Goal: Task Accomplishment & Management: Manage account settings

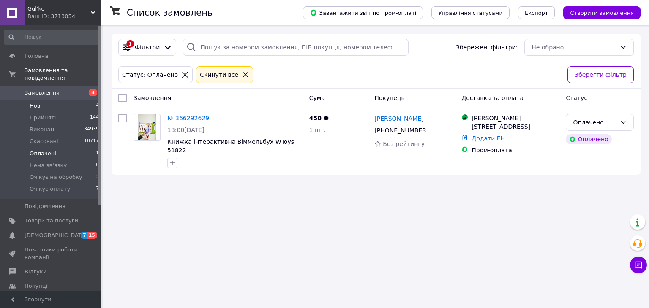
click at [60, 100] on li "Нові 4" at bounding box center [52, 106] width 104 height 12
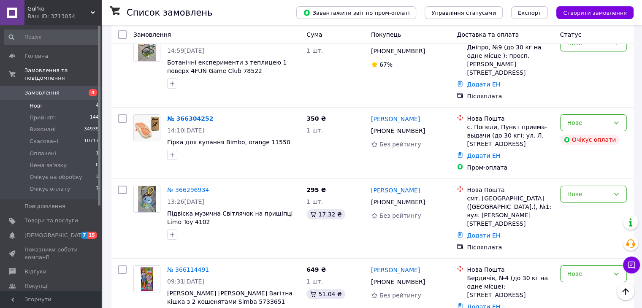
scroll to position [86, 0]
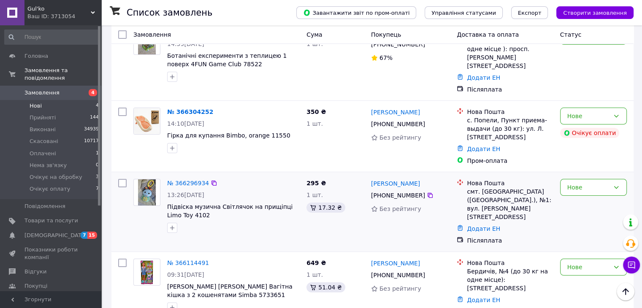
click at [146, 179] on img at bounding box center [147, 192] width 18 height 26
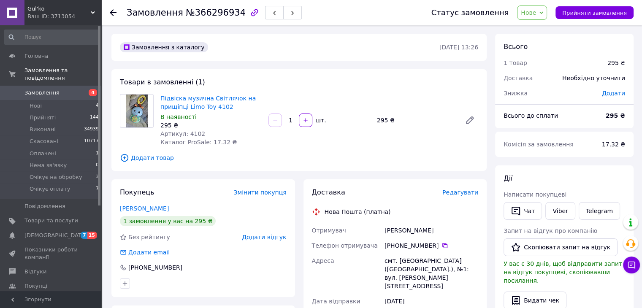
click at [376, 155] on span "Додати товар" at bounding box center [299, 157] width 358 height 9
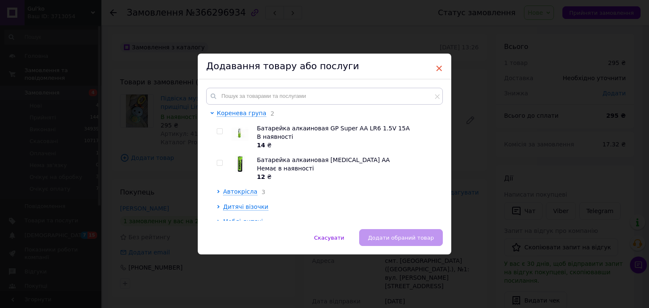
click at [435, 69] on span "×" at bounding box center [439, 68] width 8 height 14
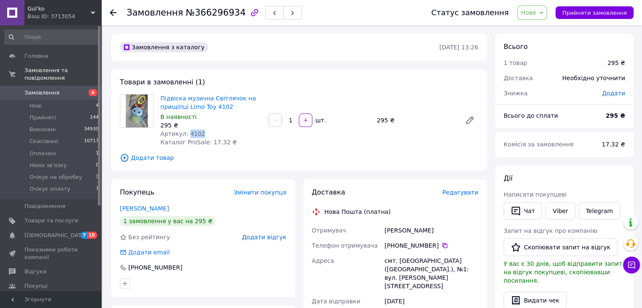
drag, startPoint x: 203, startPoint y: 132, endPoint x: 185, endPoint y: 132, distance: 17.7
click at [185, 132] on div "Артикул: 4102" at bounding box center [210, 134] width 101 height 8
copy span "4102"
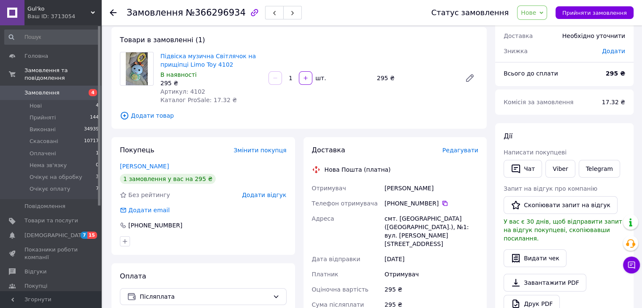
click at [627, 122] on div "Всього 1 товар 295 ₴ Доставка Необхідно уточнити Знижка Додати Всього до сплати…" at bounding box center [564, 268] width 138 height 552
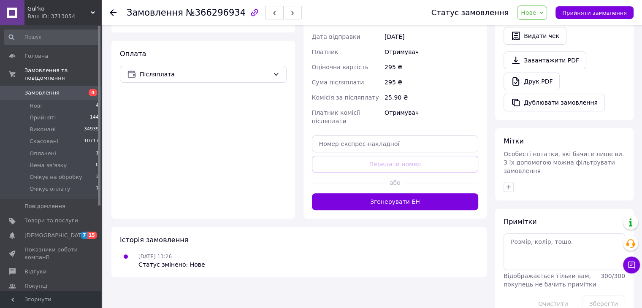
scroll to position [268, 0]
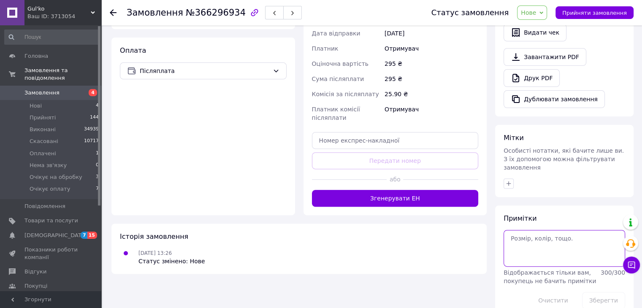
click at [535, 230] on textarea at bounding box center [565, 248] width 122 height 36
click at [603, 292] on button "Зберегти" at bounding box center [603, 300] width 43 height 17
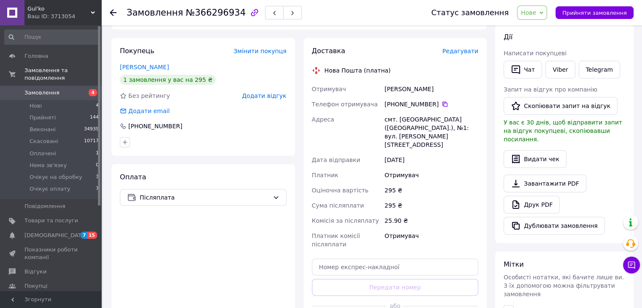
scroll to position [226, 0]
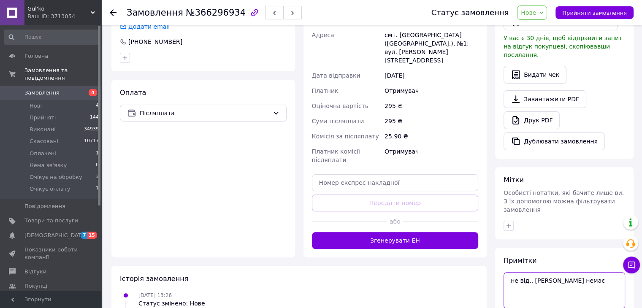
click at [590, 272] on textarea "не від., вайберу немає" at bounding box center [565, 290] width 122 height 36
drag, startPoint x: 523, startPoint y: 274, endPoint x: 502, endPoint y: 271, distance: 21.0
click at [502, 271] on div "Примітки не від., вайберу немає рож. Відображається тільки вам, покупець не бач…" at bounding box center [564, 304] width 138 height 112
click at [532, 274] on textarea "не від., вайберу немає рож." at bounding box center [565, 290] width 122 height 36
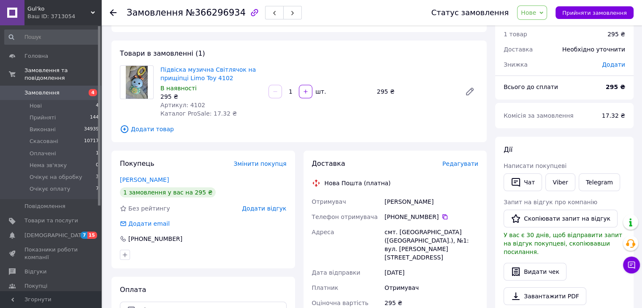
scroll to position [0, 0]
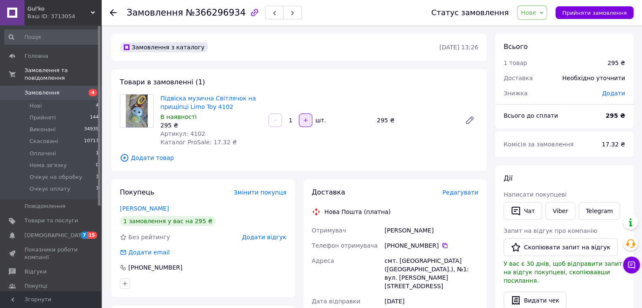
type textarea "не від., вайберу немає рож."
click at [305, 122] on icon "button" at bounding box center [306, 120] width 6 height 6
type input "2"
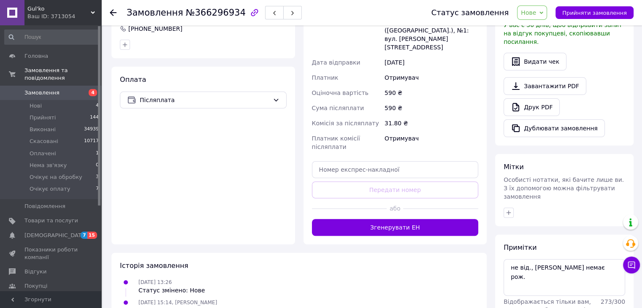
scroll to position [286, 0]
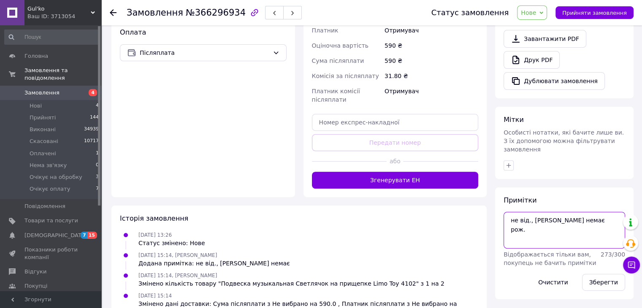
click at [532, 217] on textarea "не від., вайберу немає рож." at bounding box center [565, 230] width 122 height 36
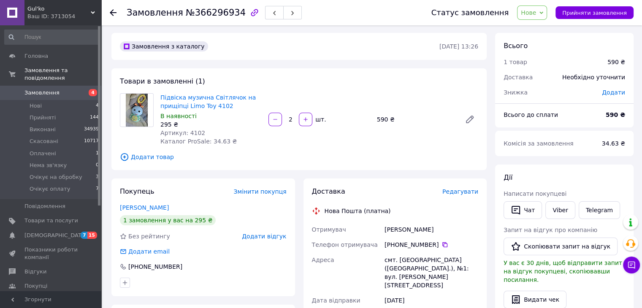
scroll to position [0, 0]
type textarea "не від., вайберу немає рож., блак."
click at [235, 117] on div "В наявності" at bounding box center [210, 117] width 101 height 8
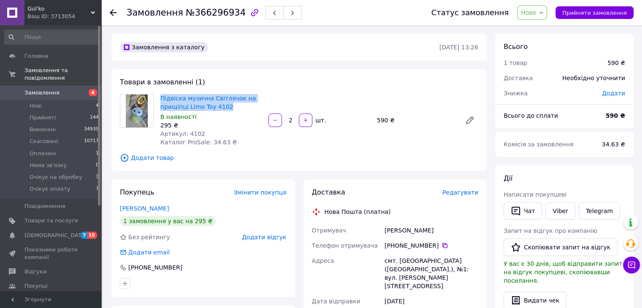
drag, startPoint x: 231, startPoint y: 106, endPoint x: 159, endPoint y: 94, distance: 73.2
click at [159, 94] on div "Підвіска музична Світлячок на прищіпці Limo Toy 4102 В наявності 295 ₴ Артикул:…" at bounding box center [211, 120] width 108 height 56
copy link "Підвіска музична Світлячок на прищіпці Limo Toy 4102"
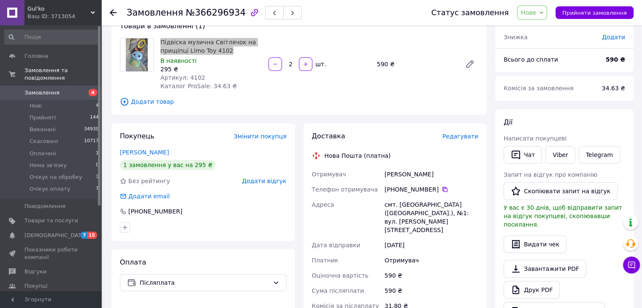
scroll to position [127, 0]
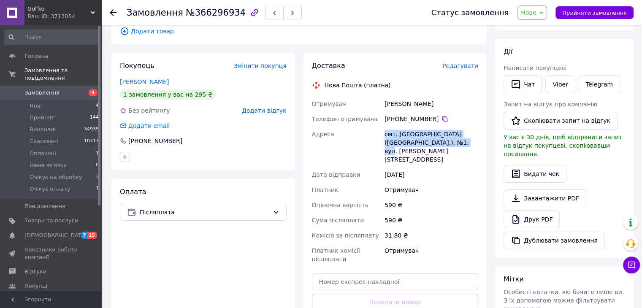
drag, startPoint x: 439, startPoint y: 142, endPoint x: 375, endPoint y: 127, distance: 66.0
click at [375, 127] on div "Отримувач Корак Юлія Телефон отримувача +380 98 373 76 81   Адреса смт. Захарів…" at bounding box center [395, 181] width 170 height 171
copy div "Адреса смт. Захарівка (Одеська обл.), №1: вул. Шосейна, 44а"
drag, startPoint x: 420, startPoint y: 103, endPoint x: 383, endPoint y: 102, distance: 36.8
click at [367, 101] on div "Отримувач Корак Юлія Телефон отримувача +380 98 373 76 81   Адреса смт. Захарів…" at bounding box center [395, 181] width 170 height 171
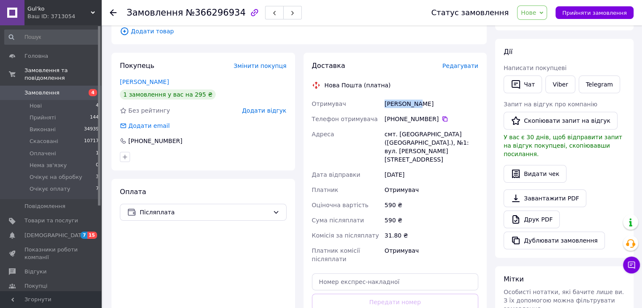
copy div "Отримувач Корак Юлія"
click at [443, 118] on icon at bounding box center [445, 119] width 5 height 5
click at [436, 86] on div "Нова Пошта (платна)" at bounding box center [395, 85] width 171 height 8
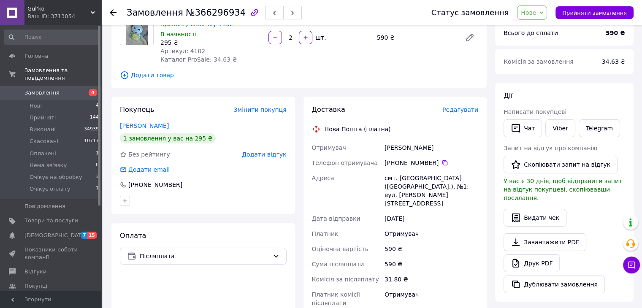
scroll to position [42, 0]
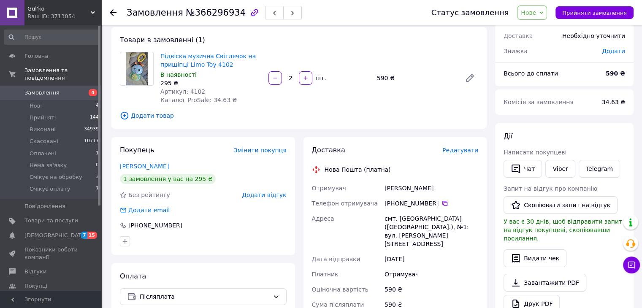
click at [547, 11] on span "Нове" at bounding box center [532, 12] width 30 height 14
click at [549, 29] on li "Прийнято" at bounding box center [548, 29] width 61 height 13
click at [630, 131] on div "Дії Написати покупцеві   Чат Viber Telegram Запит на відгук про компанію   Скоп…" at bounding box center [564, 232] width 138 height 219
click at [56, 100] on li "Нові 4" at bounding box center [52, 106] width 104 height 12
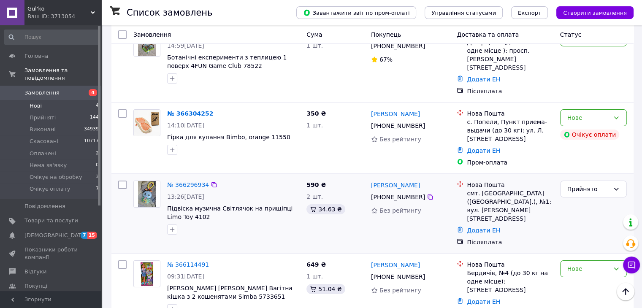
scroll to position [86, 0]
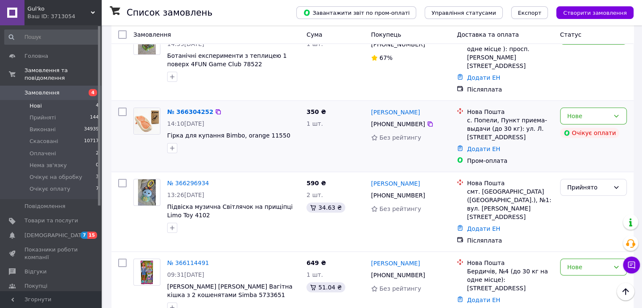
click at [147, 109] on img at bounding box center [147, 121] width 26 height 26
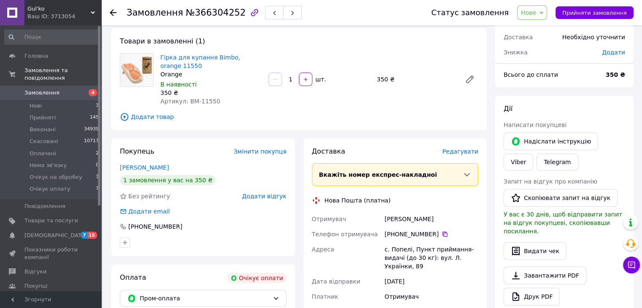
scroll to position [42, 0]
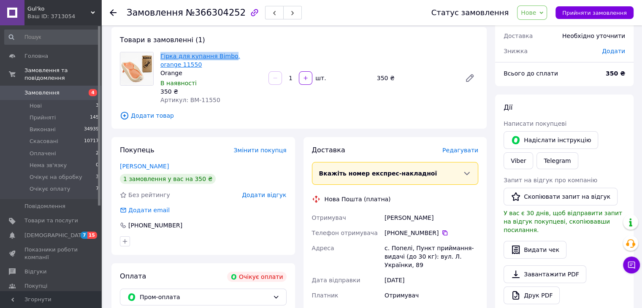
drag, startPoint x: 159, startPoint y: 55, endPoint x: 226, endPoint y: 58, distance: 67.6
click at [226, 58] on div "Гірка для купання Bimbo, orange 11550 Orange В наявності 350 ₴ Артикул: BM-11550" at bounding box center [211, 78] width 108 height 56
copy link "Гірка для купання Bimbo"
click at [401, 129] on div "Замовлення з сайту Очікує оплати 12.10.2025 • 14:10 Товари в замовленні (1) Гір…" at bounding box center [299, 253] width 384 height 522
click at [368, 118] on span "Додати товар" at bounding box center [299, 115] width 358 height 9
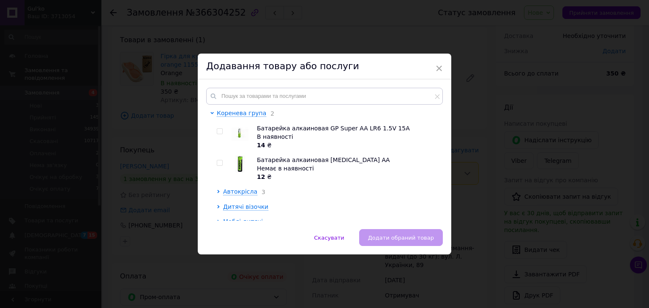
click at [438, 66] on span "×" at bounding box center [439, 68] width 8 height 14
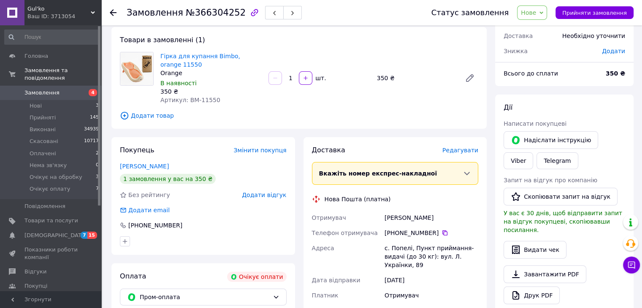
click at [430, 117] on span "Додати товар" at bounding box center [299, 115] width 358 height 9
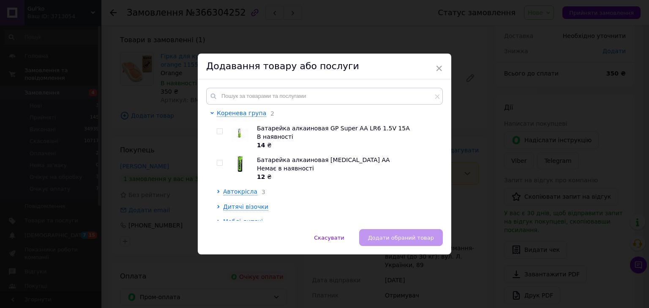
click at [440, 65] on span "×" at bounding box center [439, 68] width 8 height 14
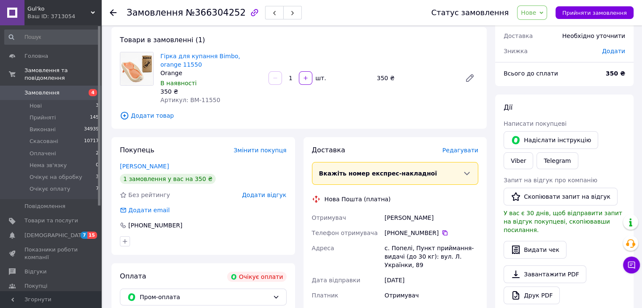
click at [436, 141] on div "Доставка Редагувати Вкажіть номер експрес-накладної Обов'язково введіть номер е…" at bounding box center [396, 272] width 184 height 271
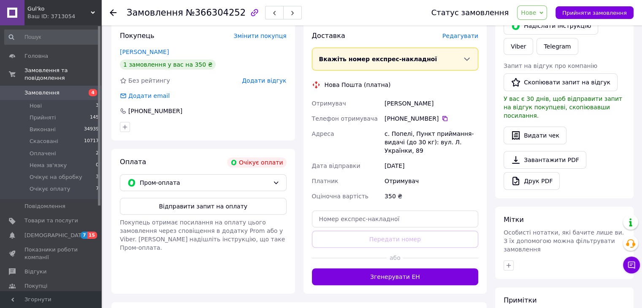
scroll to position [238, 0]
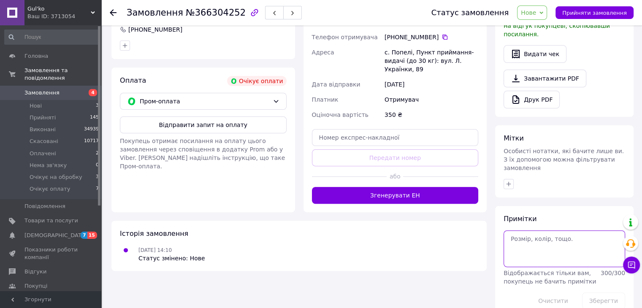
click at [542, 231] on textarea at bounding box center [565, 249] width 122 height 36
type textarea "пізніше зробить пром опл"
click at [610, 293] on button "Зберегти" at bounding box center [603, 301] width 43 height 17
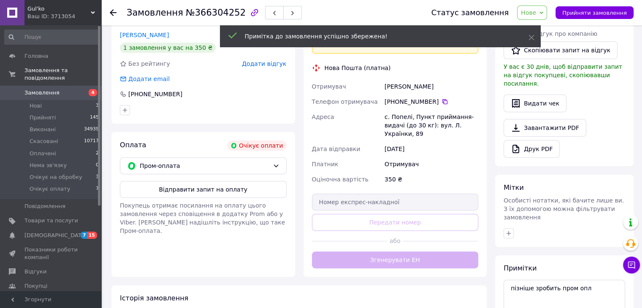
scroll to position [145, 0]
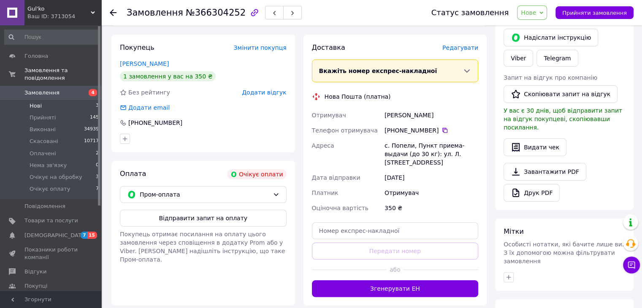
click at [69, 100] on li "Нові 3" at bounding box center [52, 106] width 104 height 12
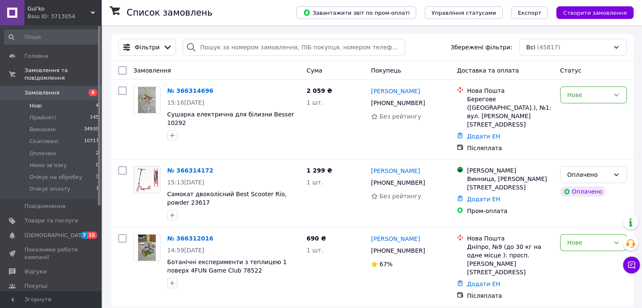
click at [57, 100] on li "Нові 4" at bounding box center [52, 106] width 104 height 12
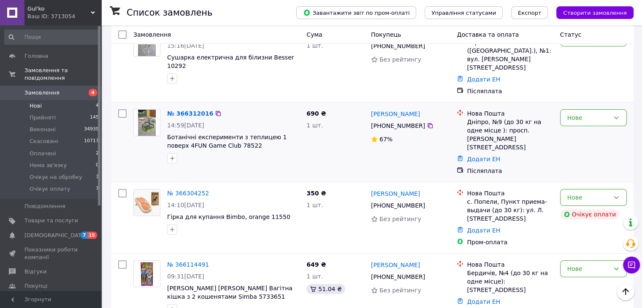
click at [147, 112] on img at bounding box center [147, 123] width 18 height 26
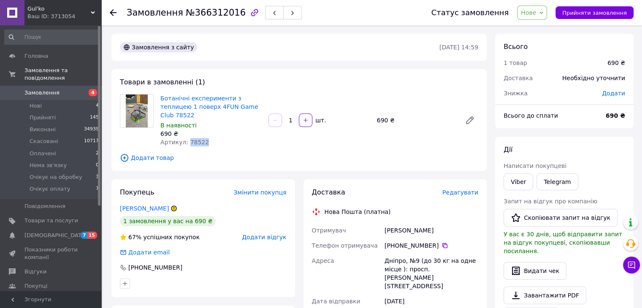
drag, startPoint x: 208, startPoint y: 130, endPoint x: 186, endPoint y: 134, distance: 22.2
click at [186, 138] on div "Артикул: 78522" at bounding box center [210, 142] width 101 height 8
copy span "78522"
click at [54, 217] on span "Товари та послуги" at bounding box center [51, 221] width 54 height 8
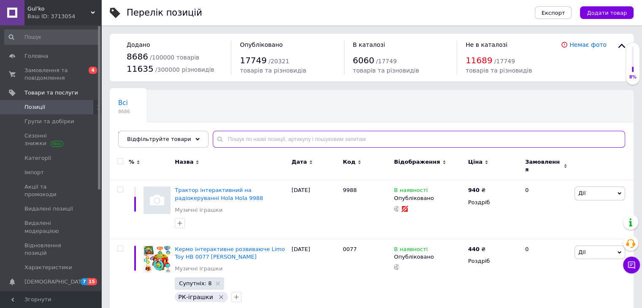
click at [267, 142] on input "text" at bounding box center [419, 139] width 413 height 17
paste input "1169"
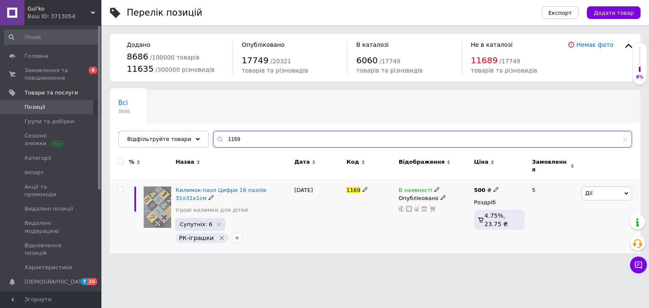
type input "1169"
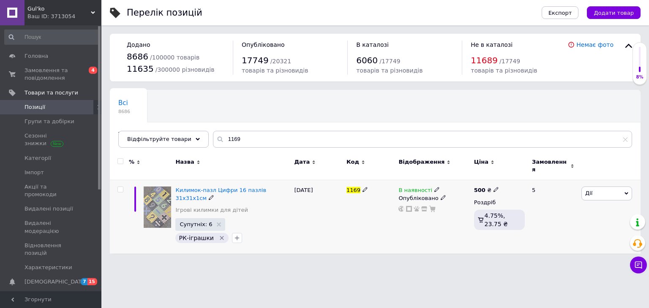
click at [434, 187] on use at bounding box center [436, 189] width 5 height 5
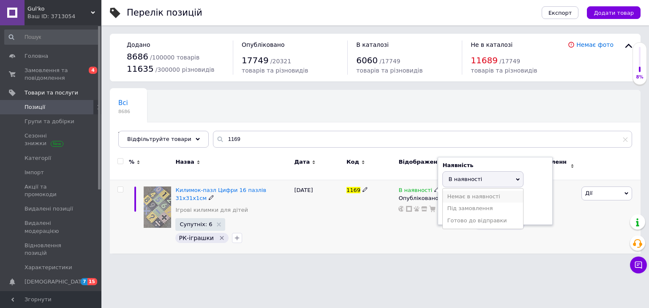
click at [463, 193] on li "Немає в наявності" at bounding box center [483, 197] width 80 height 12
click at [345, 221] on div "1169" at bounding box center [370, 216] width 52 height 73
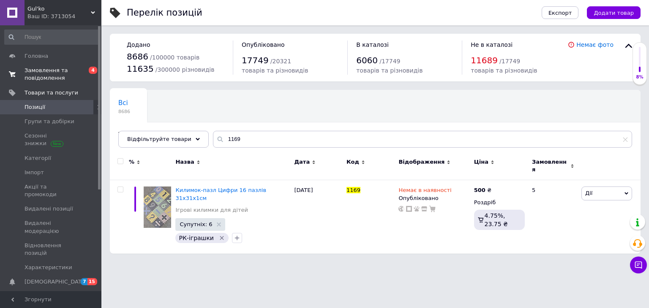
click at [47, 63] on link "Замовлення та повідомлення 0 4" at bounding box center [52, 74] width 104 height 22
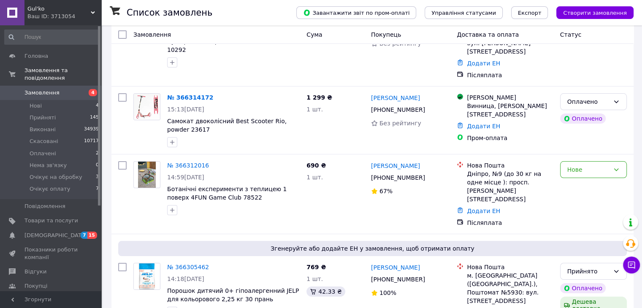
scroll to position [269, 0]
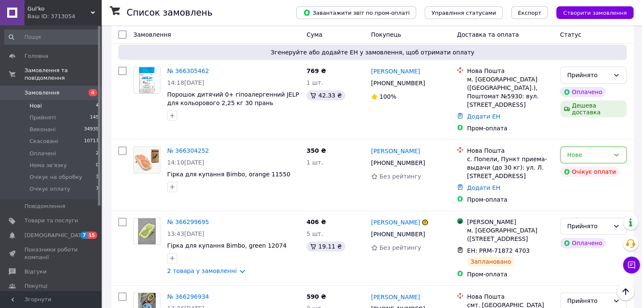
drag, startPoint x: 73, startPoint y: 96, endPoint x: 100, endPoint y: 103, distance: 27.9
click at [73, 100] on li "Нові 4" at bounding box center [52, 106] width 104 height 12
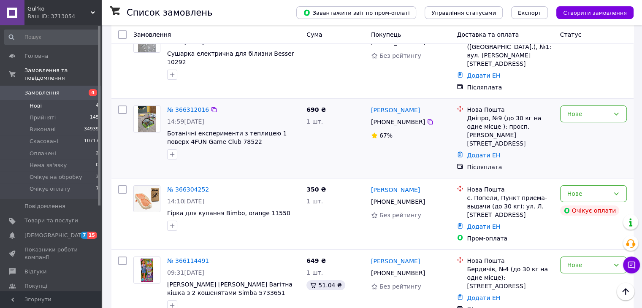
scroll to position [90, 0]
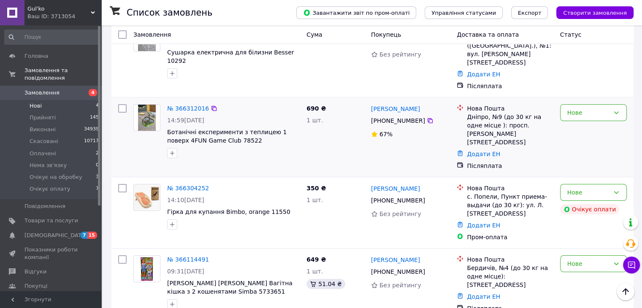
click at [148, 107] on img at bounding box center [147, 118] width 18 height 26
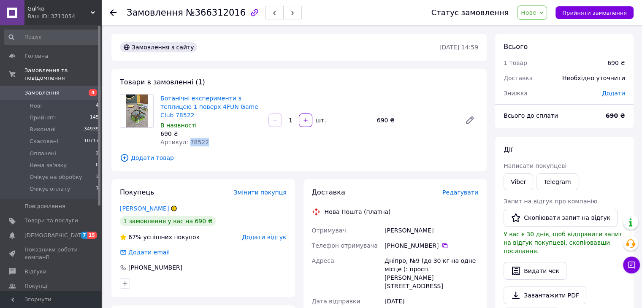
drag, startPoint x: 201, startPoint y: 136, endPoint x: 186, endPoint y: 135, distance: 15.6
click at [186, 138] on div "Артикул: 78522" at bounding box center [210, 142] width 101 height 8
copy span "78522"
click at [428, 153] on span "Додати товар" at bounding box center [299, 157] width 358 height 9
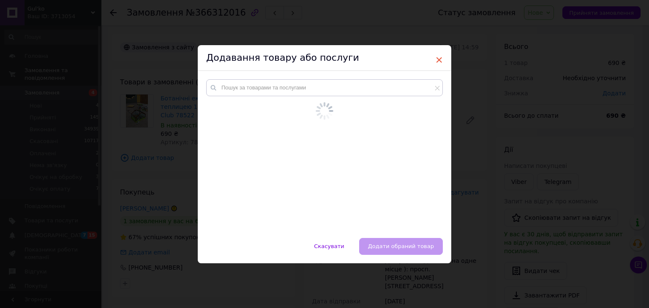
click at [439, 61] on span "×" at bounding box center [439, 60] width 8 height 14
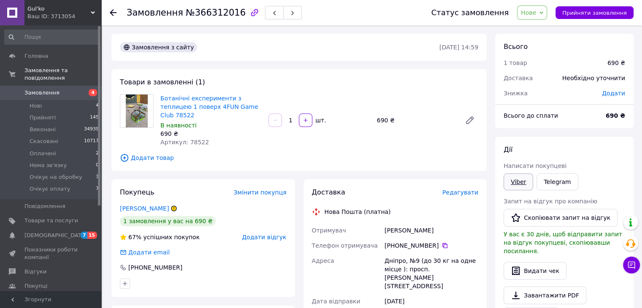
click at [519, 190] on link "Viber" at bounding box center [519, 182] width 30 height 17
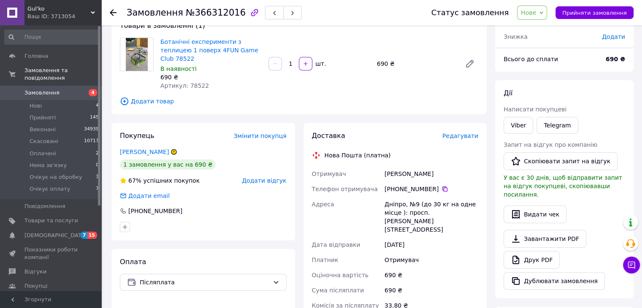
scroll to position [64, 0]
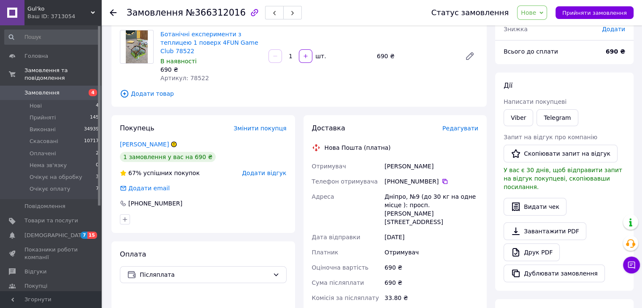
drag, startPoint x: 617, startPoint y: 109, endPoint x: 618, endPoint y: 131, distance: 22.8
click at [617, 109] on div "Viber Telegram" at bounding box center [564, 118] width 125 height 20
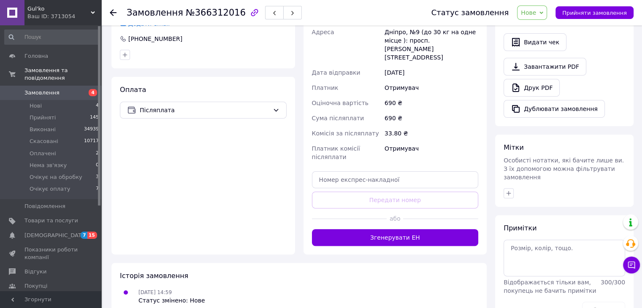
scroll to position [238, 0]
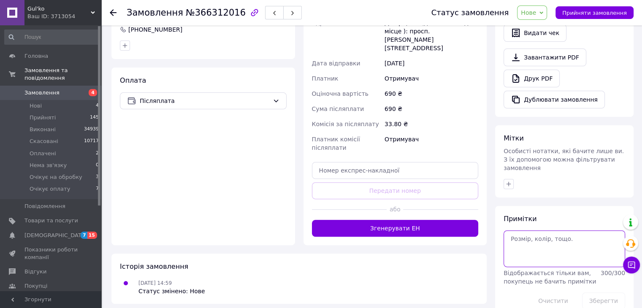
click at [529, 231] on textarea at bounding box center [565, 249] width 122 height 36
type textarea "перепдпл 100 вайбер 6"
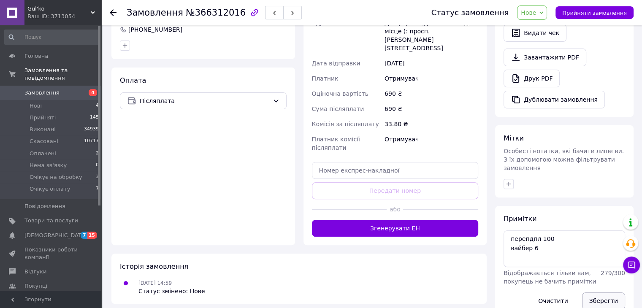
click at [608, 293] on button "Зберегти" at bounding box center [603, 301] width 43 height 17
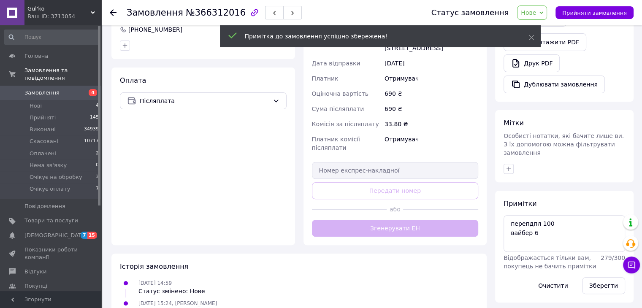
scroll to position [237, 0]
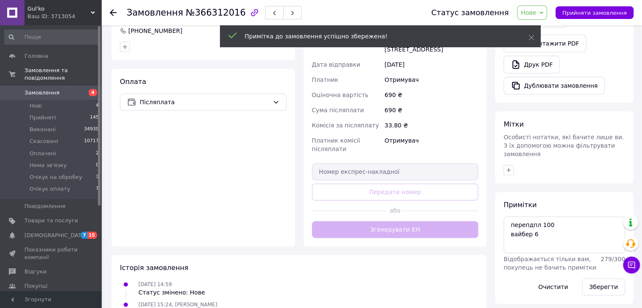
click at [546, 11] on span "Нове" at bounding box center [532, 12] width 30 height 14
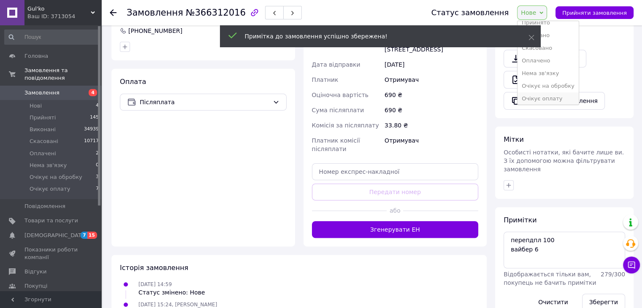
scroll to position [9, 0]
click at [565, 95] on li "Очікує оплату" at bounding box center [548, 96] width 61 height 13
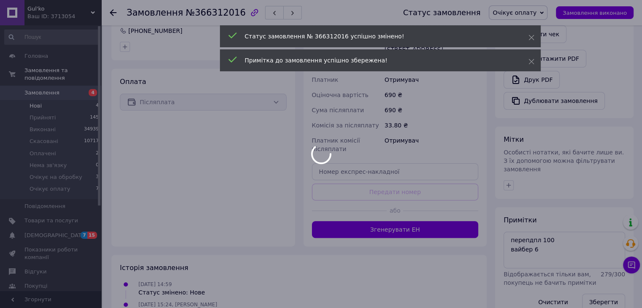
click at [55, 95] on div at bounding box center [321, 154] width 642 height 308
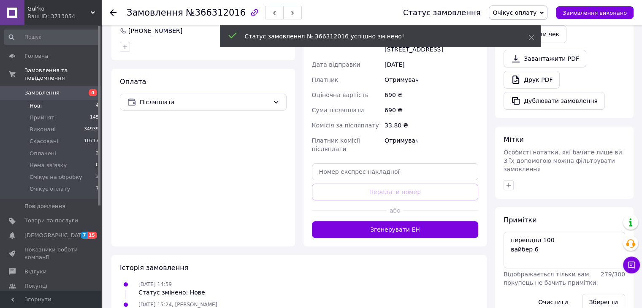
click at [57, 100] on li "Нові 4" at bounding box center [52, 106] width 104 height 12
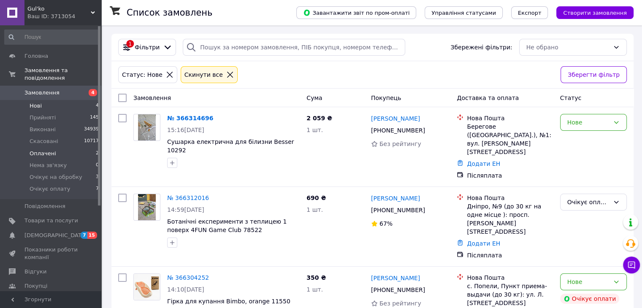
click at [75, 148] on li "Оплачені 2" at bounding box center [52, 154] width 104 height 12
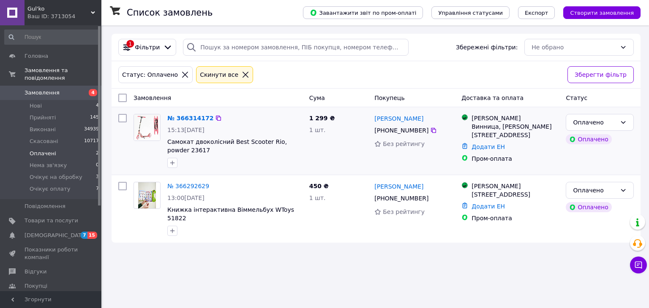
click at [147, 125] on img at bounding box center [147, 127] width 26 height 26
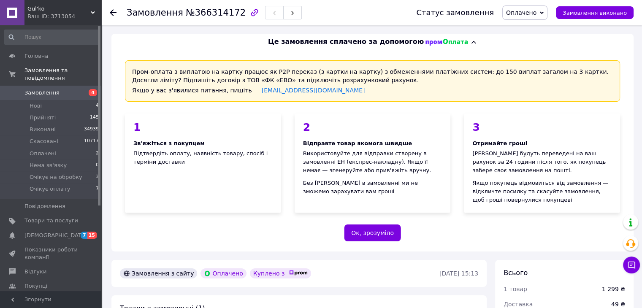
scroll to position [211, 0]
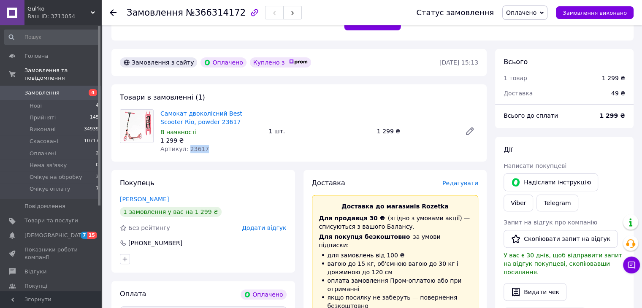
drag, startPoint x: 204, startPoint y: 151, endPoint x: 190, endPoint y: 148, distance: 14.7
click at [186, 149] on div "Артикул: 23617" at bounding box center [210, 149] width 101 height 8
copy span "23617"
click at [333, 147] on div "Самокат двоколісний Best Scooter Rio, powder 23617 В наявності 1 299 ₴ Артикул:…" at bounding box center [319, 131] width 325 height 47
drag, startPoint x: 158, startPoint y: 111, endPoint x: 168, endPoint y: 119, distance: 12.6
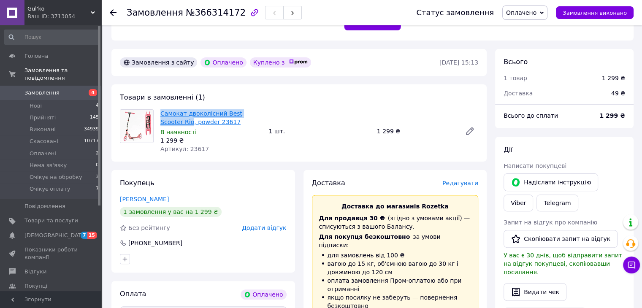
click at [168, 119] on div "Самокат двоколісний Best Scooter Rio, powder 23617 В наявності 1 299 ₴ Артикул:…" at bounding box center [211, 131] width 108 height 47
copy link "Самокат двоколісний Best Scooter Rio"
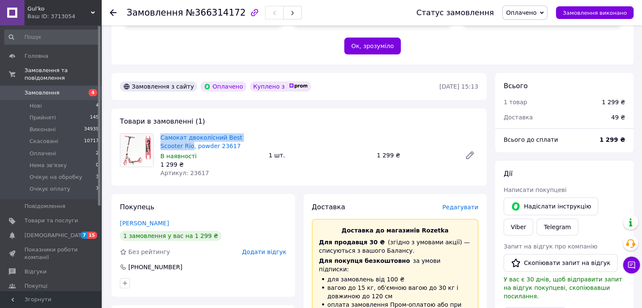
scroll to position [127, 0]
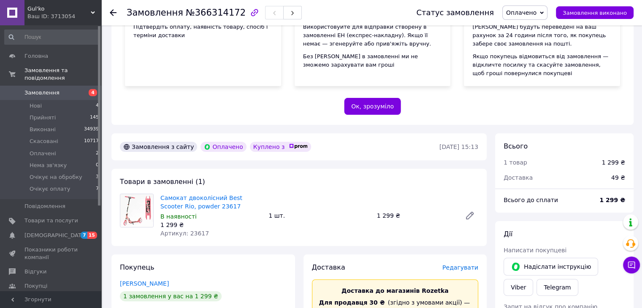
click at [365, 173] on div "Товари в замовленні (1) Самокат двоколісний Best Scooter Rio, powder 23617 В на…" at bounding box center [298, 207] width 375 height 77
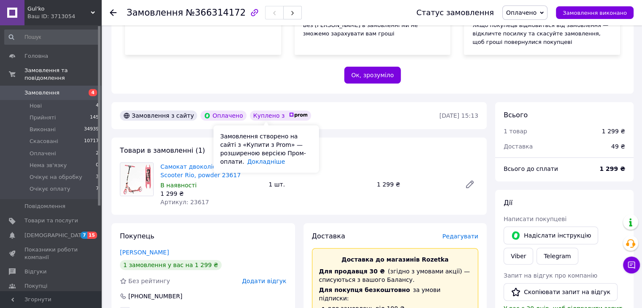
scroll to position [211, 0]
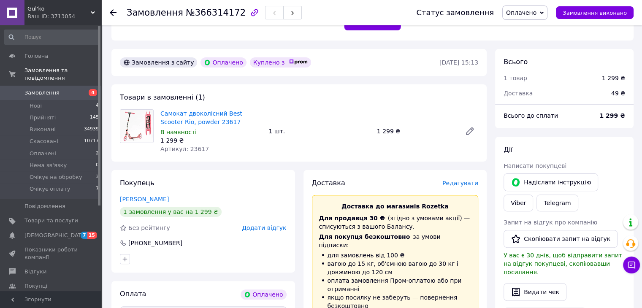
click at [389, 104] on div "Товари в замовленні (1) Самокат двоколісний Best Scooter Rio, powder 23617 В на…" at bounding box center [298, 122] width 375 height 77
click at [225, 152] on div "Артикул: 23617" at bounding box center [210, 149] width 101 height 8
drag, startPoint x: 215, startPoint y: 122, endPoint x: 160, endPoint y: 112, distance: 55.7
click at [160, 112] on div "Самокат двоколісний Best Scooter Rio, powder 23617 В наявності 1 299 ₴ Артикул:…" at bounding box center [211, 131] width 108 height 47
copy link "Самокат двоколісний Best Scooter Rio, powder 23617"
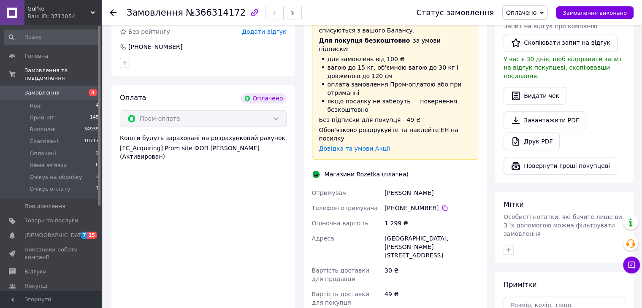
scroll to position [422, 0]
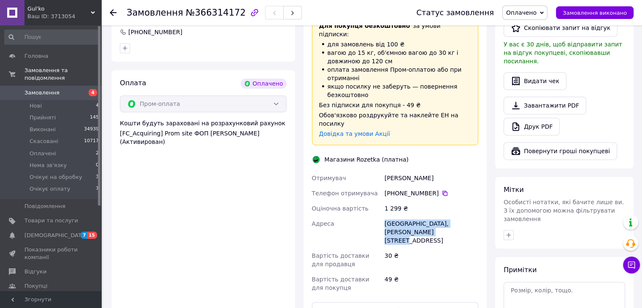
drag, startPoint x: 415, startPoint y: 218, endPoint x: 375, endPoint y: 205, distance: 42.2
click at [373, 204] on div "Отримувач Кокиза Вікторія Телефон отримувача +380 93 074 42 21   Оціночна варті…" at bounding box center [395, 233] width 170 height 125
drag, startPoint x: 436, startPoint y: 162, endPoint x: 376, endPoint y: 160, distance: 59.6
click at [376, 171] on div "Отримувач Кокиза Вікторія Телефон отримувача +380 93 074 42 21   Оціночна варті…" at bounding box center [395, 233] width 170 height 125
drag, startPoint x: 439, startPoint y: 177, endPoint x: 425, endPoint y: 212, distance: 36.9
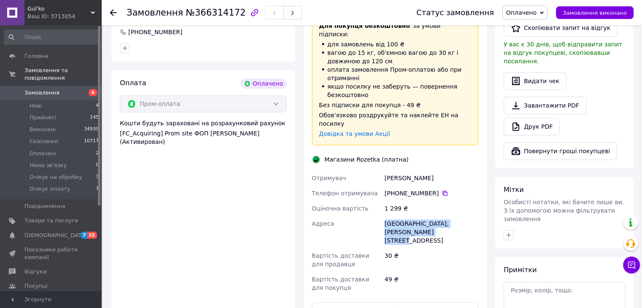
click at [443, 191] on icon at bounding box center [445, 193] width 5 height 5
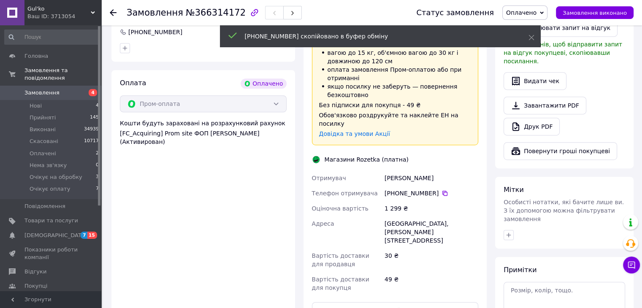
click at [548, 10] on span "Оплачено" at bounding box center [524, 12] width 45 height 14
click at [552, 29] on li "Прийнято" at bounding box center [533, 29] width 61 height 13
click at [51, 100] on li "Нові 4" at bounding box center [52, 106] width 104 height 12
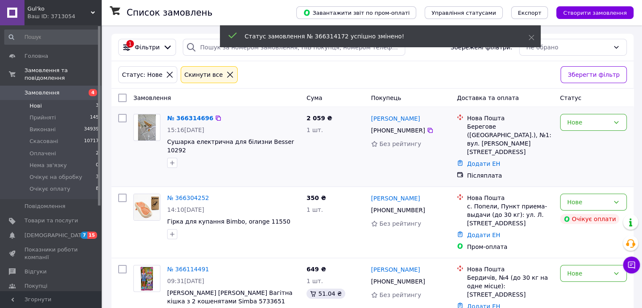
click at [146, 127] on img at bounding box center [147, 127] width 18 height 26
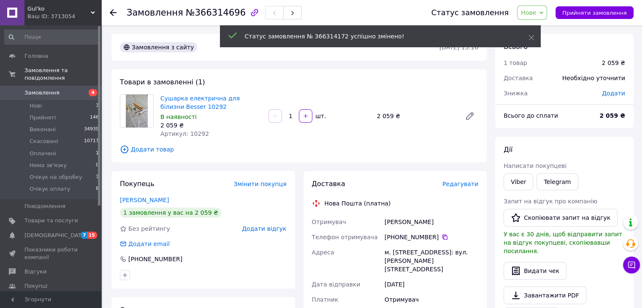
click at [620, 149] on div "Дії" at bounding box center [565, 150] width 122 height 10
drag, startPoint x: 208, startPoint y: 137, endPoint x: 185, endPoint y: 134, distance: 23.4
click at [185, 134] on div "Артикул: 10292" at bounding box center [210, 134] width 101 height 8
click at [623, 184] on div "Viber Telegram" at bounding box center [564, 182] width 125 height 20
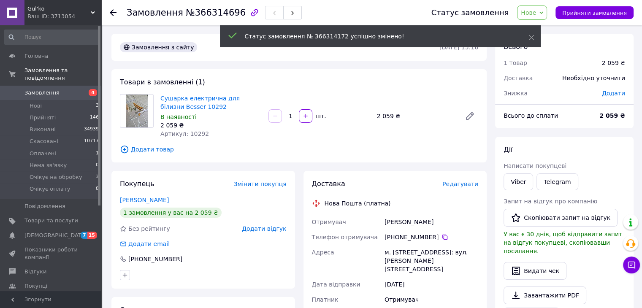
click at [382, 166] on div "Замовлення з сайту 12.10.2025 • 15:16 Товари в замовленні (1) Сушарка електричн…" at bounding box center [299, 295] width 384 height 522
click at [267, 144] on div "Товари в замовленні (1) Сушарка електрична для білизни Besser 10292 В наявності…" at bounding box center [298, 115] width 375 height 93
drag, startPoint x: 200, startPoint y: 107, endPoint x: 157, endPoint y: 98, distance: 43.6
click at [157, 98] on div "Сушарка електрична для білизни Besser 10292 В наявності 2 059 ₴ Артикул: 10292" at bounding box center [211, 115] width 108 height 47
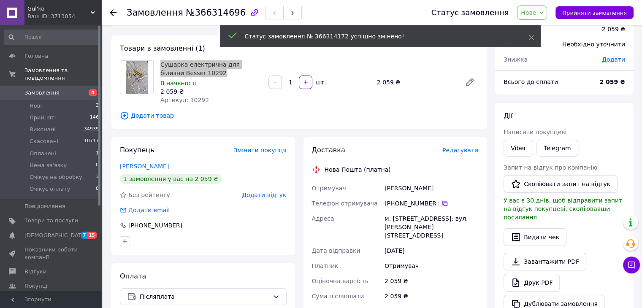
scroll to position [84, 0]
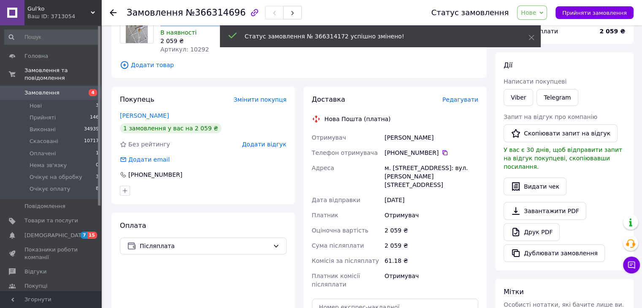
drag, startPoint x: 388, startPoint y: 181, endPoint x: 397, endPoint y: 171, distance: 13.7
click at [384, 164] on div "м. Берегове (Закарпатська обл.), №1: вул. Богдана Хмельницького, 163" at bounding box center [431, 176] width 97 height 32
drag, startPoint x: 433, startPoint y: 138, endPoint x: 377, endPoint y: 138, distance: 55.3
click at [377, 138] on div "Отримувач Станко Тетяна Телефон отримувача +380 99 038 45 79   Адреса м. Берего…" at bounding box center [395, 211] width 170 height 162
drag, startPoint x: 439, startPoint y: 153, endPoint x: 432, endPoint y: 185, distance: 32.7
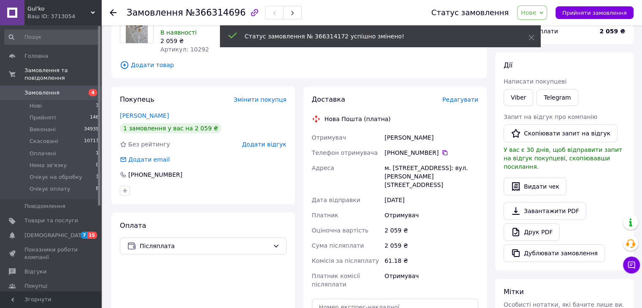
click at [443, 153] on icon at bounding box center [445, 152] width 5 height 5
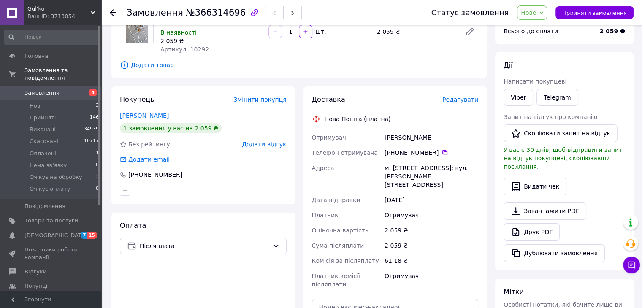
click at [536, 12] on span "Нове" at bounding box center [528, 12] width 15 height 7
click at [545, 25] on li "Прийнято" at bounding box center [548, 29] width 61 height 13
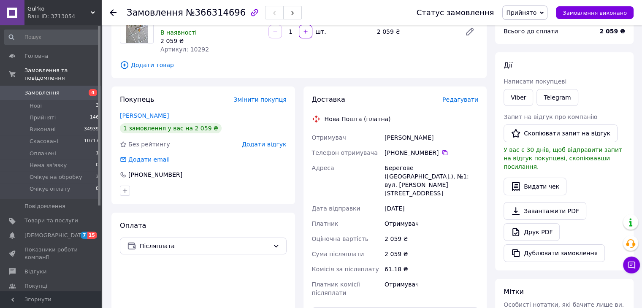
click at [250, 70] on span "Додати товар" at bounding box center [299, 64] width 358 height 9
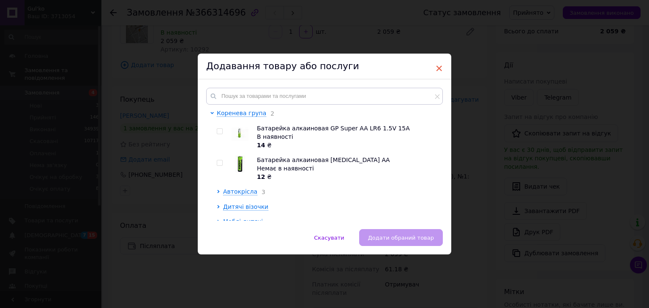
drag, startPoint x: 437, startPoint y: 65, endPoint x: 421, endPoint y: 112, distance: 49.1
click at [437, 66] on span "×" at bounding box center [439, 68] width 8 height 14
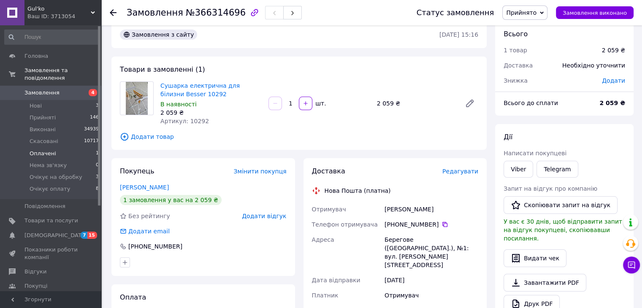
scroll to position [0, 0]
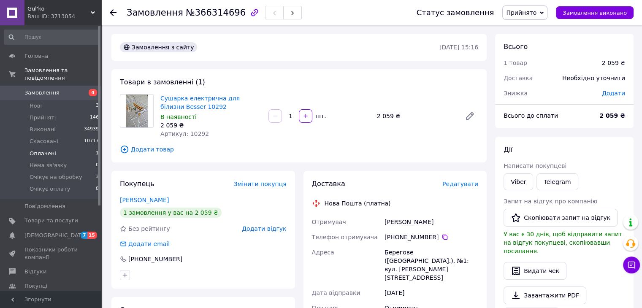
click at [66, 148] on li "Оплачені 1" at bounding box center [52, 154] width 104 height 12
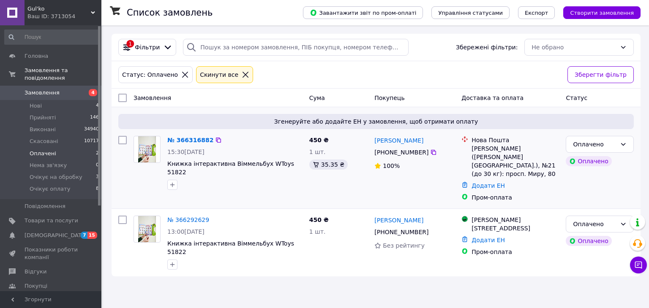
click at [150, 147] on img at bounding box center [147, 149] width 18 height 26
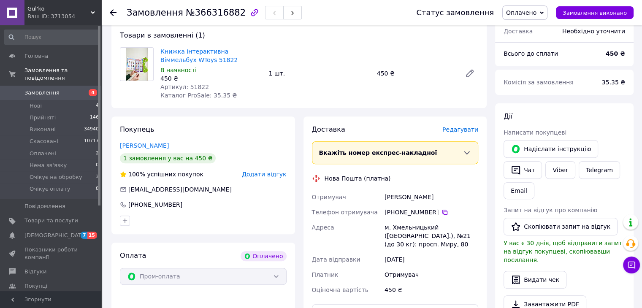
scroll to position [277, 0]
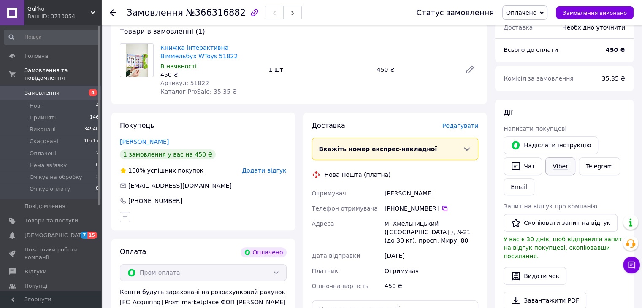
click at [552, 165] on link "Viber" at bounding box center [561, 166] width 30 height 18
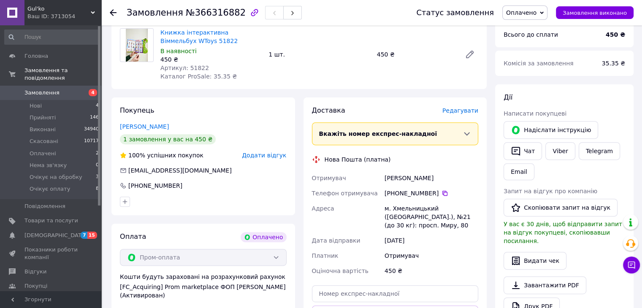
scroll to position [291, 0]
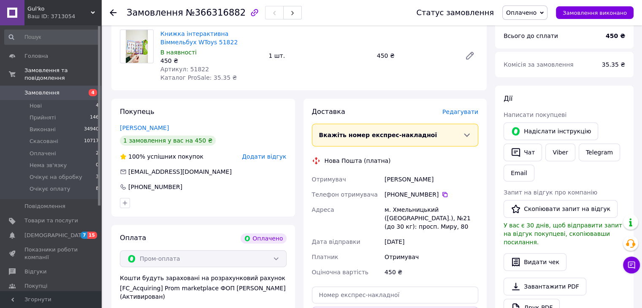
click at [626, 169] on div "Надіслати інструкцію   Чат Viber Telegram Email" at bounding box center [564, 152] width 125 height 62
drag, startPoint x: 201, startPoint y: 39, endPoint x: 169, endPoint y: 36, distance: 31.8
click at [158, 32] on div "Книжка інтерактивна Віммельбух WToys 51822 В наявності 450 ₴ Артикул: 51822 Кат…" at bounding box center [211, 56] width 108 height 56
drag, startPoint x: 416, startPoint y: 227, endPoint x: 384, endPoint y: 209, distance: 37.2
click at [383, 208] on div "м. Хмельницький (Хмельницька обл.), №21 (до 30 кг): просп. Миру, 80" at bounding box center [431, 218] width 97 height 32
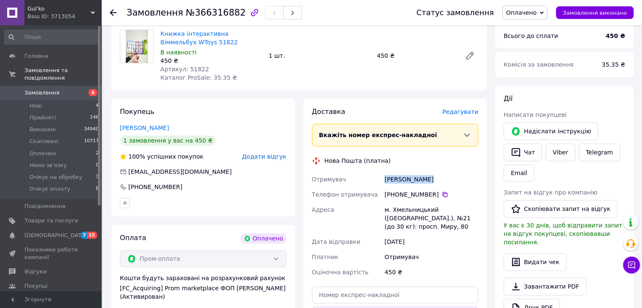
drag, startPoint x: 437, startPoint y: 179, endPoint x: 376, endPoint y: 178, distance: 61.7
click at [376, 178] on div "Отримувач Мельник Ольга Телефон отримувача +380 67 347 74 76   Адреса м. Хмельн…" at bounding box center [395, 226] width 170 height 108
click at [442, 193] on icon at bounding box center [445, 194] width 7 height 7
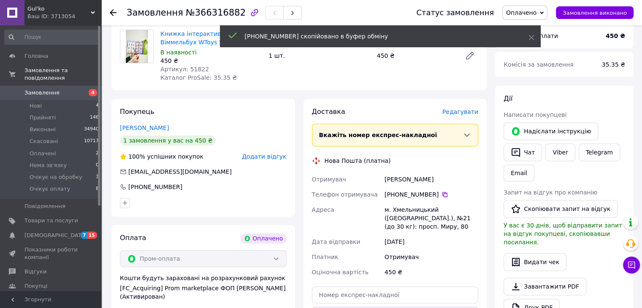
click at [546, 8] on span "Оплачено" at bounding box center [524, 12] width 45 height 14
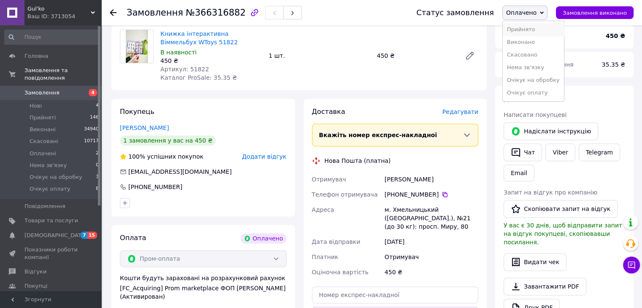
click at [550, 27] on li "Прийнято" at bounding box center [533, 29] width 61 height 13
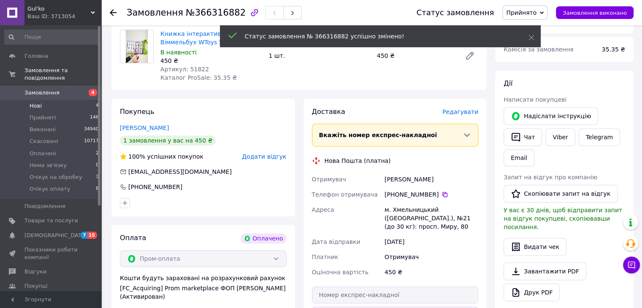
click at [61, 100] on li "Нові 4" at bounding box center [52, 106] width 104 height 12
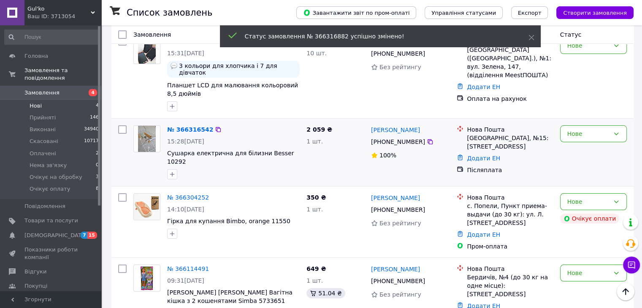
scroll to position [91, 0]
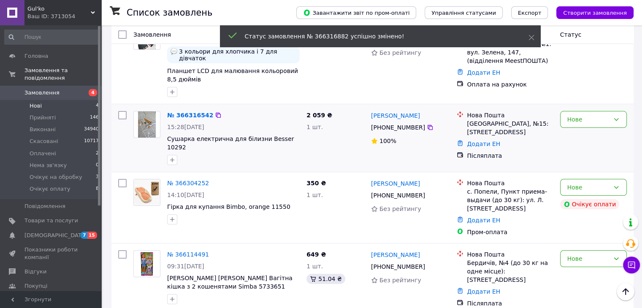
click at [149, 115] on img at bounding box center [147, 124] width 18 height 26
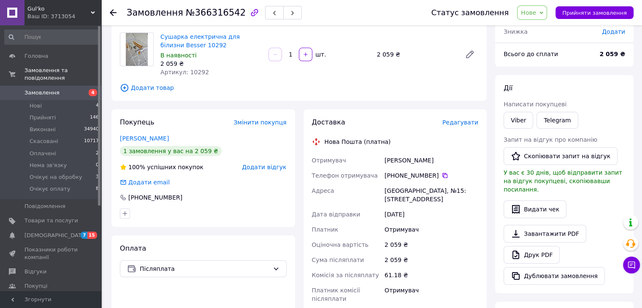
scroll to position [7, 0]
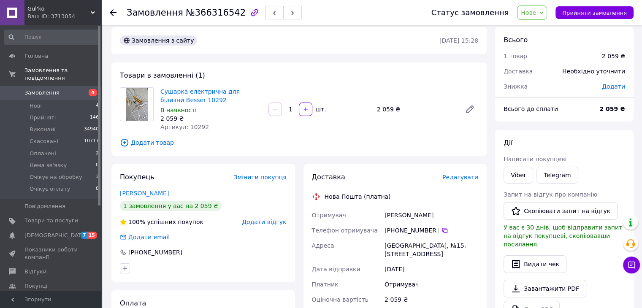
click at [231, 131] on div "Сушарка електрична для білизни Besser 10292 В наявності 2 059 ₴ Артикул: 10292" at bounding box center [211, 109] width 108 height 47
drag, startPoint x: 209, startPoint y: 102, endPoint x: 159, endPoint y: 93, distance: 51.0
click at [159, 93] on div "Сушарка електрична для білизни Besser 10292 В наявності 2 059 ₴ Артикул: 10292" at bounding box center [211, 109] width 108 height 47
drag, startPoint x: 385, startPoint y: 244, endPoint x: 395, endPoint y: 257, distance: 16.6
click at [394, 257] on div "Одеса, №15: Тираспольське шосе, 2" at bounding box center [431, 250] width 97 height 24
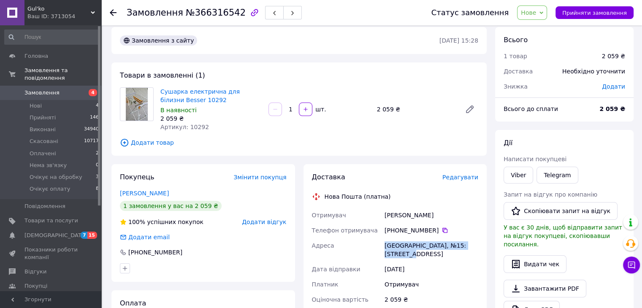
click at [395, 133] on div "Товари в замовленні (1) Сушарка електрична для білизни Besser 10292 В наявності…" at bounding box center [298, 108] width 375 height 93
drag, startPoint x: 437, startPoint y: 214, endPoint x: 377, endPoint y: 213, distance: 59.5
click at [377, 213] on div "Отримувач Шпірко Ірина Телефон отримувача +380 96 413 55 22   Адреса Одеса, №15…" at bounding box center [395, 285] width 170 height 154
click at [443, 229] on icon at bounding box center [445, 230] width 5 height 5
click at [543, 14] on icon at bounding box center [542, 13] width 4 height 4
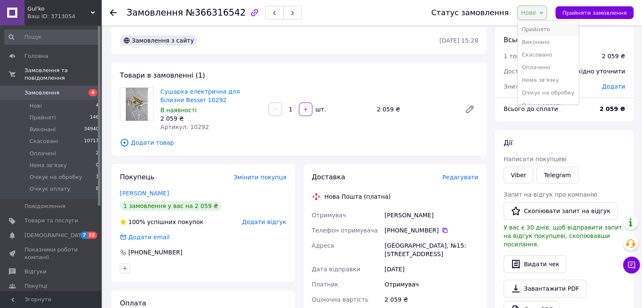
click at [549, 29] on li "Прийнято" at bounding box center [548, 29] width 61 height 13
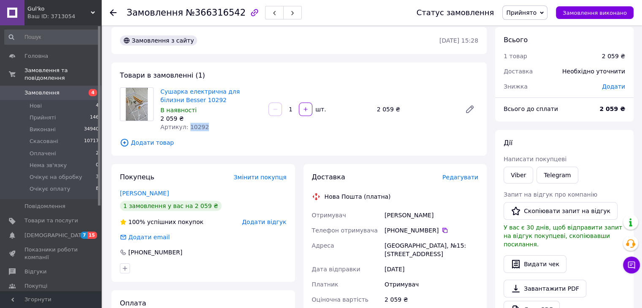
drag, startPoint x: 206, startPoint y: 127, endPoint x: 186, endPoint y: 128, distance: 20.3
click at [186, 128] on div "Артикул: 10292" at bounding box center [210, 127] width 101 height 8
click at [43, 217] on span "Товари та послуги" at bounding box center [51, 221] width 54 height 8
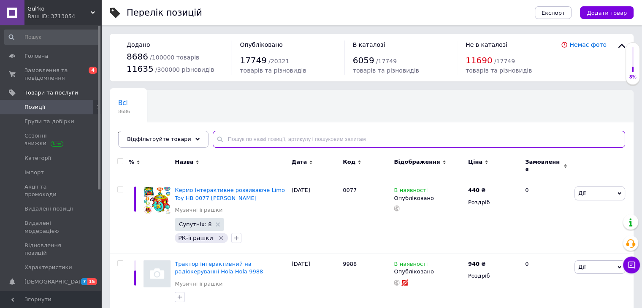
click at [245, 140] on input "text" at bounding box center [419, 139] width 413 height 17
paste input "10292"
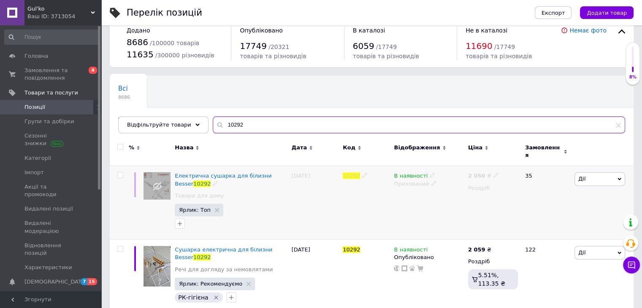
scroll to position [22, 0]
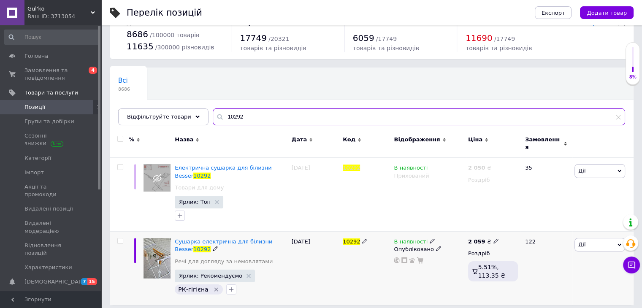
type input "10292"
click at [430, 239] on icon at bounding box center [432, 241] width 5 height 5
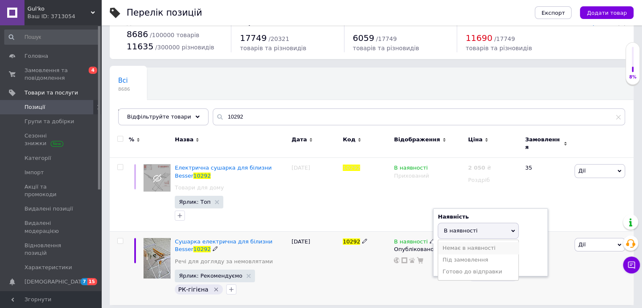
click at [461, 242] on li "Немає в наявності" at bounding box center [478, 248] width 80 height 12
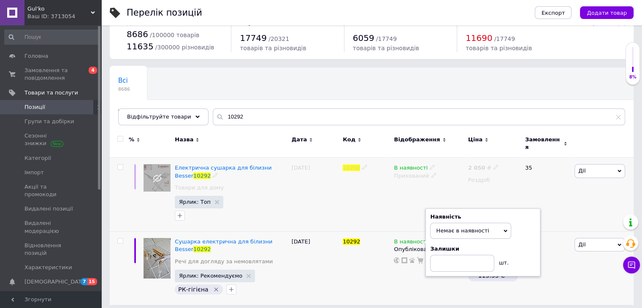
click at [357, 208] on div "10292" at bounding box center [366, 195] width 51 height 74
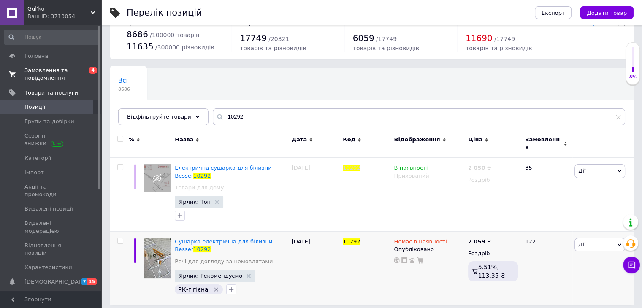
click at [48, 71] on span "Замовлення та повідомлення" at bounding box center [51, 74] width 54 height 15
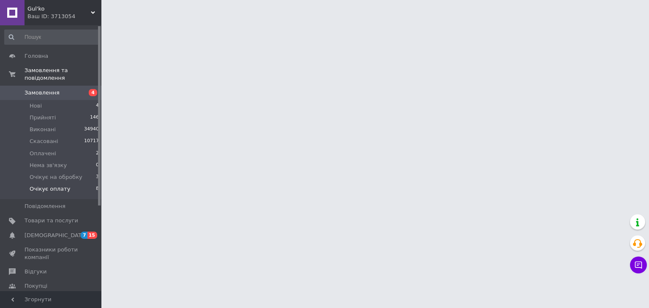
click at [61, 185] on span "Очікує оплату" at bounding box center [50, 189] width 41 height 8
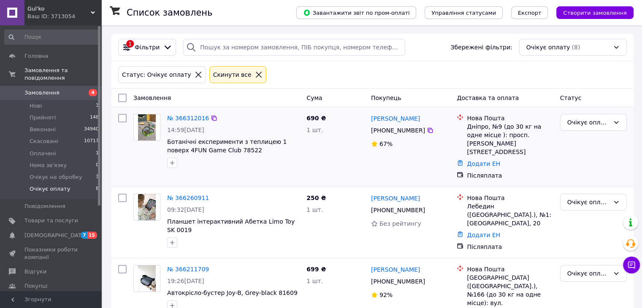
click at [150, 125] on img at bounding box center [147, 127] width 18 height 26
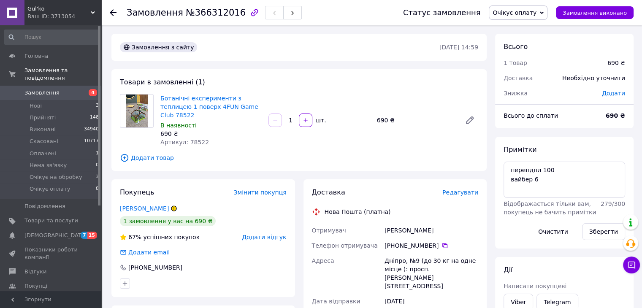
click at [272, 153] on span "Додати товар" at bounding box center [299, 157] width 358 height 9
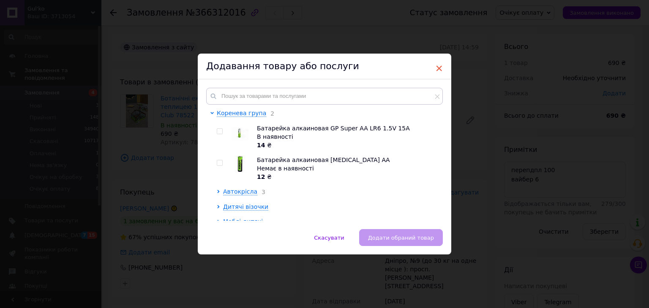
click at [436, 70] on span "×" at bounding box center [439, 68] width 8 height 14
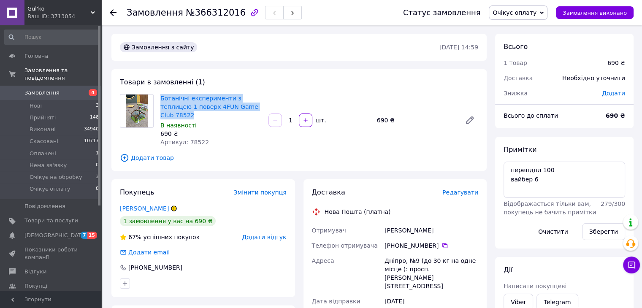
drag, startPoint x: 254, startPoint y: 107, endPoint x: 160, endPoint y: 98, distance: 94.5
click at [160, 98] on div "Ботанічні експерименти з теплицею 1 поверх 4FUN Game Club 78522 В наявності 690…" at bounding box center [211, 120] width 108 height 56
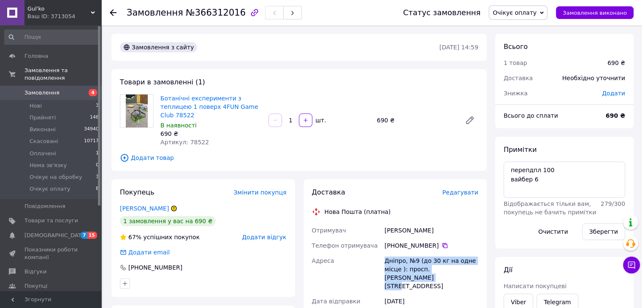
drag, startPoint x: 474, startPoint y: 262, endPoint x: 378, endPoint y: 254, distance: 95.8
click at [376, 253] on div "Отримувач Яцух Ольга Телефон отримувача +380 96 122 51 62   Адреса Дніпро, №9 (…" at bounding box center [395, 308] width 170 height 171
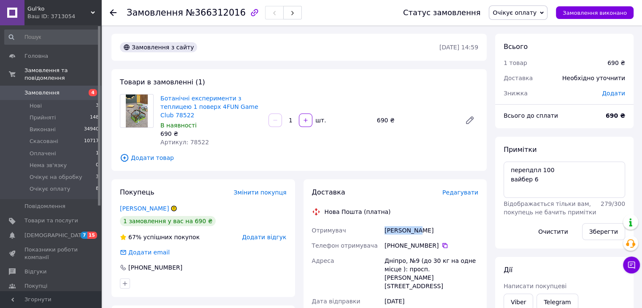
drag, startPoint x: 418, startPoint y: 225, endPoint x: 385, endPoint y: 219, distance: 33.5
click at [379, 223] on div "Отримувач Яцух Ольга Телефон отримувача +380 96 122 51 62   Адреса Дніпро, №9 (…" at bounding box center [395, 308] width 170 height 171
click at [442, 242] on icon at bounding box center [445, 245] width 7 height 7
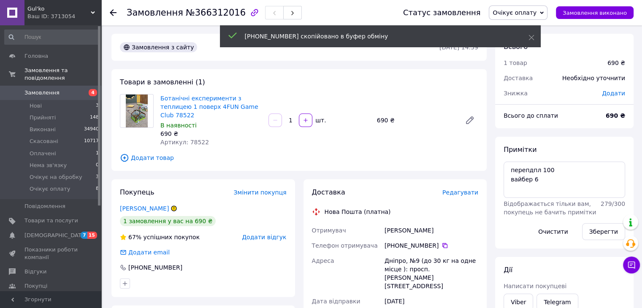
click at [547, 13] on span "Очікує оплату" at bounding box center [518, 12] width 59 height 14
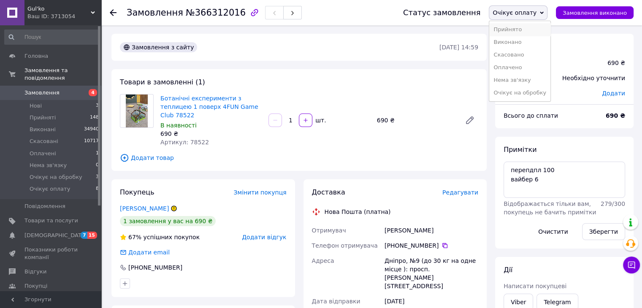
click at [546, 30] on li "Прийнято" at bounding box center [519, 29] width 61 height 13
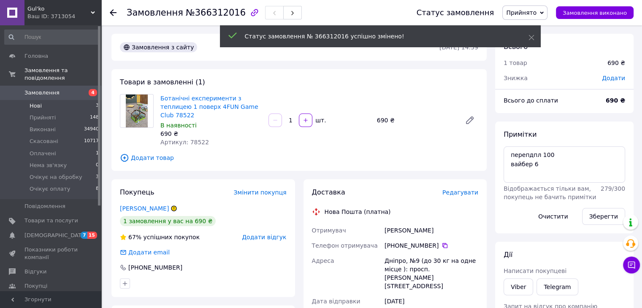
click at [44, 100] on li "Нові 3" at bounding box center [52, 106] width 104 height 12
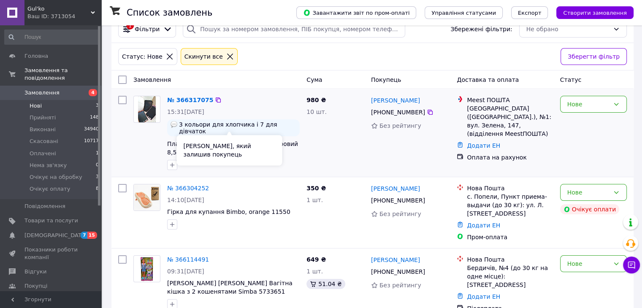
scroll to position [29, 0]
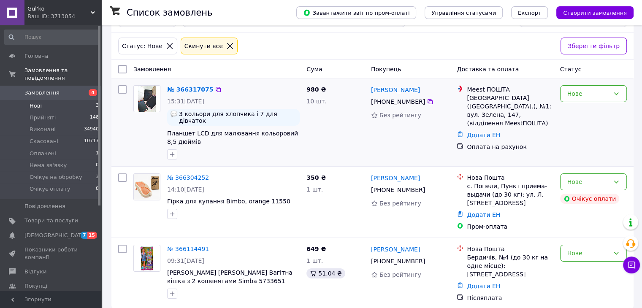
click at [150, 95] on img at bounding box center [147, 99] width 18 height 26
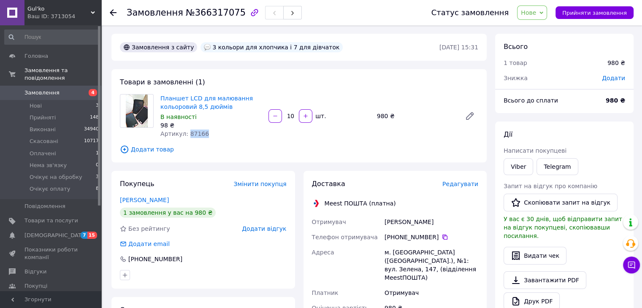
drag, startPoint x: 202, startPoint y: 133, endPoint x: 186, endPoint y: 133, distance: 16.1
click at [186, 133] on div "Артикул: 87166" at bounding box center [210, 134] width 101 height 8
click at [376, 137] on div "Планшет LCD для малювання кольоровий 8,5 дюймів В наявності 98 ₴ Артикул: 87166…" at bounding box center [319, 115] width 325 height 47
drag, startPoint x: 203, startPoint y: 134, endPoint x: 186, endPoint y: 132, distance: 17.0
click at [186, 132] on div "Артикул: 87166" at bounding box center [210, 134] width 101 height 8
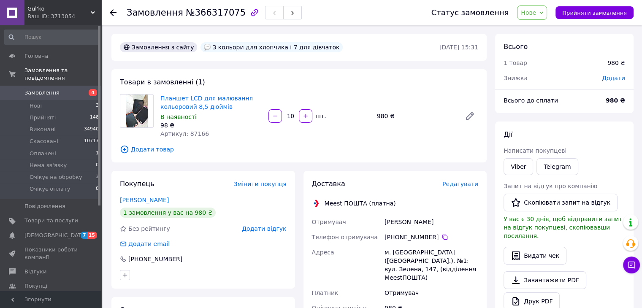
click at [396, 164] on div "Замовлення з сайту 3 кольори для хлопчика і 7 для дівчаток 12.10.2025 • 15:31 Т…" at bounding box center [299, 287] width 384 height 507
click at [369, 173] on div "Доставка Редагувати Meest ПОШТА (платна) Отримувач Степан Качор Телефон отримув…" at bounding box center [396, 288] width 184 height 235
click at [452, 157] on div "Товари в замовленні (1) Планшет LCD для малювання кольоровий 8,5 дюймів В наявн…" at bounding box center [298, 115] width 375 height 93
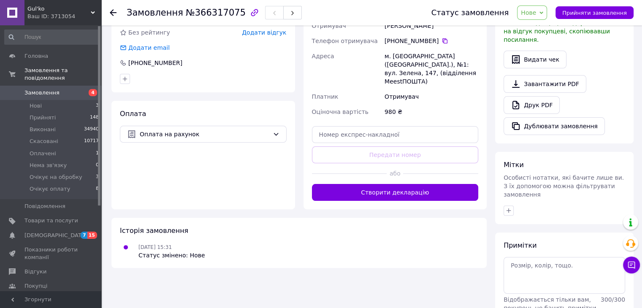
scroll to position [223, 0]
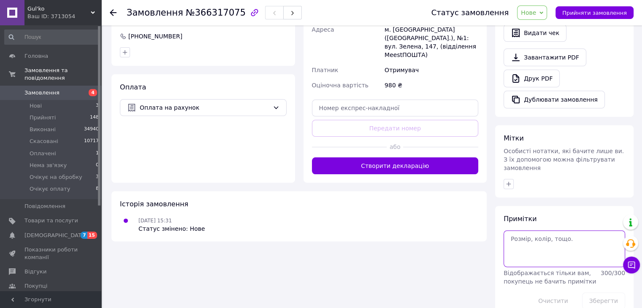
click at [549, 240] on textarea at bounding box center [565, 249] width 122 height 36
type textarea "чекаємо надходження на п'ятницю-суботу вайбер 6"
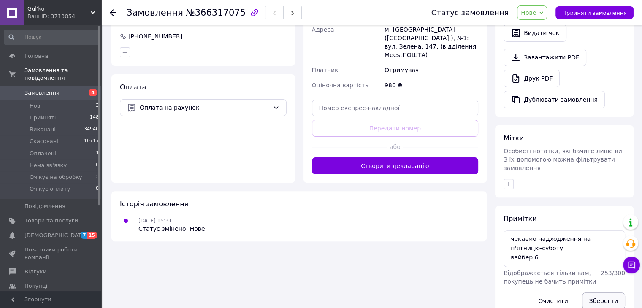
click at [605, 293] on button "Зберегти" at bounding box center [603, 301] width 43 height 17
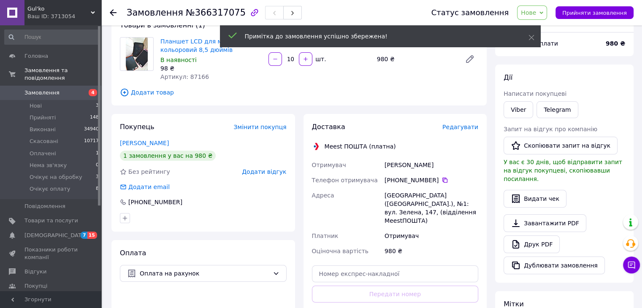
scroll to position [54, 0]
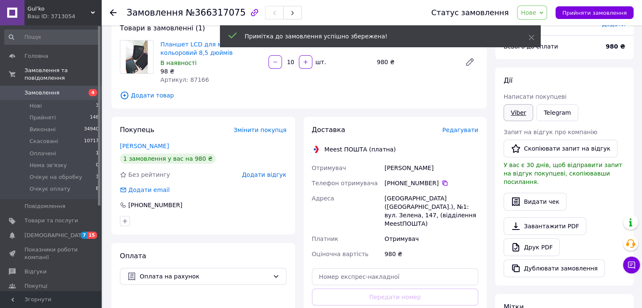
click at [513, 111] on link "Viber" at bounding box center [519, 112] width 30 height 17
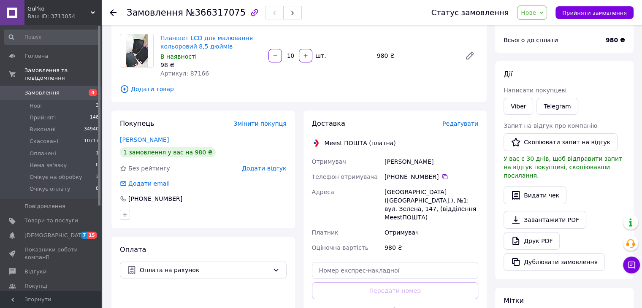
scroll to position [64, 0]
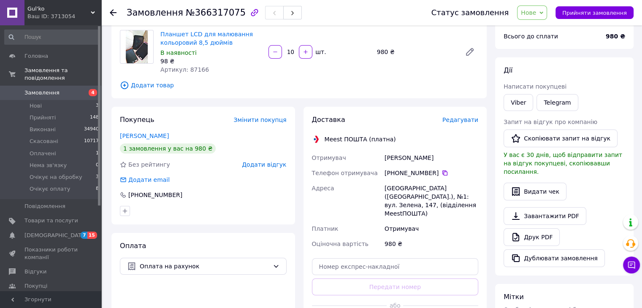
click at [616, 92] on div "Viber Telegram" at bounding box center [564, 102] width 125 height 20
drag, startPoint x: 504, startPoint y: 38, endPoint x: 626, endPoint y: 34, distance: 121.7
click at [626, 34] on div "Всього до сплати 980 ₴" at bounding box center [565, 36] width 132 height 19
click at [629, 106] on div "Дії Написати покупцеві Viber Telegram Запит на відгук про компанію   Скопіювати…" at bounding box center [564, 166] width 138 height 218
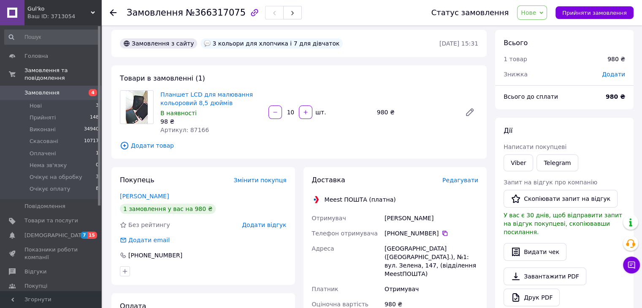
scroll to position [0, 0]
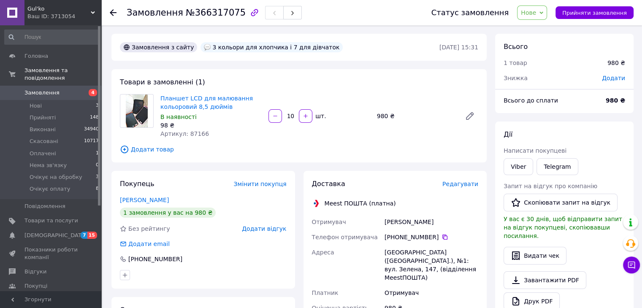
click at [543, 12] on icon at bounding box center [542, 13] width 4 height 4
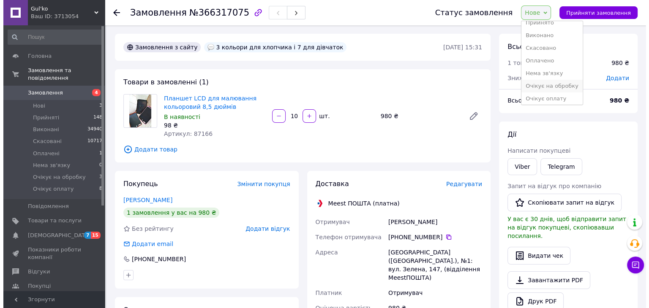
scroll to position [9, 0]
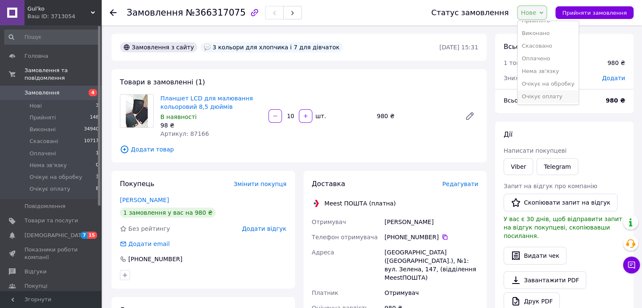
click at [565, 97] on li "Очікує оплату" at bounding box center [548, 96] width 61 height 13
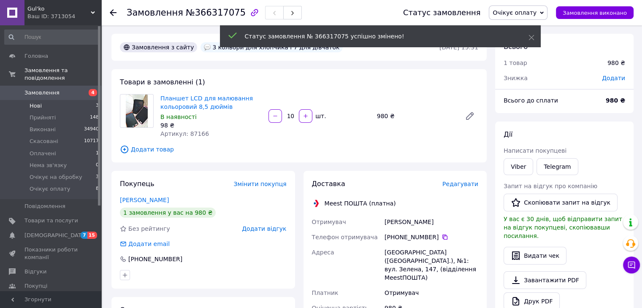
click at [51, 100] on li "Нові 3" at bounding box center [52, 106] width 104 height 12
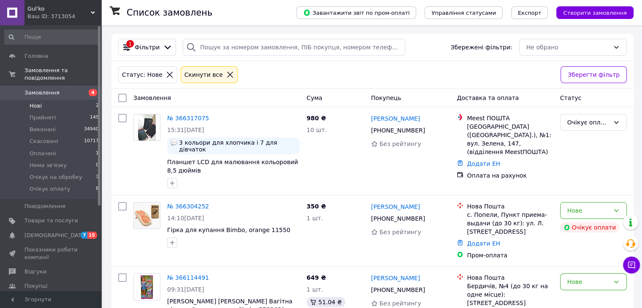
click at [55, 100] on li "Нові 2" at bounding box center [52, 106] width 104 height 12
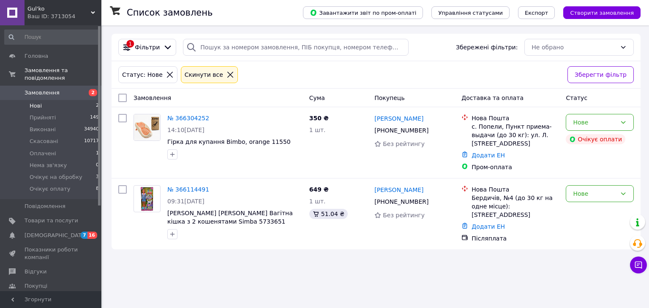
click at [648, 137] on div "Список замовлень Завантажити звіт по пром-оплаті Управління статусами Експорт С…" at bounding box center [376, 141] width 546 height 233
click at [84, 148] on li "Оплачені 1" at bounding box center [52, 154] width 104 height 12
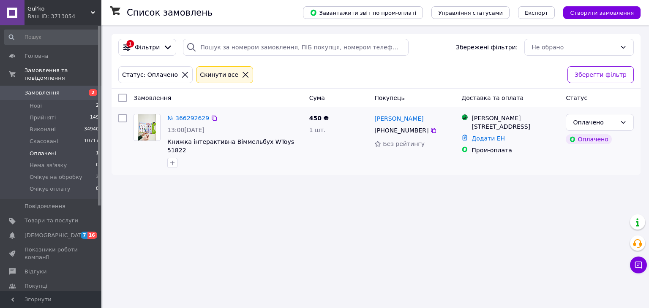
click at [150, 125] on img at bounding box center [147, 127] width 18 height 26
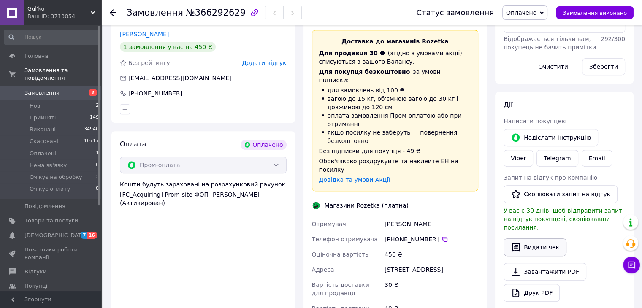
scroll to position [422, 0]
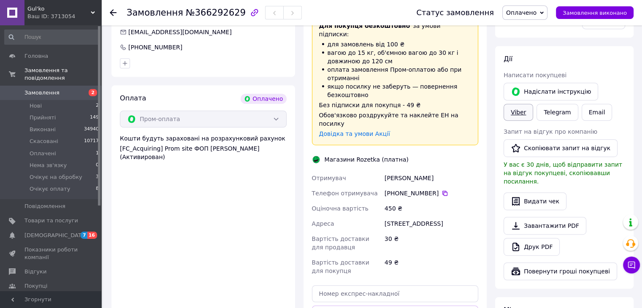
click at [533, 104] on link "Viber" at bounding box center [519, 112] width 30 height 17
click at [640, 104] on div "Замовлення №366292629 Статус замовлення Оплачено Прийнято Виконано Скасовано Не…" at bounding box center [372, 49] width 539 height 893
click at [48, 100] on li "Нові 2" at bounding box center [52, 106] width 104 height 12
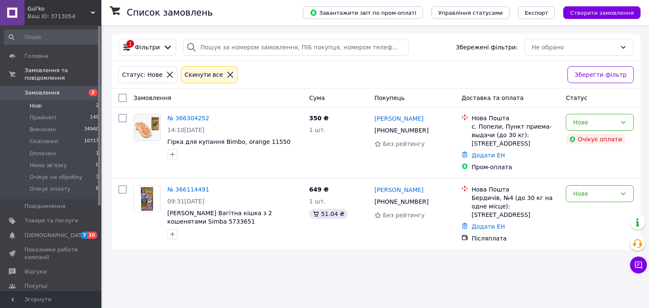
click at [648, 147] on div "Список замовлень Завантажити звіт по пром-оплаті Управління статусами Експорт С…" at bounding box center [376, 141] width 546 height 233
click at [57, 148] on li "Оплачені 1" at bounding box center [52, 154] width 104 height 12
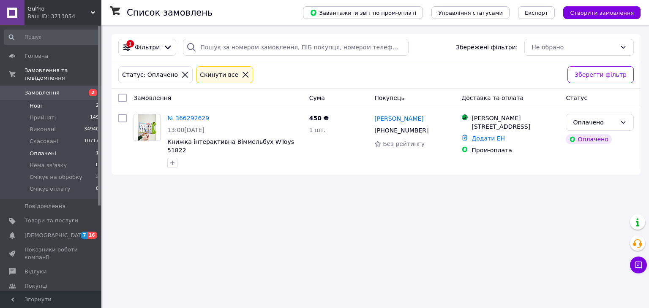
click at [49, 100] on li "Нові 2" at bounding box center [52, 106] width 104 height 12
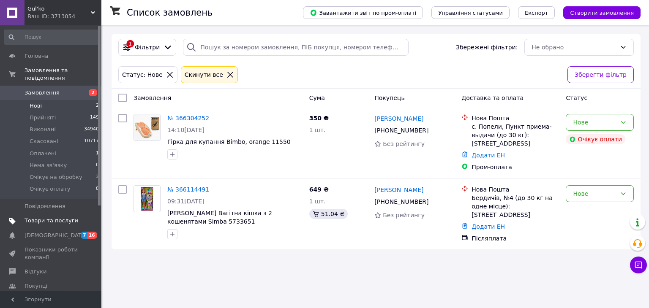
click at [69, 217] on span "Товари та послуги" at bounding box center [51, 221] width 54 height 8
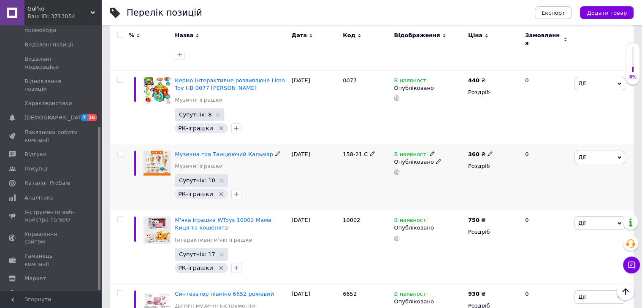
scroll to position [127, 0]
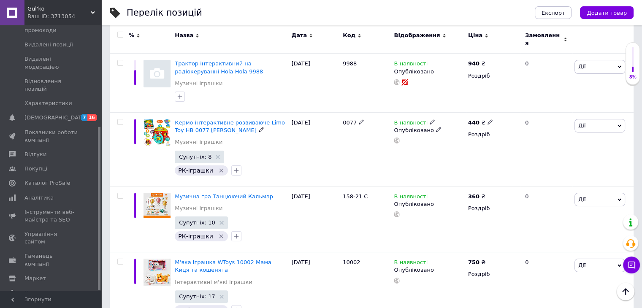
click at [154, 130] on img at bounding box center [157, 132] width 27 height 27
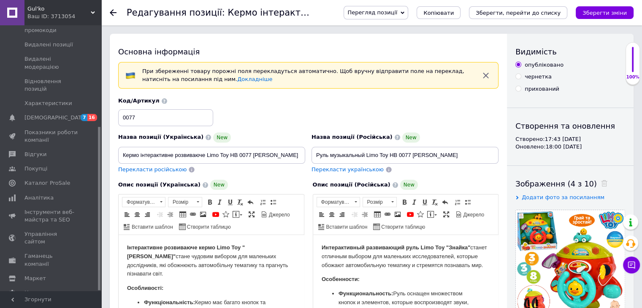
drag, startPoint x: 355, startPoint y: 110, endPoint x: 290, endPoint y: 109, distance: 65.0
click at [285, 107] on div "Код/Артикул 0077" at bounding box center [308, 111] width 387 height 35
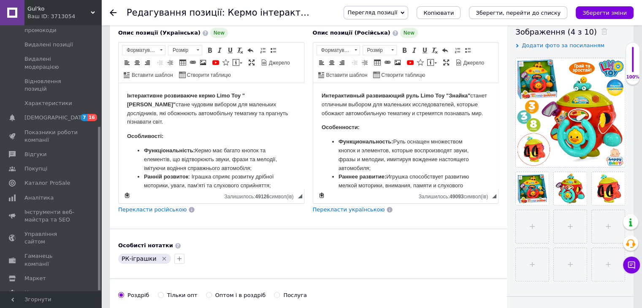
scroll to position [169, 0]
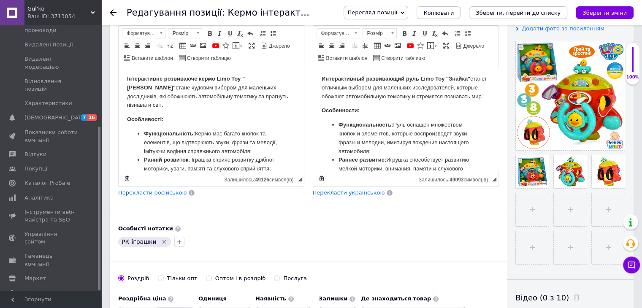
click at [129, 80] on strong "Інтерактивне розвиваюче кермо Limo Toy "Знайко"" at bounding box center [186, 83] width 118 height 15
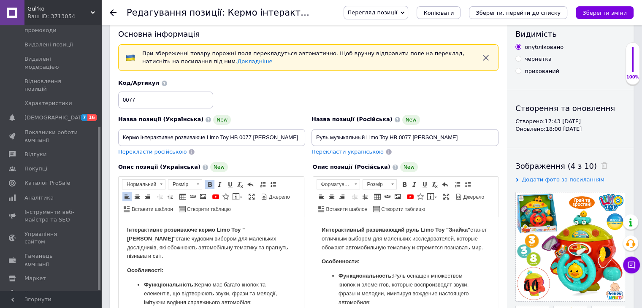
scroll to position [0, 0]
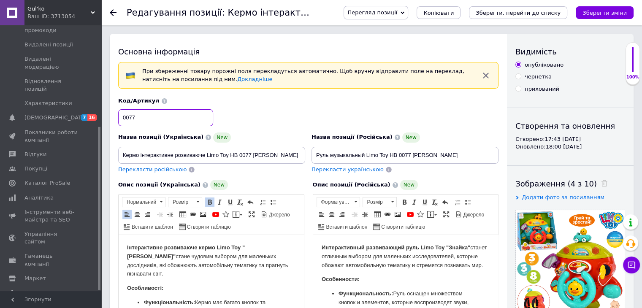
drag, startPoint x: 142, startPoint y: 116, endPoint x: 120, endPoint y: 115, distance: 22.0
click at [120, 115] on input "0077" at bounding box center [165, 117] width 95 height 17
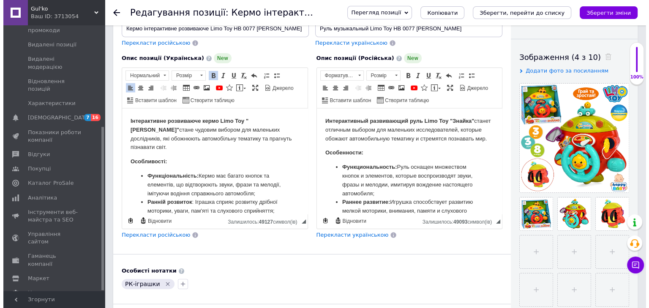
scroll to position [42, 0]
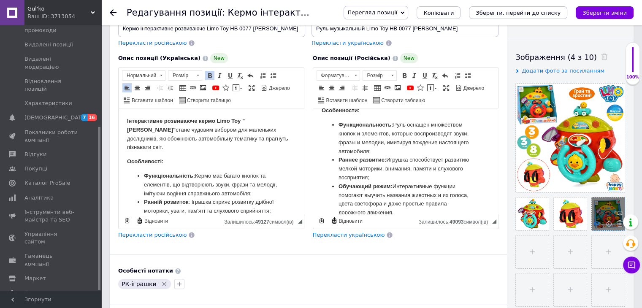
click at [595, 223] on icon at bounding box center [597, 223] width 6 height 6
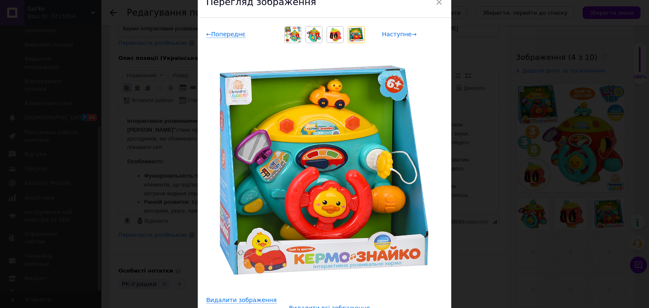
click at [399, 35] on span "Наступне →" at bounding box center [399, 34] width 35 height 7
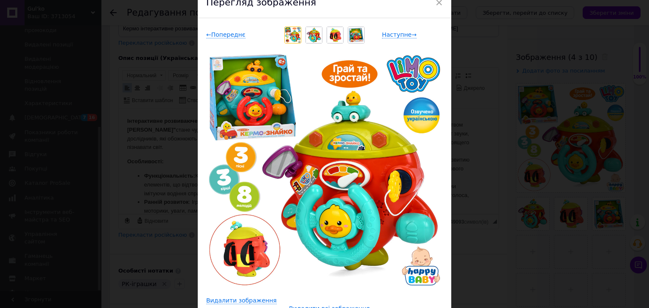
scroll to position [0, 0]
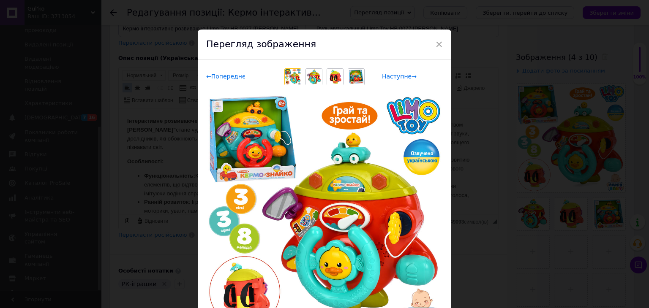
click at [402, 74] on span "Наступне →" at bounding box center [399, 76] width 35 height 7
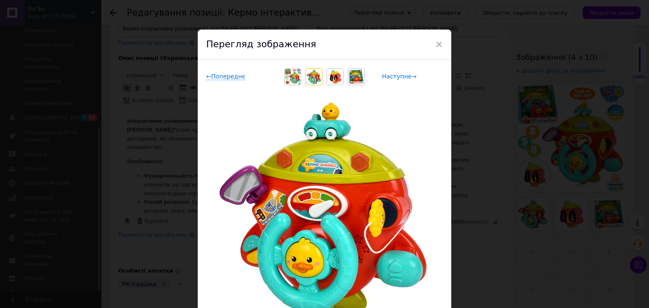
click at [406, 76] on span "Наступне →" at bounding box center [399, 76] width 35 height 7
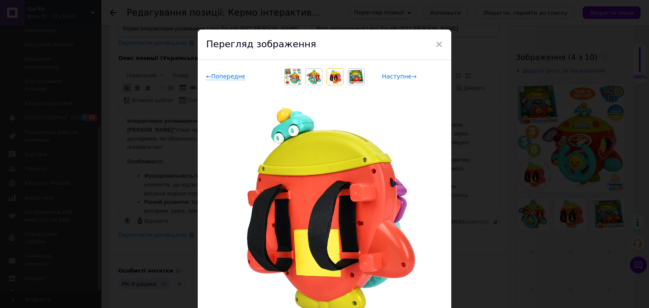
click at [400, 76] on span "Наступне →" at bounding box center [399, 76] width 35 height 7
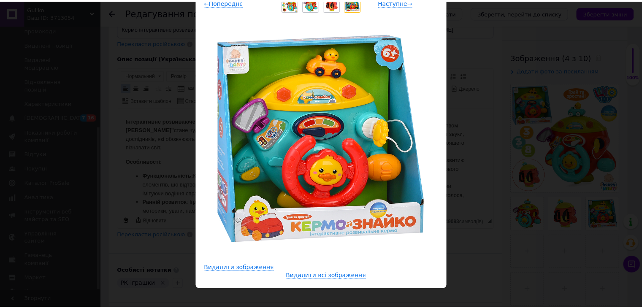
scroll to position [84, 0]
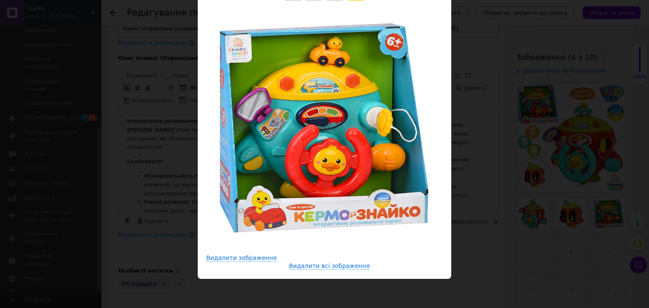
click at [611, 58] on div "× Перегляд зображення ← Попереднє Наступне → Видалити зображення Видалити всі з…" at bounding box center [324, 154] width 649 height 308
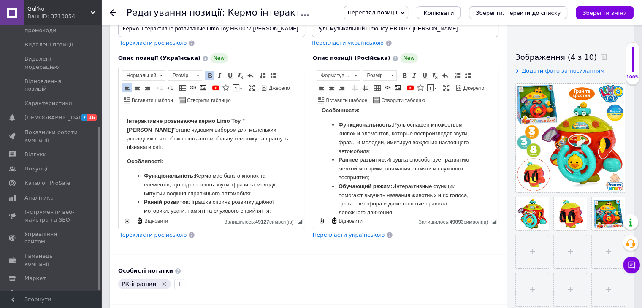
scroll to position [0, 0]
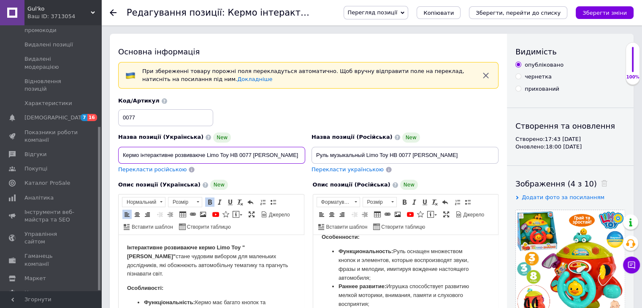
drag, startPoint x: 122, startPoint y: 156, endPoint x: 235, endPoint y: 158, distance: 113.2
click at [279, 161] on input "Кермо інтерактивне розвиваюче Limo Toy HB 0077 Знайко" at bounding box center [211, 155] width 187 height 17
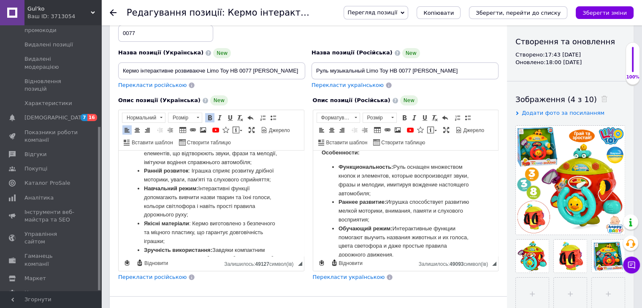
scroll to position [138, 0]
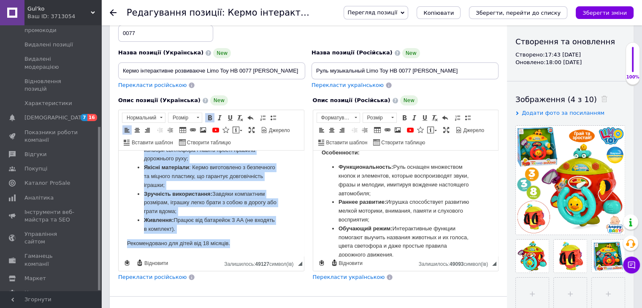
drag, startPoint x: 125, startPoint y: 161, endPoint x: 246, endPoint y: 244, distance: 146.6
click at [246, 244] on html "Інтерактивне розвиваюче кермо Limo Toy "Знайко" стане чудовим вибором для мален…" at bounding box center [211, 138] width 185 height 235
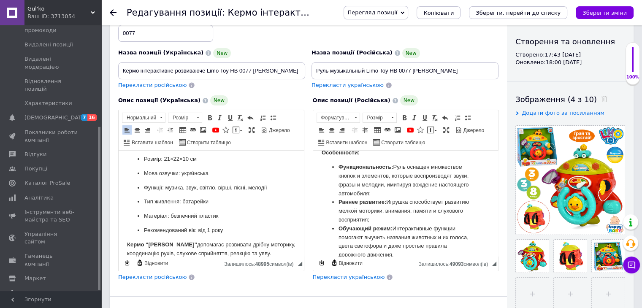
scroll to position [0, 0]
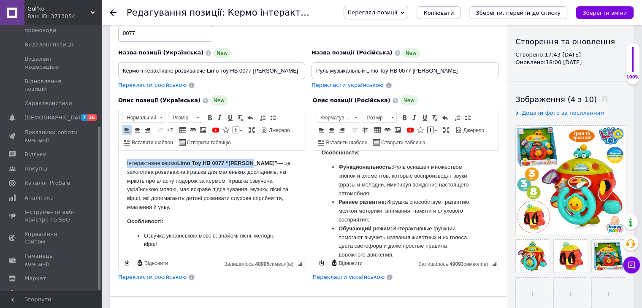
drag, startPoint x: 251, startPoint y: 163, endPoint x: 211, endPoint y: 315, distance: 157.6
drag, startPoint x: 276, startPoint y: 163, endPoint x: 99, endPoint y: 159, distance: 176.5
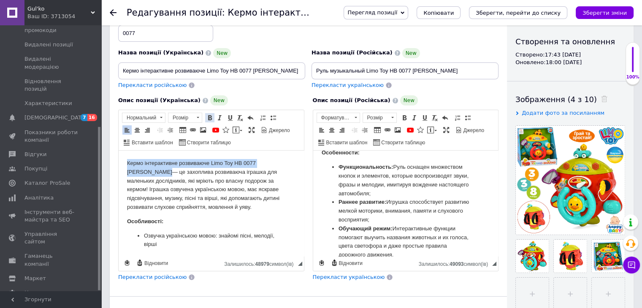
click at [209, 114] on span at bounding box center [209, 117] width 7 height 7
click at [267, 180] on p "Кермо інтерактивне розвиваюче Limo Toy HB 0077 Знайко​​​​​​​ — це захоплива роз…" at bounding box center [211, 185] width 168 height 53
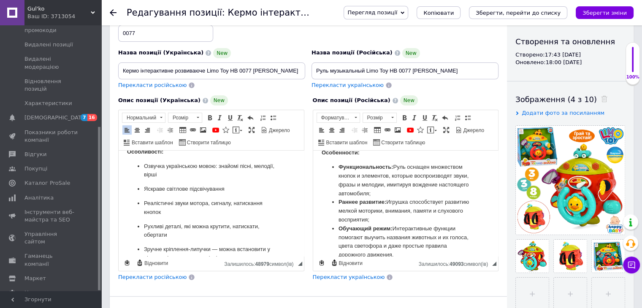
scroll to position [84, 0]
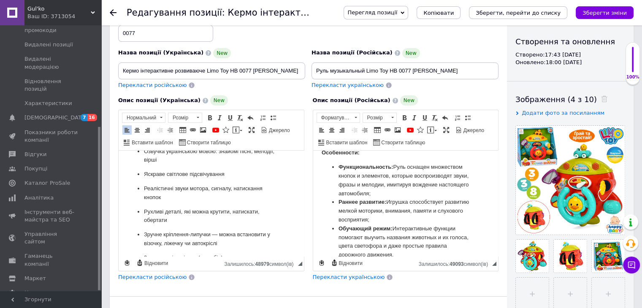
click at [183, 160] on p "Озвучка українською мовою: знайомі пісні, мелодії, вірші" at bounding box center [211, 156] width 135 height 18
click at [235, 175] on p "Яскраве світлове підсвічування" at bounding box center [211, 174] width 135 height 9
click at [173, 195] on p "Реалістичні звуки мотора, сигналу, натискання кнопок" at bounding box center [211, 194] width 135 height 18
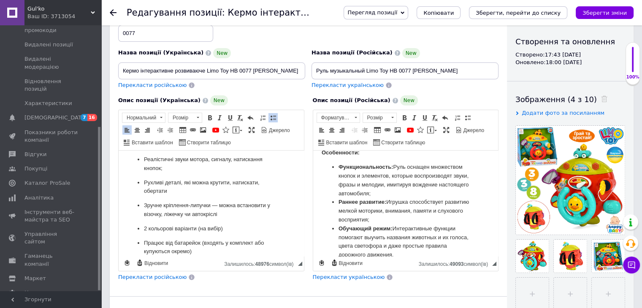
scroll to position [127, 0]
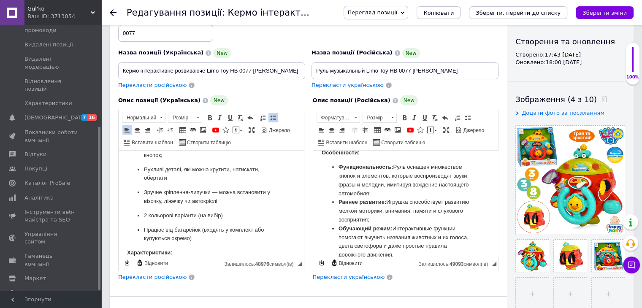
click at [173, 179] on p "Рухливі деталі, які можна крутити, натискати, обертати" at bounding box center [211, 175] width 135 height 18
click at [226, 200] on p "Зручне кріплення-липучки — можна встановити у візочку, ліжечку чи автокріслі" at bounding box center [211, 197] width 135 height 18
drag, startPoint x: 228, startPoint y: 216, endPoint x: 111, endPoint y: 214, distance: 117.4
click at [119, 214] on html "Кермо інтерактивне розвиваюче Limo Toy HB 0077 Знайко​​​​​​​ — це захоплива роз…" at bounding box center [211, 199] width 185 height 350
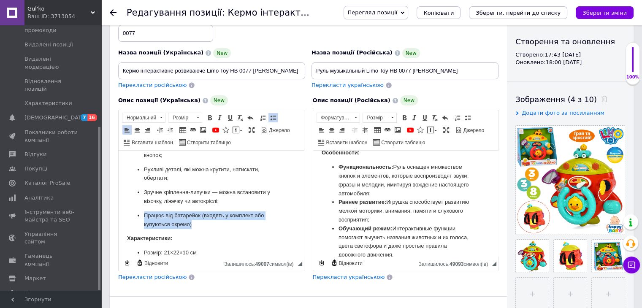
drag, startPoint x: 196, startPoint y: 225, endPoint x: 107, endPoint y: 210, distance: 90.4
click at [119, 210] on html "Кермо інтерактивне розвиваюче Limo Toy HB 0077 Знайко​​​​​​​ — це захоплива роз…" at bounding box center [211, 192] width 185 height 337
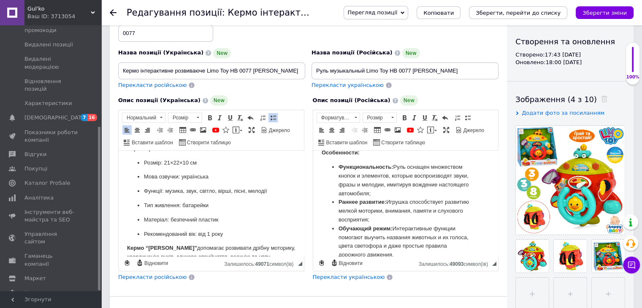
scroll to position [208, 0]
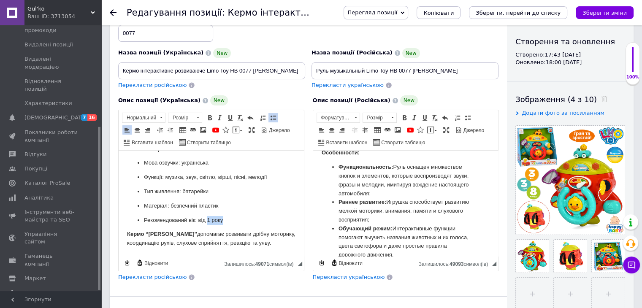
drag, startPoint x: 220, startPoint y: 219, endPoint x: 208, endPoint y: 217, distance: 11.5
click at [208, 217] on p "Рекомендований вік: від 1 року" at bounding box center [211, 220] width 135 height 9
click at [225, 207] on p "Матеріал: безпечний пластик" at bounding box center [211, 206] width 135 height 9
click at [222, 191] on p "Тип живлення: батарейки" at bounding box center [211, 191] width 135 height 9
click at [272, 178] on p "Функції: музика, звук, світло, вірші, пісні, мелодії" at bounding box center [211, 177] width 135 height 9
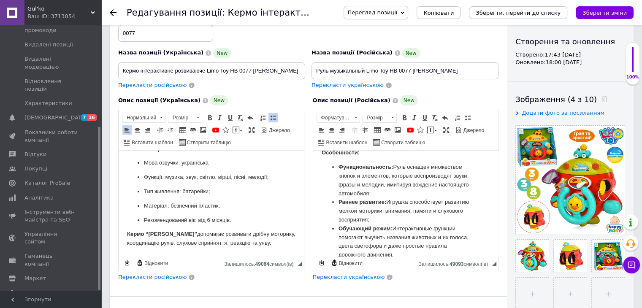
click at [242, 163] on p "Мова озвучки: українська" at bounding box center [211, 163] width 135 height 9
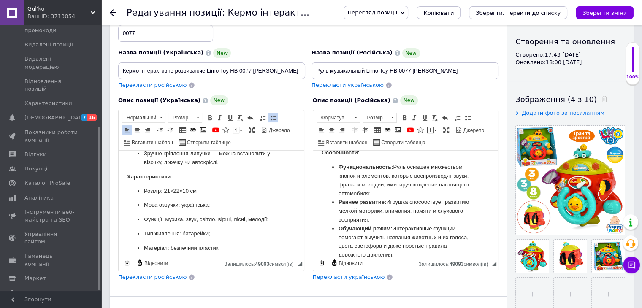
click at [202, 189] on p "Розмір: 21×22×10 см" at bounding box center [211, 191] width 135 height 9
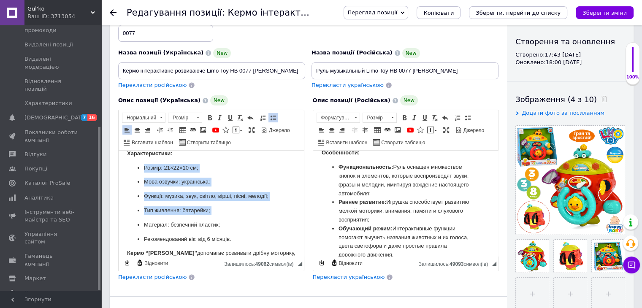
scroll to position [208, 0]
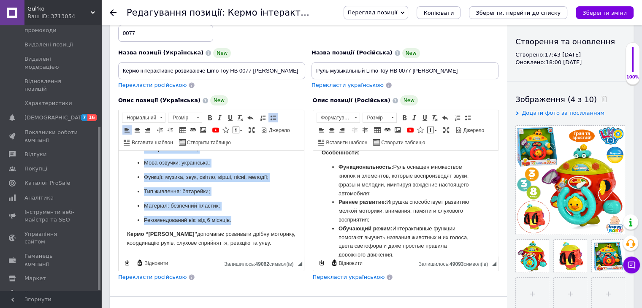
drag, startPoint x: 143, startPoint y: 189, endPoint x: 242, endPoint y: 210, distance: 101.4
click at [242, 219] on ul "Розмір: 21×22×10 см; Мова озвучки: українська; Функції: музика, звук, світло, в…" at bounding box center [211, 185] width 168 height 80
click at [272, 117] on span at bounding box center [273, 117] width 7 height 7
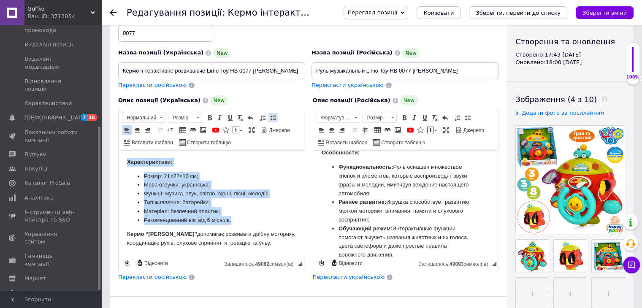
scroll to position [180, 0]
drag, startPoint x: 272, startPoint y: 242, endPoint x: 120, endPoint y: 232, distance: 152.3
click at [120, 232] on html "Кермо інтерактивне розвиваюче Limo Toy HB 0077 Знайко​​​​​​​ — це захоплива роз…" at bounding box center [211, 114] width 185 height 286
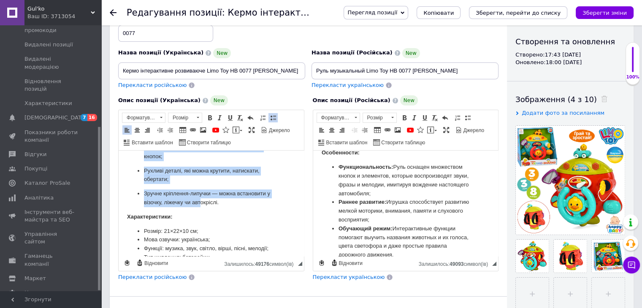
scroll to position [127, 0]
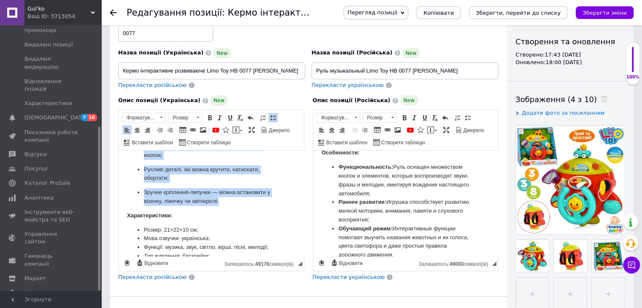
drag, startPoint x: 144, startPoint y: 189, endPoint x: 237, endPoint y: 196, distance: 93.2
click at [236, 198] on body "Кермо інтерактивне розвиваюче Limo Toy HB 0077 Знайко​​​​​​​ — це захоплива роз…" at bounding box center [211, 156] width 168 height 246
click at [272, 117] on span at bounding box center [273, 117] width 7 height 7
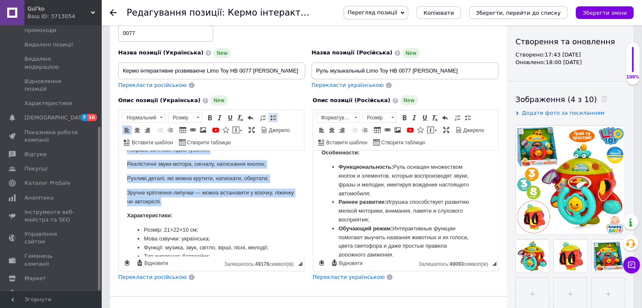
click at [272, 117] on span at bounding box center [273, 117] width 7 height 7
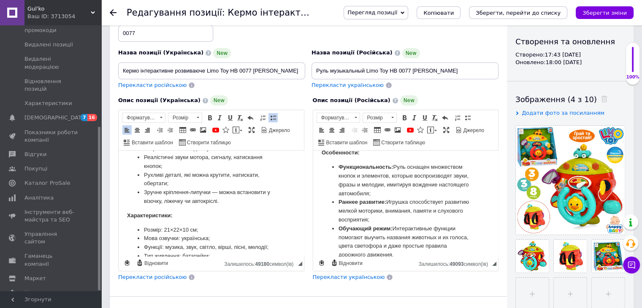
click at [225, 231] on li "Розмір: 21×22×10 см;" at bounding box center [211, 230] width 135 height 9
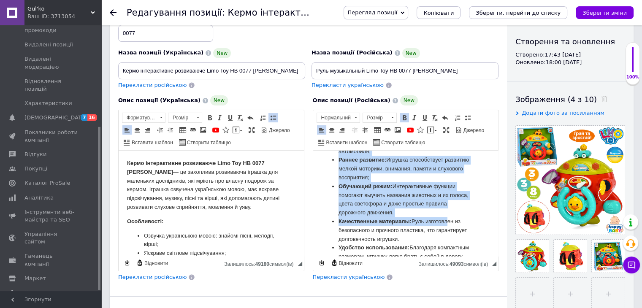
scroll to position [147, 0]
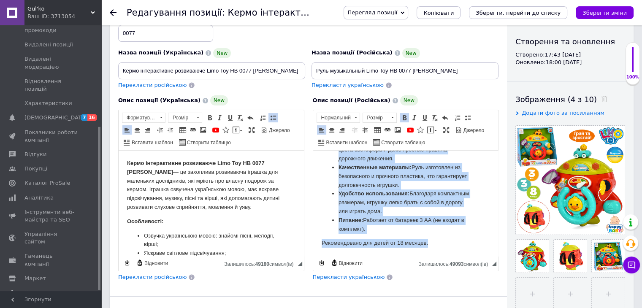
drag, startPoint x: 320, startPoint y: 157, endPoint x: 461, endPoint y: 256, distance: 171.5
click at [461, 256] on html "Интерактивный развивающий руль Limo Toy "Знайка" станет отличным выбором для ма…" at bounding box center [405, 134] width 185 height 244
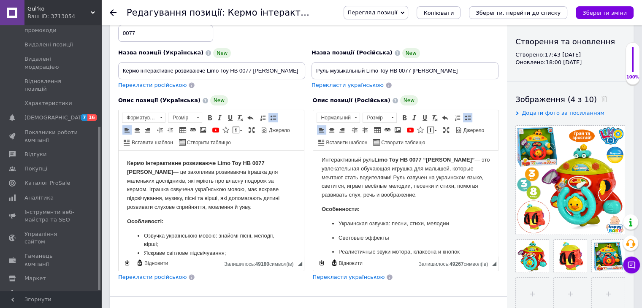
scroll to position [0, 0]
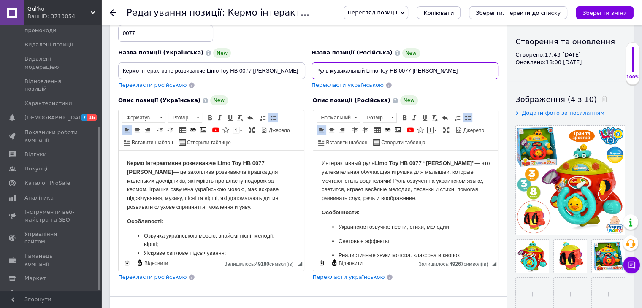
drag, startPoint x: 314, startPoint y: 71, endPoint x: 440, endPoint y: 73, distance: 125.4
click at [440, 73] on input "Руль музыкальный Limo Toy HB 0077 Знайко" at bounding box center [405, 70] width 187 height 17
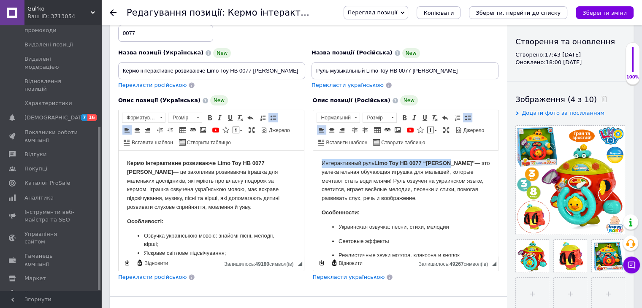
drag, startPoint x: 448, startPoint y: 162, endPoint x: 498, endPoint y: 158, distance: 49.5
click at [313, 158] on html "Интерактивный руль Limo Toy HB 0077 “Знайко” — это увлекательная обучающая игру…" at bounding box center [405, 297] width 185 height 293
drag, startPoint x: 434, startPoint y: 163, endPoint x: 302, endPoint y: 163, distance: 132.2
click at [313, 163] on html "Руль музыкальный Limo Toy HB 0077 Знайко ​​​​​​​ — это увлекательная обучающая …" at bounding box center [405, 297] width 185 height 293
click at [403, 113] on link "Жирний Сполучення клавіш Ctrl+B" at bounding box center [404, 117] width 9 height 9
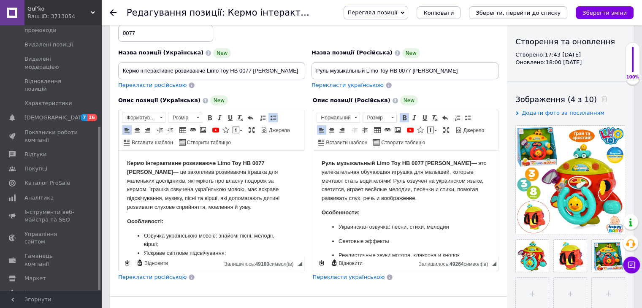
click at [444, 185] on p "Руль музыкальный Limo Toy HB 0077 Знайко ​​​​​​​ — это увлекательная обучающая …" at bounding box center [405, 181] width 168 height 44
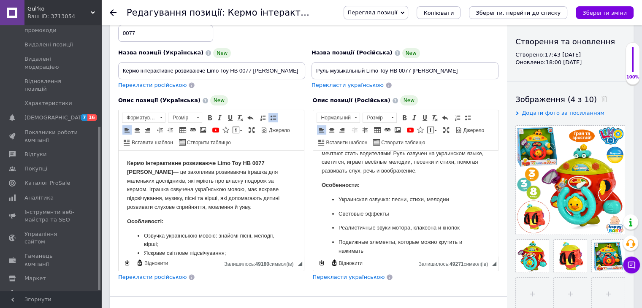
scroll to position [42, 0]
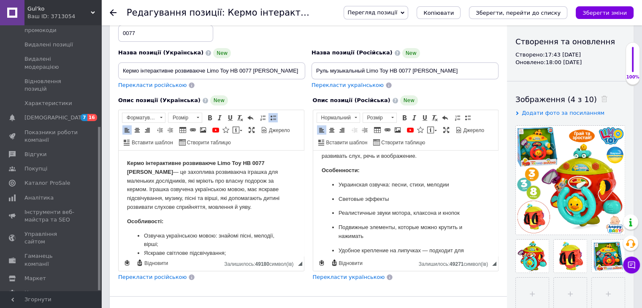
click at [462, 188] on p "Украинская озвучка: песни, стихи, мелодии" at bounding box center [405, 185] width 135 height 9
click at [409, 198] on p "Световые эффекты" at bounding box center [405, 199] width 135 height 9
click at [465, 215] on p "Реалистичные звуки мотора, клаксона и кнопок" at bounding box center [405, 213] width 135 height 9
click at [382, 237] on p "Подвижные элементы, которые можно крутить и нажимать" at bounding box center [405, 232] width 135 height 18
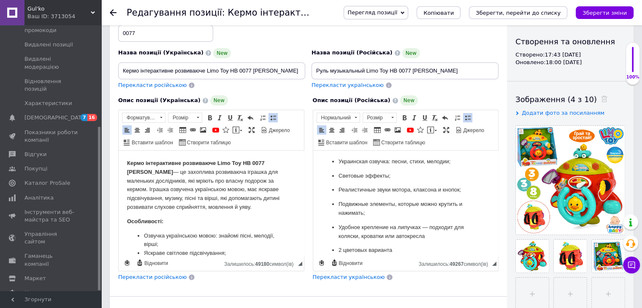
scroll to position [84, 0]
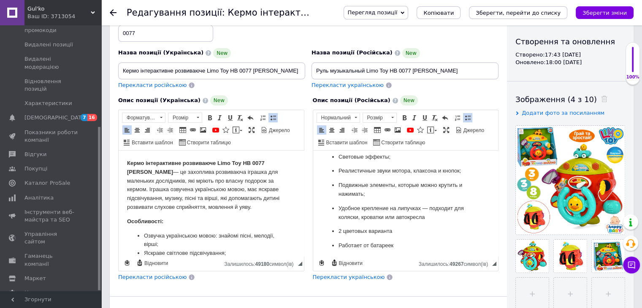
click at [434, 216] on p "Удобное крепление на липучках — подходит для коляски, кроватки или автокресла" at bounding box center [405, 213] width 135 height 18
drag, startPoint x: 424, startPoint y: 229, endPoint x: 480, endPoint y: 228, distance: 56.6
click at [313, 228] on html "Руль музыкальный Limo Toy HB 0077 Знайко — это увлекательная обучающая игрушка …" at bounding box center [405, 212] width 185 height 293
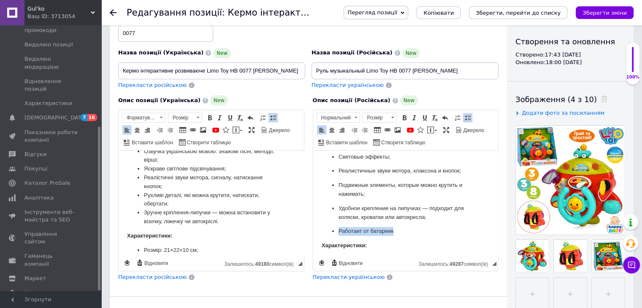
drag, startPoint x: 434, startPoint y: 232, endPoint x: 274, endPoint y: 231, distance: 159.6
click at [313, 231] on html "Руль музыкальный Limo Toy HB 0077 Знайко — это увлекательная обучающая игрушка …" at bounding box center [405, 205] width 185 height 278
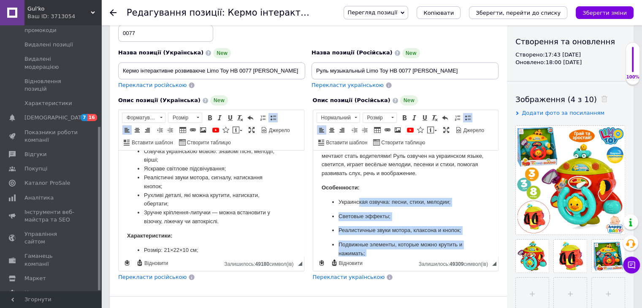
scroll to position [0, 0]
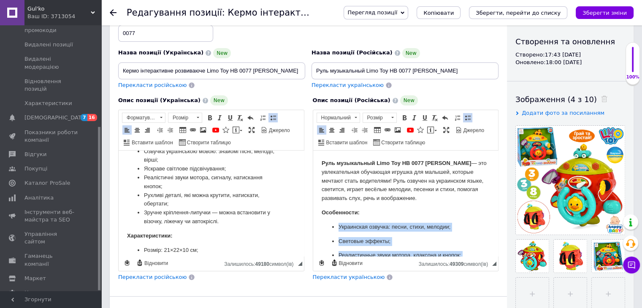
drag, startPoint x: 434, startPoint y: 219, endPoint x: 364, endPoint y: 198, distance: 72.8
click at [314, 224] on html "Руль музыкальный Limo Toy HB 0077 Знайко — это увлекательная обучающая игрушка …" at bounding box center [405, 283] width 185 height 264
click at [465, 115] on span at bounding box center [467, 117] width 7 height 7
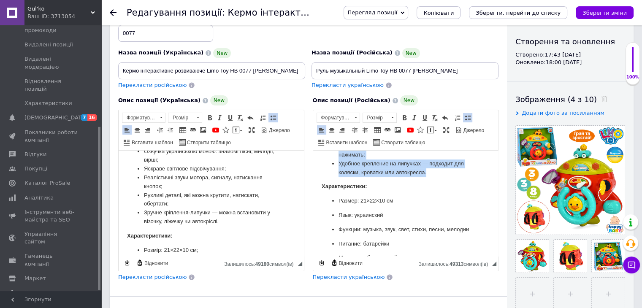
scroll to position [127, 0]
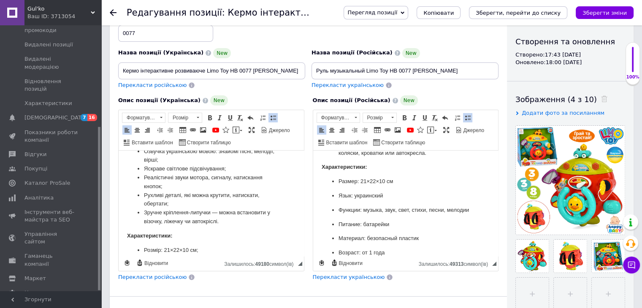
click at [402, 182] on p "Размер: 21×22×10 см" at bounding box center [405, 181] width 135 height 9
click at [396, 194] on p "Язык: украинский" at bounding box center [405, 196] width 135 height 9
click at [373, 215] on p "Функции: музыка, звук, свет, стихи, песни, мелодии" at bounding box center [405, 210] width 135 height 9
click at [396, 229] on p "Питание: батарейки" at bounding box center [405, 224] width 135 height 9
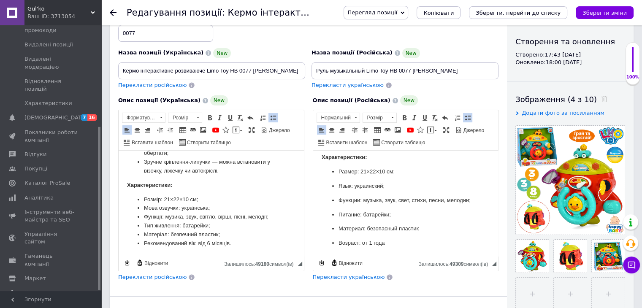
scroll to position [145, 0]
click at [438, 228] on p "Материал: безопасный пластик" at bounding box center [405, 229] width 135 height 9
drag, startPoint x: 383, startPoint y: 244, endPoint x: 369, endPoint y: 242, distance: 13.6
click at [369, 242] on p "Возраст: от 1 года" at bounding box center [405, 243] width 135 height 9
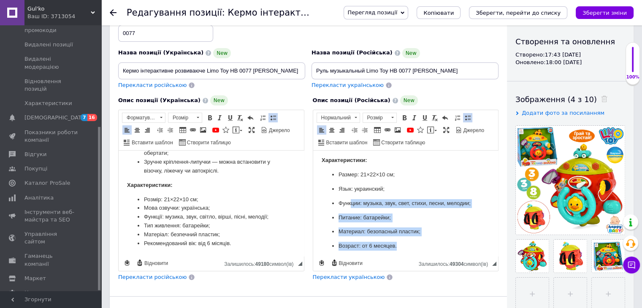
scroll to position [103, 0]
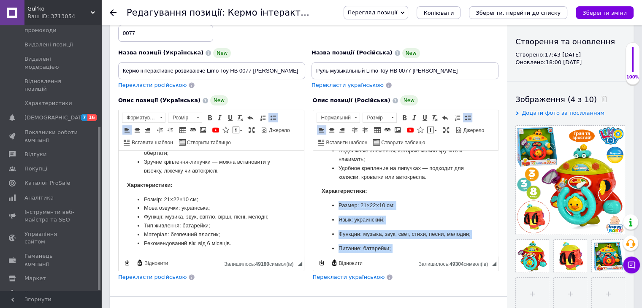
drag, startPoint x: 403, startPoint y: 244, endPoint x: 316, endPoint y: 201, distance: 96.7
click at [316, 201] on html "Руль музыкальный Limo Toy HB 0077 Знайко — это увлекательная обучающая игрушка …" at bounding box center [405, 169] width 185 height 242
click at [468, 115] on span at bounding box center [467, 117] width 7 height 7
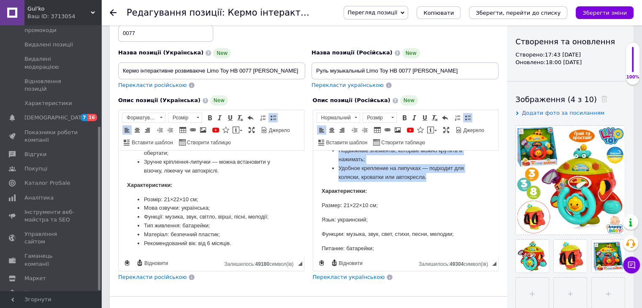
click at [468, 115] on span at bounding box center [467, 117] width 7 height 7
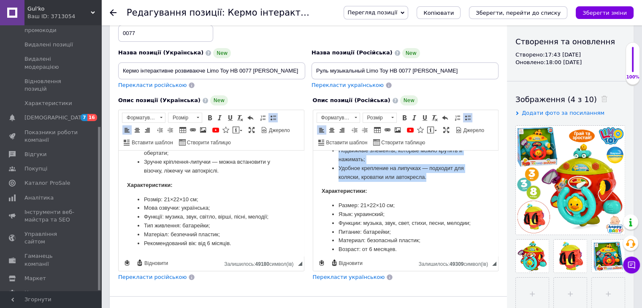
click at [437, 210] on li "Язык: украинский;" at bounding box center [405, 214] width 135 height 9
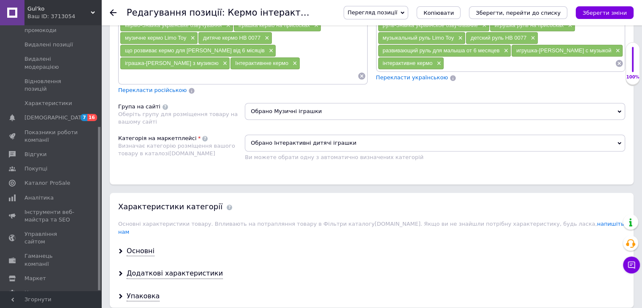
scroll to position [633, 0]
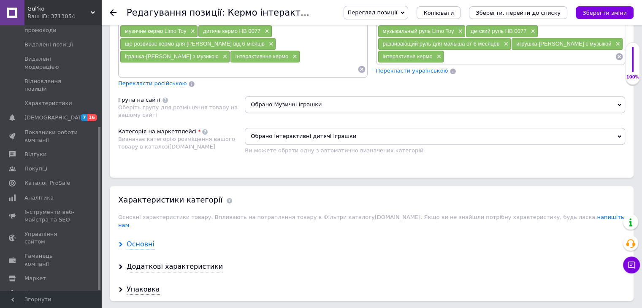
click at [145, 240] on div "Основні" at bounding box center [141, 245] width 28 height 10
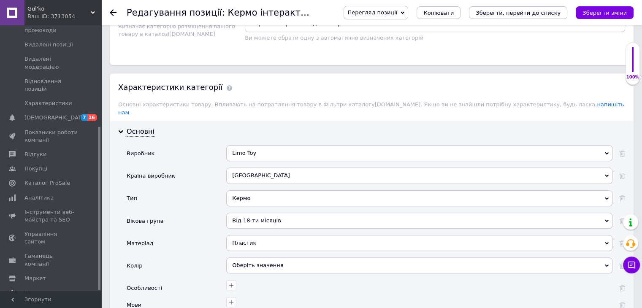
scroll to position [760, 0]
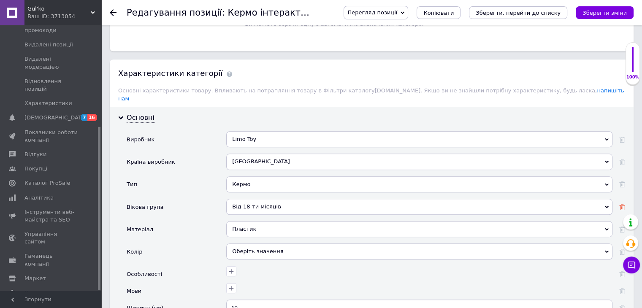
click at [623, 204] on icon at bounding box center [622, 207] width 6 height 6
click at [240, 199] on div "Оберіть значення" at bounding box center [419, 207] width 386 height 16
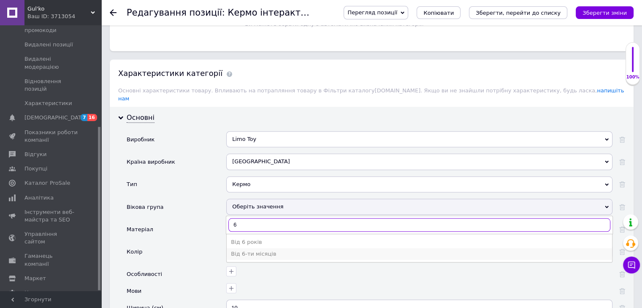
type input "6"
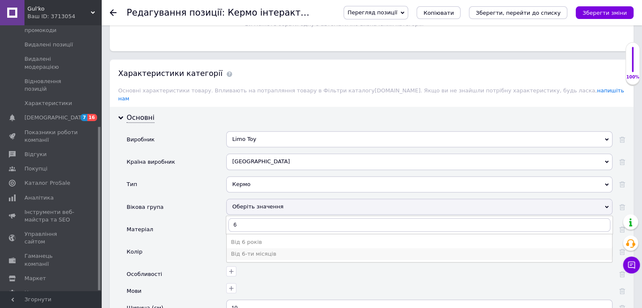
click at [265, 250] on div "Від 6-ти місяців" at bounding box center [419, 254] width 377 height 8
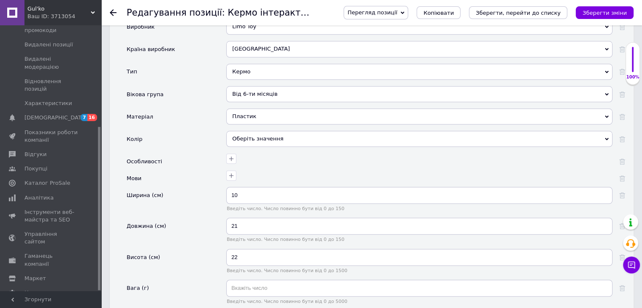
scroll to position [887, 0]
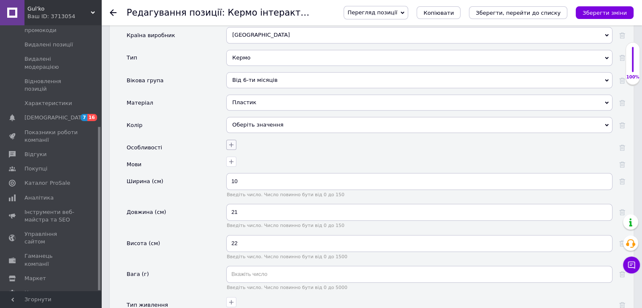
click at [233, 142] on icon "button" at bounding box center [231, 144] width 5 height 5
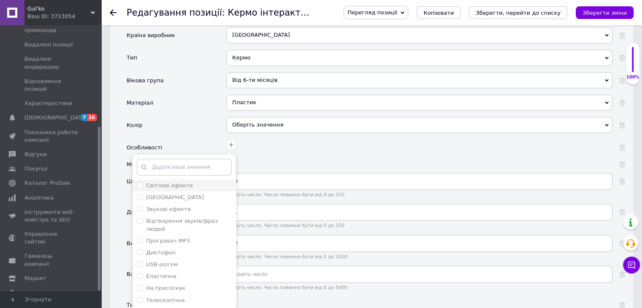
click at [167, 182] on label "Світлові ефекти" at bounding box center [169, 185] width 47 height 6
checkbox ефекти "true"
click at [164, 194] on label "Мелодії" at bounding box center [175, 197] width 58 height 6
checkbox input "true"
click at [168, 206] on label "Звукові ефекти" at bounding box center [168, 209] width 45 height 6
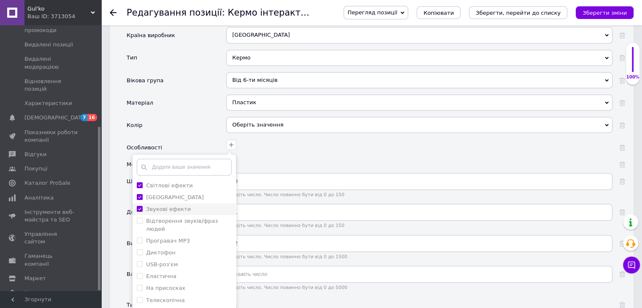
checkbox ефекти "true"
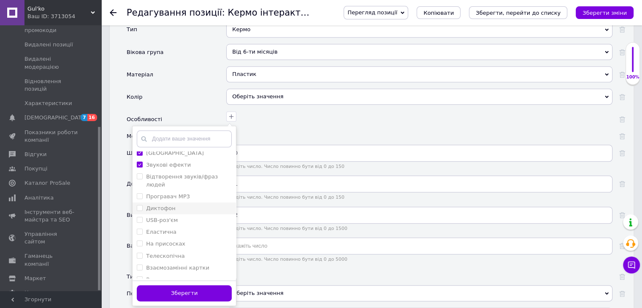
scroll to position [929, 0]
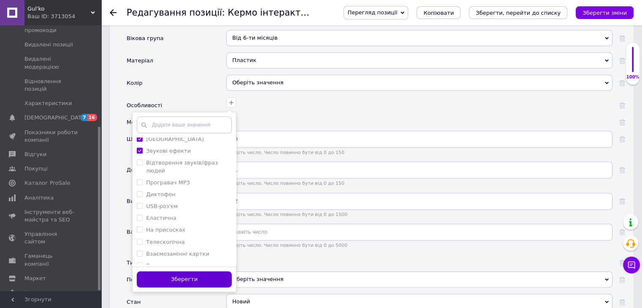
click at [196, 272] on button "Зберегти" at bounding box center [184, 280] width 95 height 16
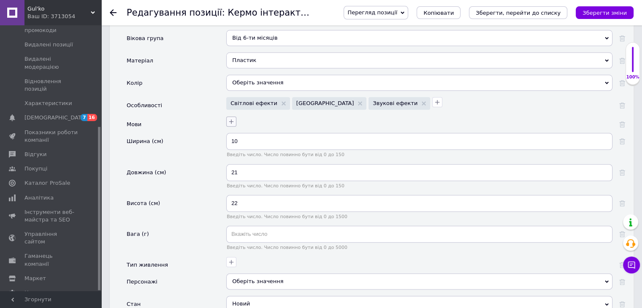
click at [231, 119] on icon "button" at bounding box center [231, 121] width 5 height 5
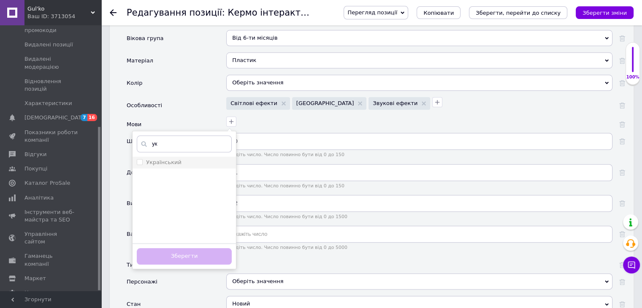
type input "ук"
click at [167, 159] on label "Український" at bounding box center [163, 162] width 35 height 6
checkbox input "true"
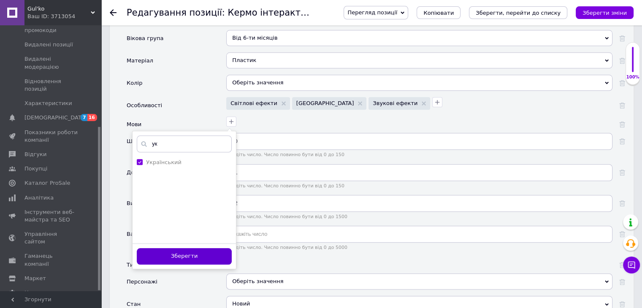
click at [184, 248] on button "Зберегти" at bounding box center [184, 256] width 95 height 16
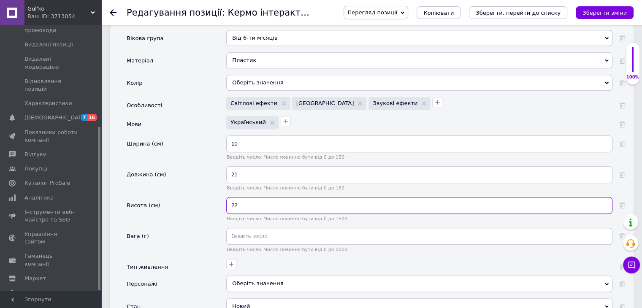
drag, startPoint x: 252, startPoint y: 177, endPoint x: 185, endPoint y: 177, distance: 66.7
click at [185, 197] on div "Висота (см) 22 Введіть число. Число повинно бути від 0 до 1500" at bounding box center [376, 212] width 499 height 31
type input "10"
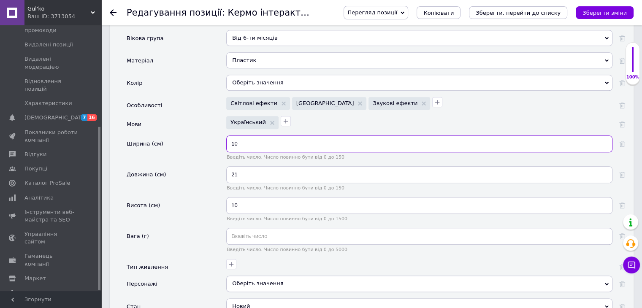
drag, startPoint x: 238, startPoint y: 117, endPoint x: 204, endPoint y: 115, distance: 34.7
click at [204, 136] on div "Ширина (см) 10 Введіть число. Число повинно бути від 0 до 150" at bounding box center [376, 151] width 499 height 31
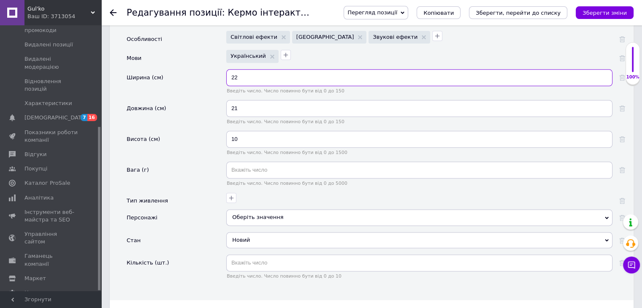
scroll to position [1013, 0]
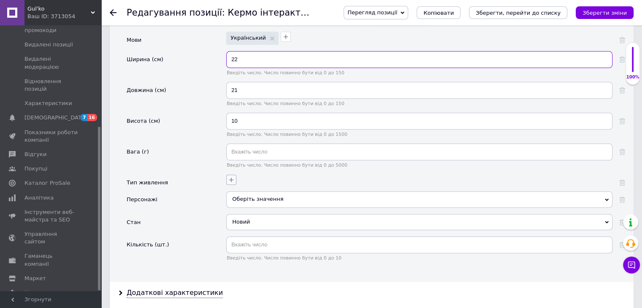
type input "22"
click at [236, 175] on button "button" at bounding box center [231, 180] width 10 height 10
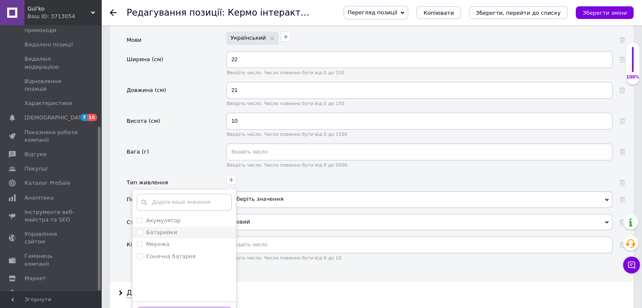
click at [171, 229] on label "Батарейки" at bounding box center [161, 232] width 31 height 6
checkbox input "true"
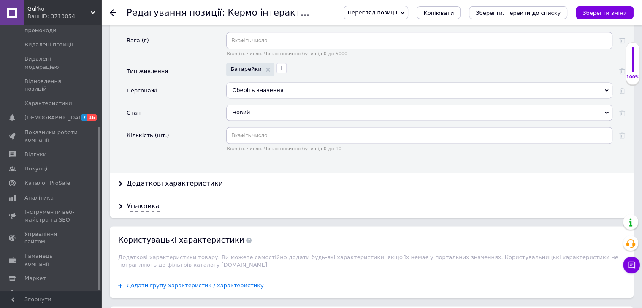
scroll to position [1140, 0]
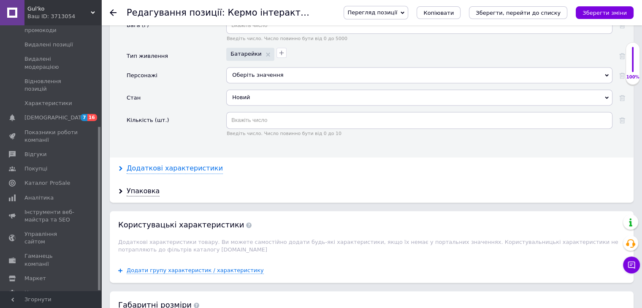
click at [189, 164] on div "Додаткові характеристики" at bounding box center [175, 169] width 96 height 10
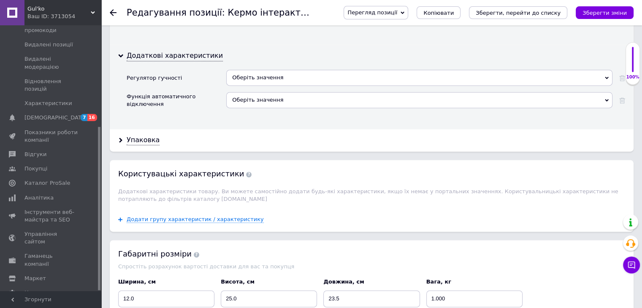
scroll to position [1267, 0]
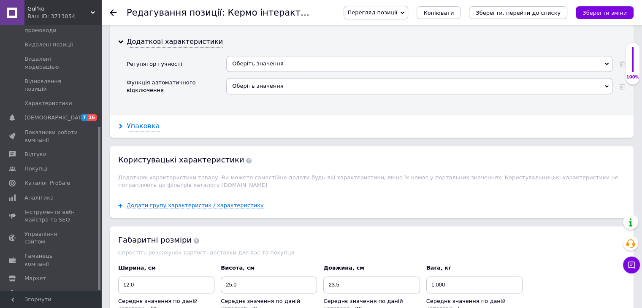
click at [143, 122] on div "Упаковка" at bounding box center [143, 127] width 33 height 10
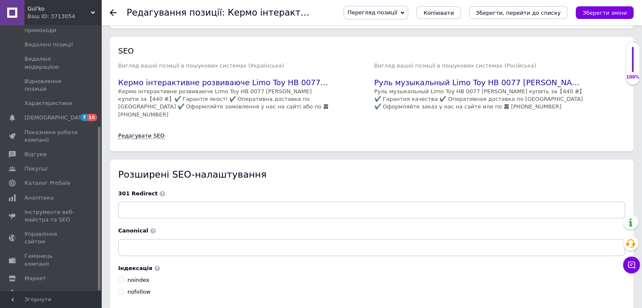
scroll to position [1861, 0]
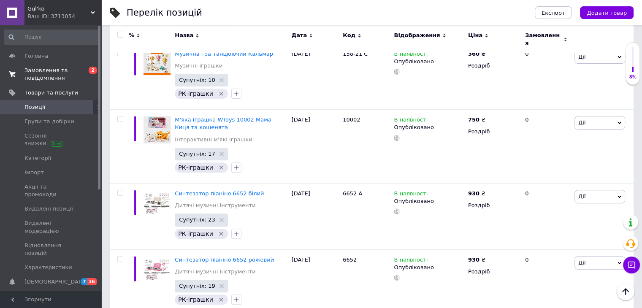
click at [41, 75] on span "Замовлення та повідомлення" at bounding box center [51, 74] width 54 height 15
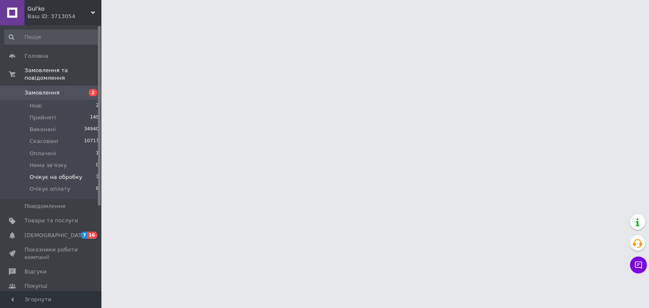
click at [71, 174] on span "Очікує на обробку" at bounding box center [56, 178] width 53 height 8
click at [77, 171] on li "Очікує на обробку 3" at bounding box center [52, 177] width 104 height 12
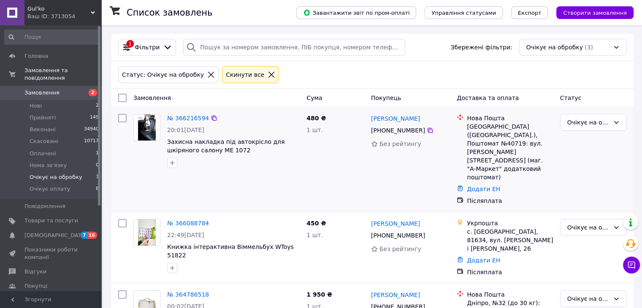
click at [145, 128] on img at bounding box center [147, 127] width 18 height 26
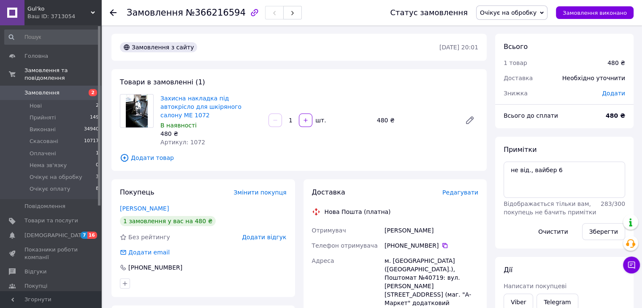
click at [234, 138] on div "Артикул: 1072" at bounding box center [210, 142] width 101 height 8
drag, startPoint x: 243, startPoint y: 107, endPoint x: 163, endPoint y: 96, distance: 80.2
click at [161, 95] on span "Захисна накладка під автокрісло для шкіряного салону ME 1072" at bounding box center [210, 106] width 101 height 25
copy link "Захисна накладка під автокрісло для шкіряного салону ME 1072"
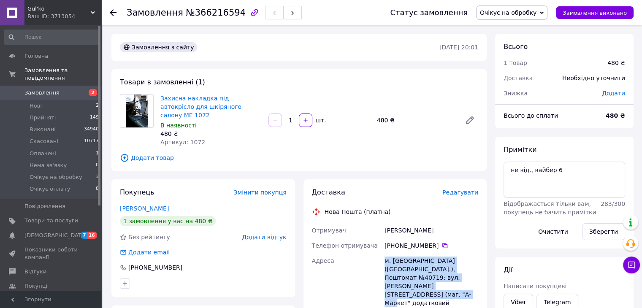
drag, startPoint x: 420, startPoint y: 279, endPoint x: 380, endPoint y: 249, distance: 50.1
copy div "Адреса м. Київ (Київська обл.), Поштомат №40719: вул. Івана Виговського, 10Л (м…"
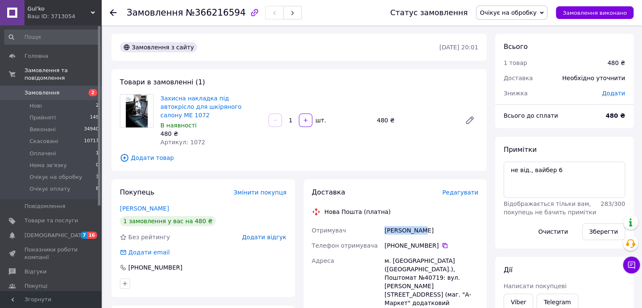
drag, startPoint x: 394, startPoint y: 221, endPoint x: 370, endPoint y: 223, distance: 23.8
copy div "Отримувач Міхєєв Іван"
click at [442, 242] on icon at bounding box center [445, 245] width 7 height 7
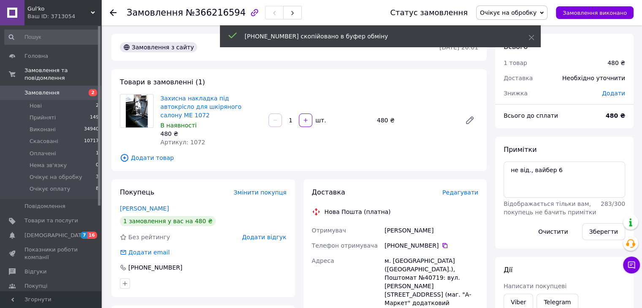
click at [536, 8] on span "Очікує на обробку" at bounding box center [511, 12] width 71 height 14
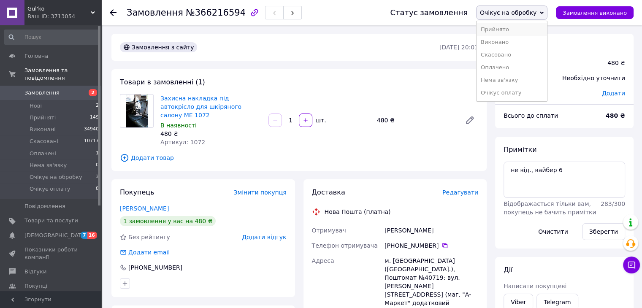
click at [541, 29] on li "Прийнято" at bounding box center [512, 29] width 71 height 13
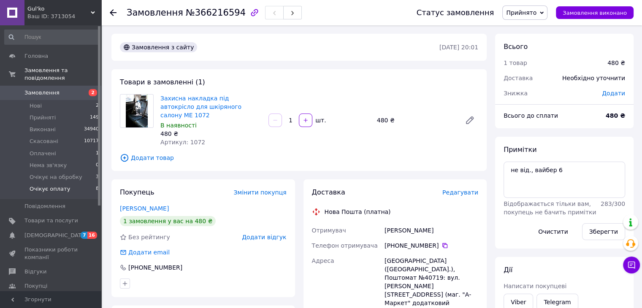
click at [67, 183] on li "Очікує оплату 8" at bounding box center [52, 191] width 104 height 16
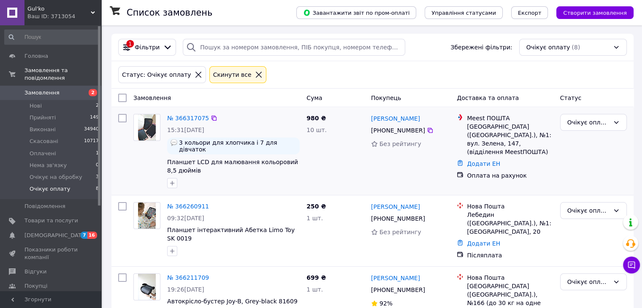
click at [148, 124] on img at bounding box center [147, 127] width 18 height 26
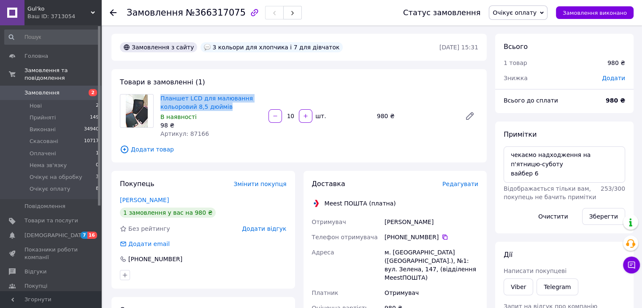
drag, startPoint x: 159, startPoint y: 97, endPoint x: 227, endPoint y: 103, distance: 68.3
click at [243, 107] on div "Планшет LCD для малювання кольоровий 8,5 дюймів В наявності 98 ₴ Артикул: 87166" at bounding box center [211, 115] width 108 height 47
copy link "Планшет LCD для малювання кольоровий 8,5 дюймів"
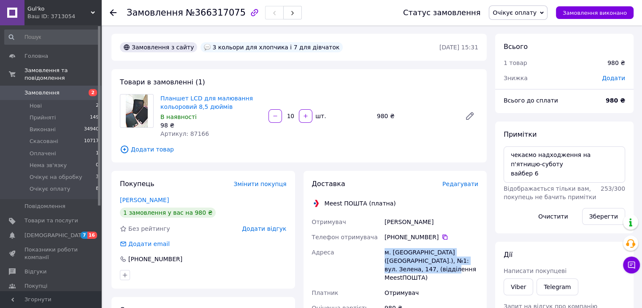
drag, startPoint x: 430, startPoint y: 270, endPoint x: 397, endPoint y: 256, distance: 36.2
click at [375, 252] on div "Отримувач Степан Качор Телефон отримувача +380 98 234 63 54   Адреса м. Львів (…" at bounding box center [395, 265] width 170 height 101
copy div "Адреса м. Львів (Львівська обл.), №1: вул. Зелена, 147, (відділення MeestПОШТА)"
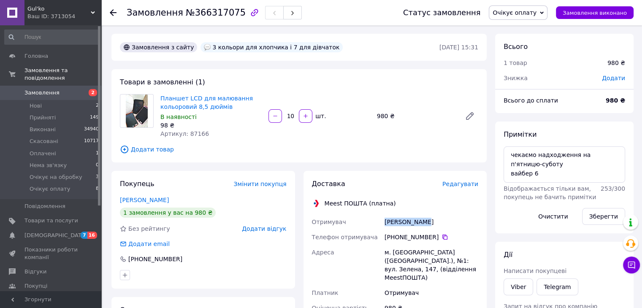
drag, startPoint x: 427, startPoint y: 222, endPoint x: 375, endPoint y: 220, distance: 52.0
click at [375, 220] on div "Отримувач Степан Качор Телефон отримувача +380 98 234 63 54   Адреса м. Львів (…" at bounding box center [395, 265] width 170 height 101
copy div "Отримувач Степан Качор"
click at [442, 237] on icon at bounding box center [445, 237] width 7 height 7
click at [548, 11] on span "Очікує оплату" at bounding box center [518, 12] width 59 height 14
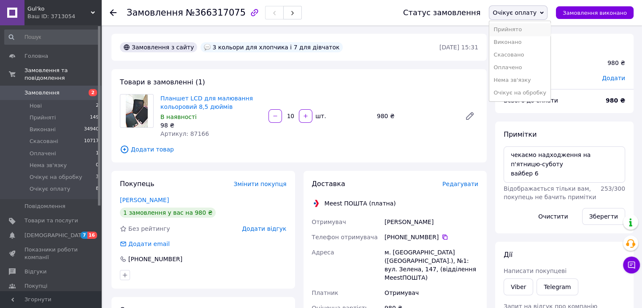
click at [542, 25] on li "Прийнято" at bounding box center [519, 29] width 61 height 13
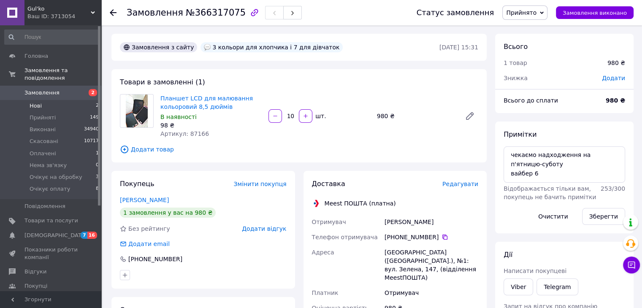
click at [46, 100] on li "Нові 2" at bounding box center [52, 106] width 104 height 12
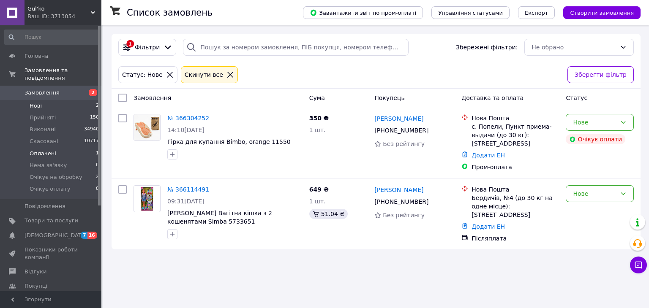
click at [66, 148] on li "Оплачені 1" at bounding box center [52, 154] width 104 height 12
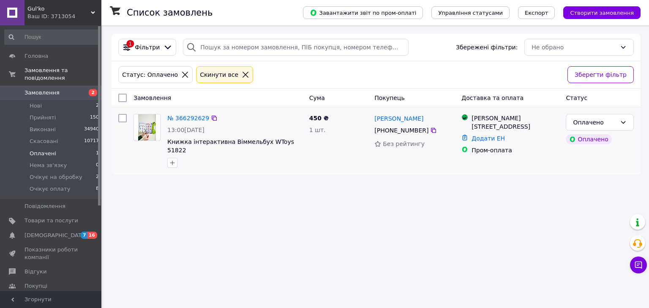
drag, startPoint x: 48, startPoint y: 97, endPoint x: 157, endPoint y: 128, distance: 113.6
click at [49, 100] on li "Нові 2" at bounding box center [52, 106] width 104 height 12
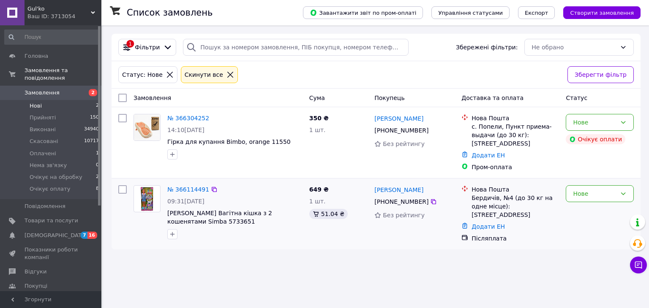
click at [608, 216] on div "Нове" at bounding box center [599, 214] width 75 height 64
click at [55, 217] on span "Товари та послуги" at bounding box center [51, 221] width 54 height 8
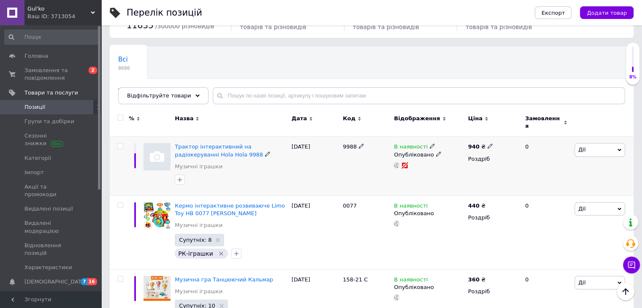
scroll to position [42, 0]
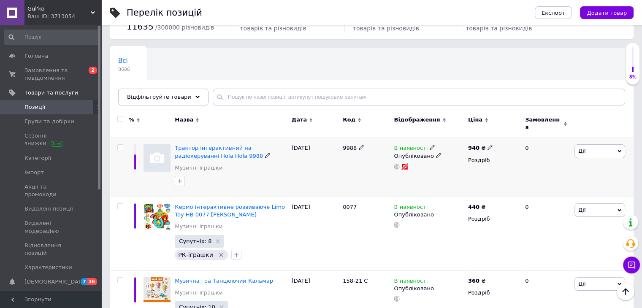
click at [166, 160] on img at bounding box center [157, 157] width 27 height 27
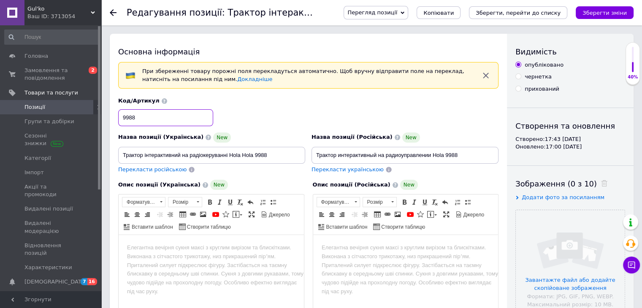
drag, startPoint x: 140, startPoint y: 117, endPoint x: 107, endPoint y: 117, distance: 32.5
drag, startPoint x: 120, startPoint y: 153, endPoint x: 259, endPoint y: 149, distance: 138.6
click at [299, 147] on input "Трактор інтерактивний на радіокеруванні Hola Hola 9988" at bounding box center [211, 155] width 187 height 17
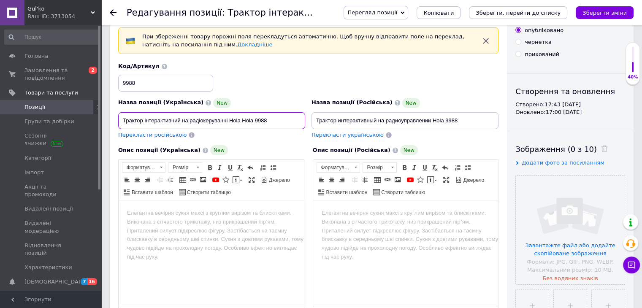
scroll to position [84, 0]
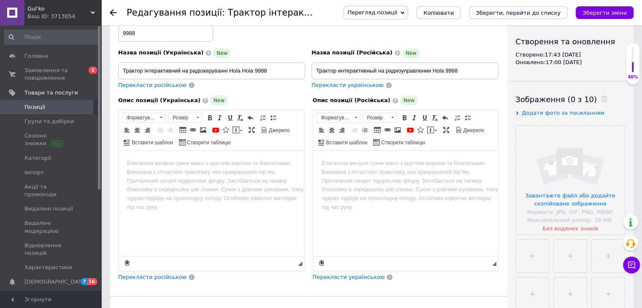
click at [179, 176] on html at bounding box center [211, 164] width 185 height 26
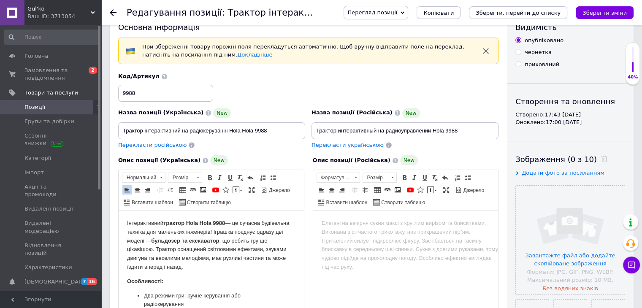
scroll to position [0, 0]
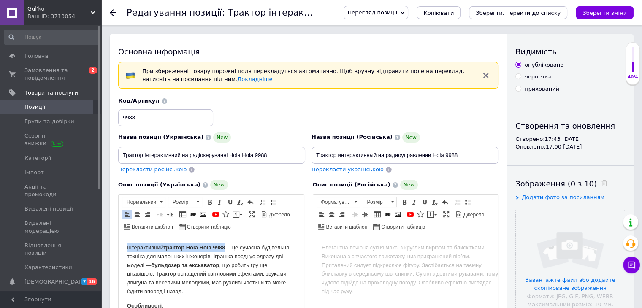
drag, startPoint x: 225, startPoint y: 245, endPoint x: 110, endPoint y: 247, distance: 115.3
drag, startPoint x: 270, startPoint y: 248, endPoint x: 116, endPoint y: 247, distance: 154.5
click at [208, 202] on span at bounding box center [209, 202] width 7 height 7
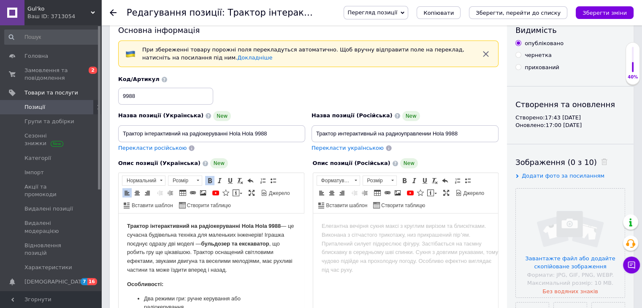
scroll to position [42, 0]
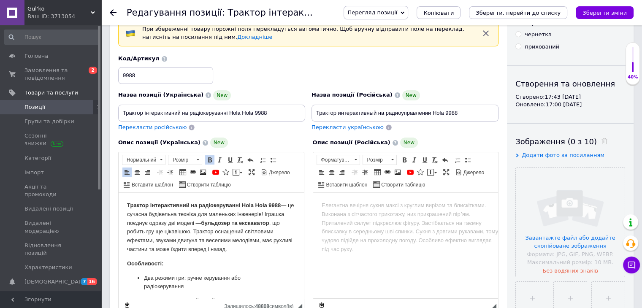
click at [277, 215] on p "Трактор інтерактивний на радіокеруванні Hola Hola 9988 ​​​​​​​ — це сучасна буд…" at bounding box center [211, 227] width 168 height 53
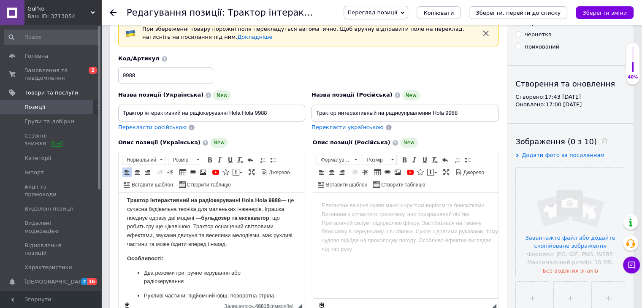
scroll to position [0, 0]
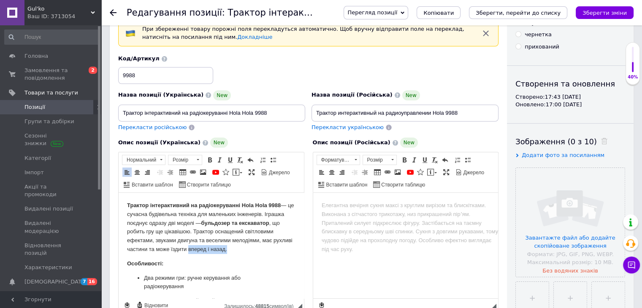
drag, startPoint x: 250, startPoint y: 249, endPoint x: 304, endPoint y: 251, distance: 55.0
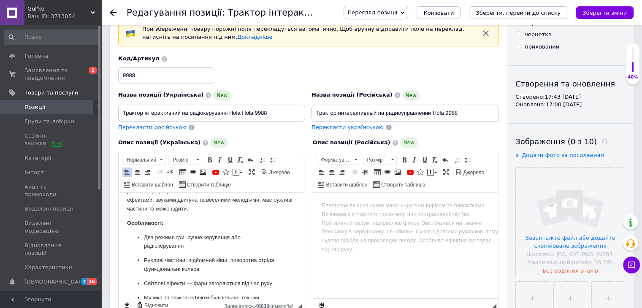
scroll to position [42, 0]
click at [192, 244] on p "Два режими гри: ручне керування або радіокерування" at bounding box center [211, 241] width 135 height 18
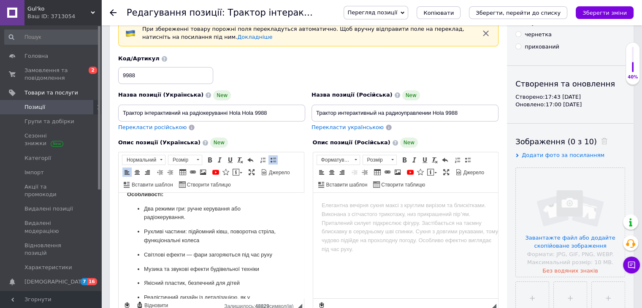
scroll to position [84, 0]
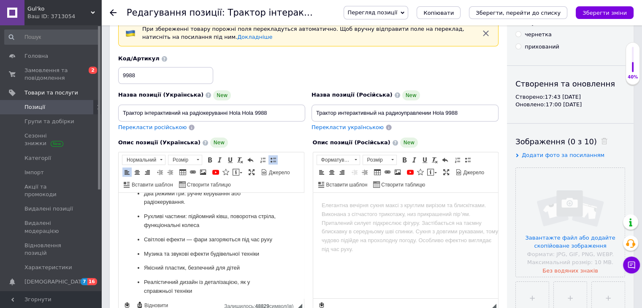
click at [223, 226] on p "Рухливі частини: підйомний ківш, поворотна стріла, функціональні колеса" at bounding box center [211, 221] width 135 height 18
drag, startPoint x: 281, startPoint y: 238, endPoint x: 141, endPoint y: 238, distance: 140.6
click at [138, 238] on ul "Два режими гри: ручне керування або радіокерування. Рухливі частини: підйомний …" at bounding box center [211, 255] width 168 height 130
click at [281, 239] on ul "Два режими гри: ручне керування або радіокерування. Рухливі частини: підйомний …" at bounding box center [211, 255] width 168 height 130
drag, startPoint x: 187, startPoint y: 238, endPoint x: 271, endPoint y: 242, distance: 84.1
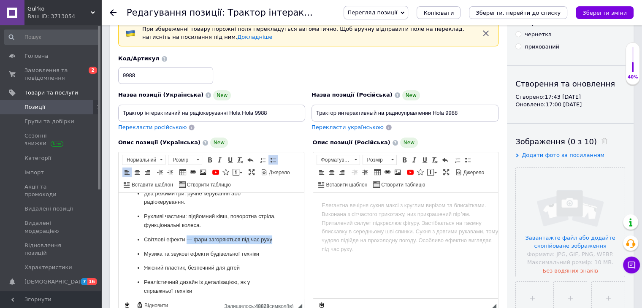
click at [271, 242] on p "Світлові ефекти — фари загоряються під час руху" at bounding box center [211, 240] width 135 height 9
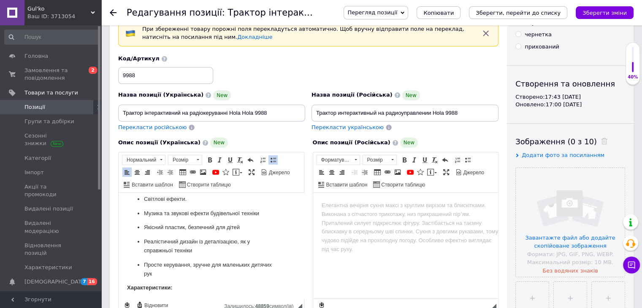
scroll to position [127, 0]
click at [175, 267] on p "Просте керування, зручне для маленьких дитячих рук" at bounding box center [211, 268] width 135 height 18
click at [172, 272] on p "Просте керування, зручне для маленьких дитячих рук" at bounding box center [211, 268] width 135 height 18
click at [198, 251] on p "Реалістичний дизайн із деталізацією, як у справжньої техніки" at bounding box center [211, 245] width 135 height 18
click at [246, 226] on p "Якісний пластик, безпечний для дітей" at bounding box center [211, 226] width 135 height 9
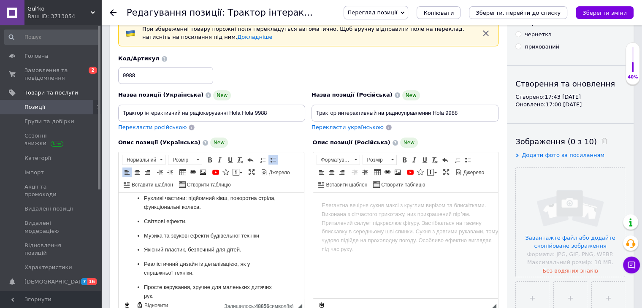
scroll to position [84, 0]
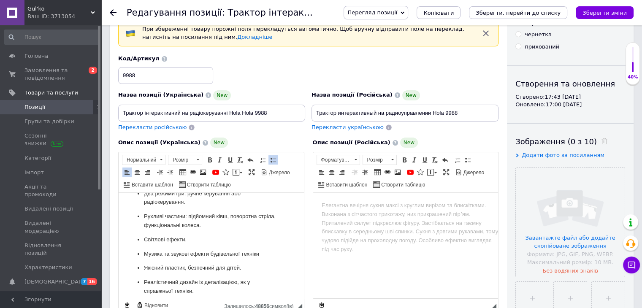
click at [266, 253] on p "Музика та звукові ефекти будівельної техніки" at bounding box center [211, 254] width 135 height 9
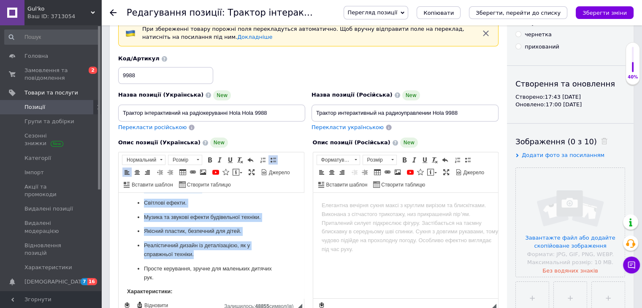
scroll to position [127, 0]
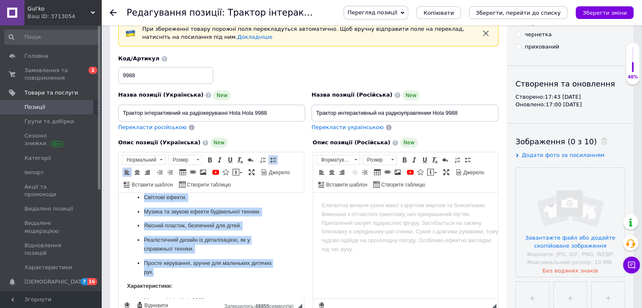
drag, startPoint x: 143, startPoint y: 234, endPoint x: 234, endPoint y: 269, distance: 97.5
click at [234, 269] on ul "Два режими гри: ручне керування або радіокерування. Рухливі частини: підйомний …" at bounding box center [211, 212] width 168 height 130
click at [274, 159] on span at bounding box center [273, 160] width 7 height 7
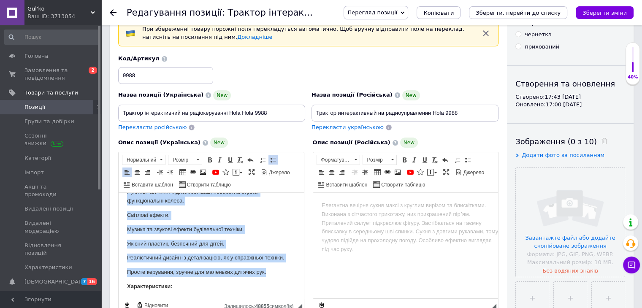
click at [274, 159] on span at bounding box center [273, 160] width 7 height 7
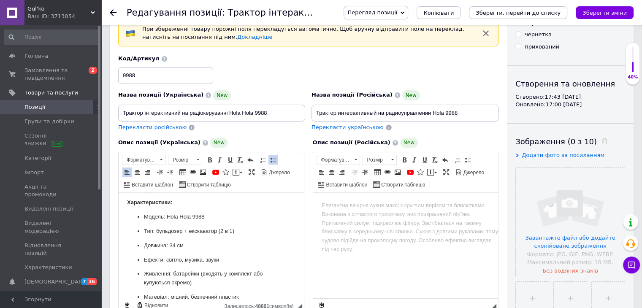
scroll to position [178, 0]
drag, startPoint x: 240, startPoint y: 230, endPoint x: 124, endPoint y: 213, distance: 117.3
click at [124, 213] on html "Трактор інтерактивний на радіокеруванні Hola Hola 9988 — це сучасна будівельна …" at bounding box center [211, 190] width 185 height 350
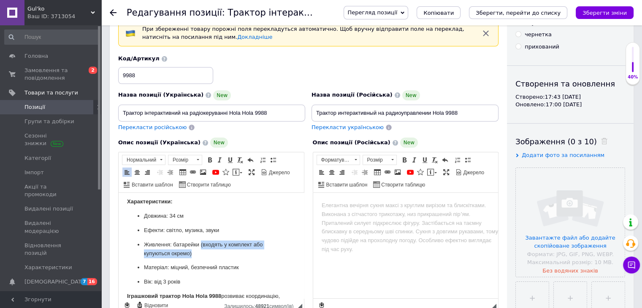
drag, startPoint x: 200, startPoint y: 242, endPoint x: 202, endPoint y: 254, distance: 12.0
click at [202, 254] on p "Живлення: батарейки (входять у комплект або купуються окремо)" at bounding box center [211, 250] width 135 height 18
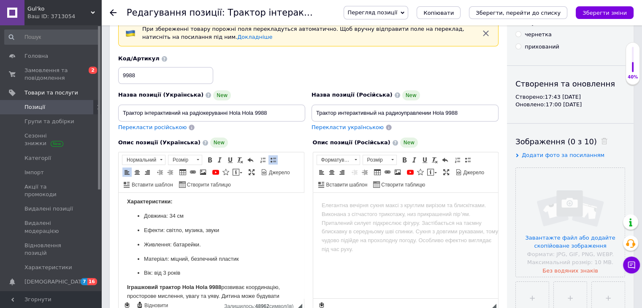
click at [229, 228] on p "Ефекти: світло, музика, звуки" at bounding box center [211, 230] width 135 height 9
click at [187, 218] on p "Довжина: 34 см" at bounding box center [211, 216] width 135 height 9
click at [240, 258] on p "Матеріал: міцний, безпечний пластик" at bounding box center [211, 259] width 135 height 9
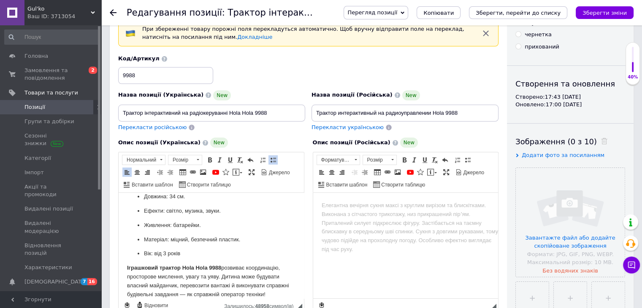
scroll to position [206, 0]
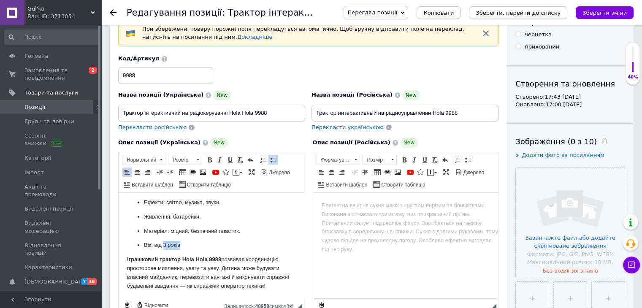
drag, startPoint x: 162, startPoint y: 244, endPoint x: 183, endPoint y: 245, distance: 20.7
click at [183, 245] on p "Вік: від 3 років" at bounding box center [211, 245] width 135 height 9
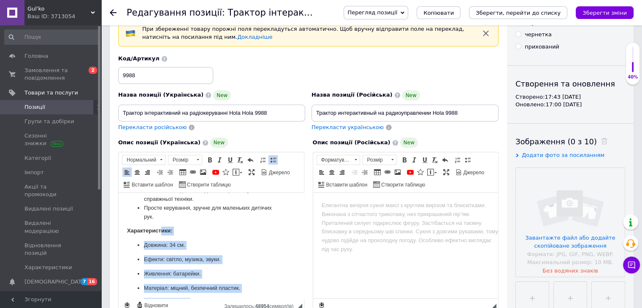
scroll to position [122, 0]
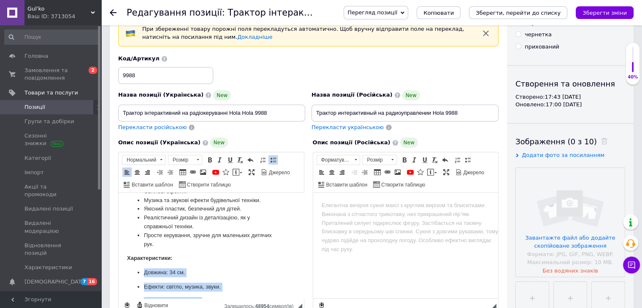
drag, startPoint x: 195, startPoint y: 247, endPoint x: 134, endPoint y: 272, distance: 66.8
click at [134, 272] on ul "Довжина: 34 см. Ефекти: світло, музика, звуки. Живлення: батарейки. Матеріал: м…" at bounding box center [211, 302] width 168 height 66
click at [269, 159] on link "Вставити/видалити маркований список" at bounding box center [273, 159] width 9 height 9
click at [269, 158] on link "Вставити/видалити маркований список" at bounding box center [273, 159] width 9 height 9
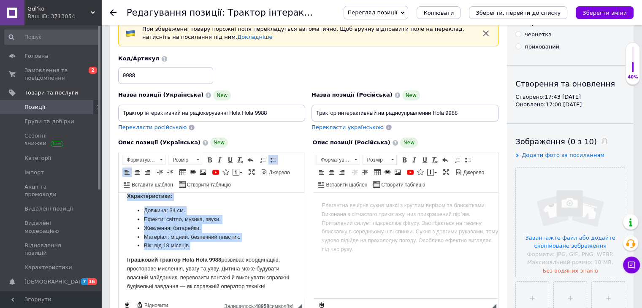
scroll to position [184, 0]
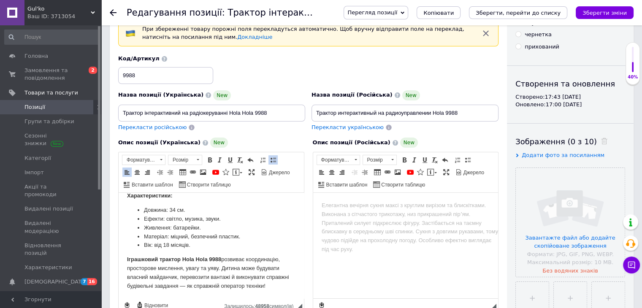
click at [285, 288] on p "Іграшковий трактор Hola Hola 9988 розвиває координацію, просторове мислення, ув…" at bounding box center [211, 272] width 168 height 35
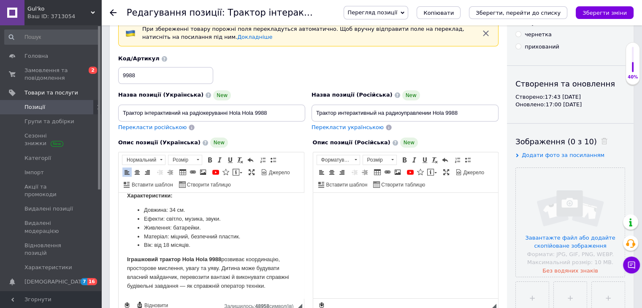
click at [410, 212] on html at bounding box center [405, 206] width 185 height 26
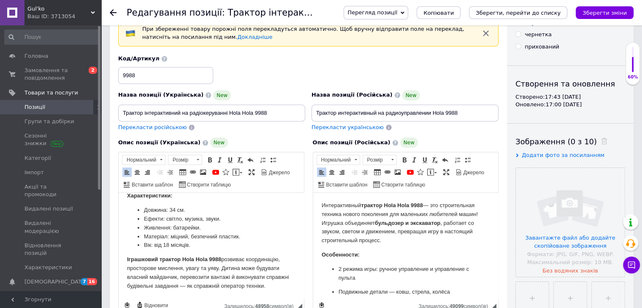
scroll to position [0, 0]
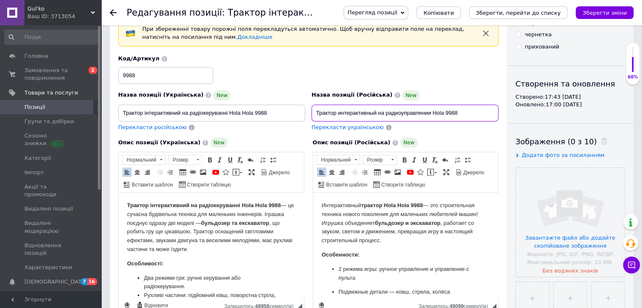
drag, startPoint x: 315, startPoint y: 112, endPoint x: 488, endPoint y: 109, distance: 172.7
click at [493, 110] on input "Трактор интерактивный на радиоуправлении Hola 9988" at bounding box center [405, 113] width 187 height 17
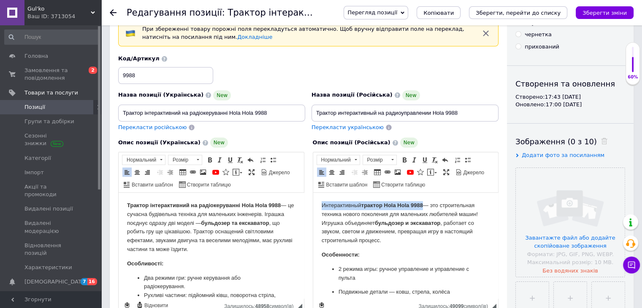
drag, startPoint x: 424, startPoint y: 205, endPoint x: 625, endPoint y: 397, distance: 277.8
drag, startPoint x: 459, startPoint y: 204, endPoint x: 303, endPoint y: 209, distance: 155.9
click at [402, 160] on span at bounding box center [404, 160] width 7 height 7
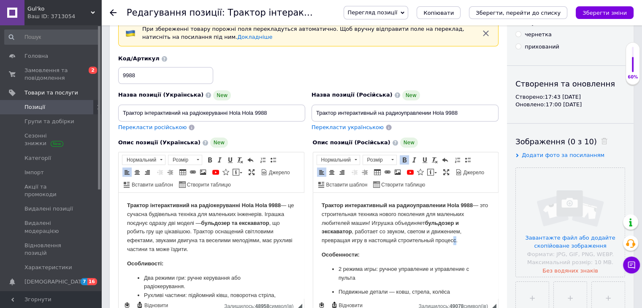
click at [454, 240] on p "Трактор интерактивный на радиоуправлении Hola 9988 ​​​​​​​ — это строительная т…" at bounding box center [405, 223] width 168 height 44
click at [373, 239] on p "Трактор интерактивный на радиоуправлении Hola 9988 — это строительная техника н…" at bounding box center [405, 223] width 168 height 44
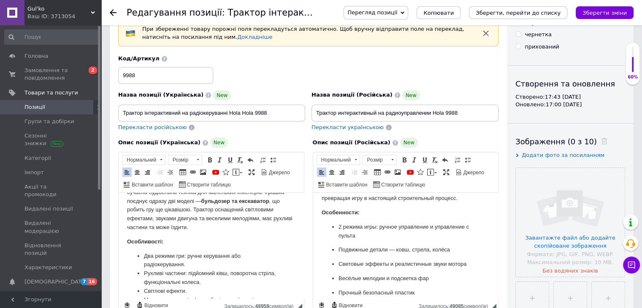
scroll to position [42, 0]
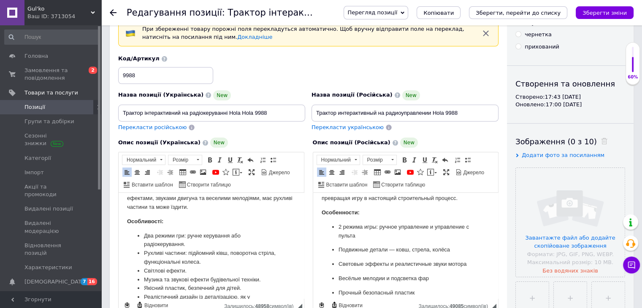
click at [362, 239] on p "2 режима игры: ручное управление и управление с пульта" at bounding box center [405, 232] width 135 height 18
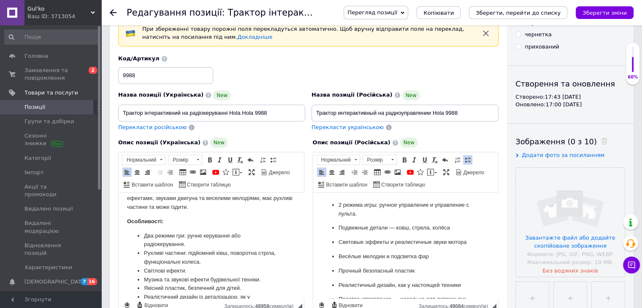
scroll to position [84, 0]
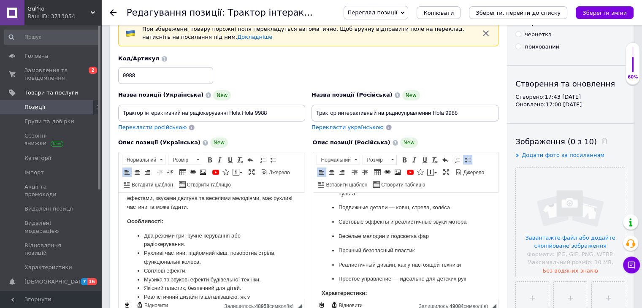
click at [459, 209] on p "Подвижные детали — ковш, стрела, колёса" at bounding box center [405, 208] width 135 height 9
drag, startPoint x: 261, startPoint y: 253, endPoint x: 146, endPoint y: 253, distance: 114.9
click at [146, 253] on li "Рухливі частини: підйомний ківш, поворотна стріла, функціональні колеса." at bounding box center [211, 258] width 135 height 18
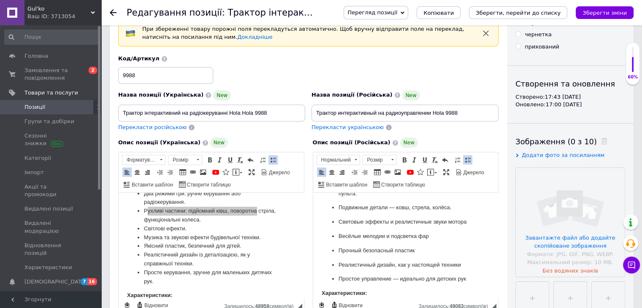
click at [472, 221] on ul "2 режима игры: ручное управление и управление с пульта. Подвижные детали — ковш…" at bounding box center [405, 232] width 168 height 103
click at [470, 223] on ul "2 режима игры: ручное управление и управление с пульта. Подвижные детали — ковш…" at bounding box center [405, 232] width 168 height 103
click at [467, 221] on ul "2 режима игры: ручное управление и управление с пульта. Подвижные детали — ковш…" at bounding box center [405, 232] width 168 height 103
click at [467, 222] on ul "2 режима игры: ручное управление и управление с пульта. Подвижные детали — ковш…" at bounding box center [405, 232] width 168 height 103
click at [467, 221] on ul "2 режима игры: ручное управление и управление с пульта. Подвижные детали — ковш…" at bounding box center [405, 232] width 168 height 103
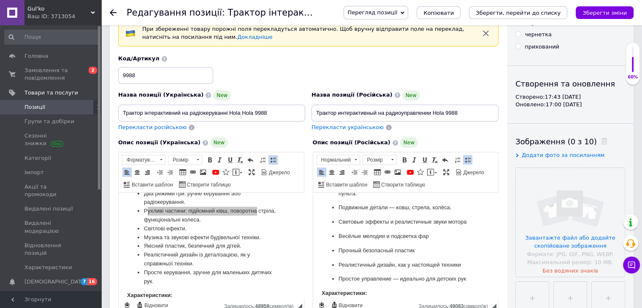
click at [467, 221] on ul "2 режима игры: ручное управление и управление с пульта. Подвижные детали — ковш…" at bounding box center [405, 232] width 168 height 103
click at [466, 222] on p "Световые эффекты и реалистичные звуки мотора" at bounding box center [405, 222] width 135 height 9
click at [464, 222] on p "Световые эффекты и реалистичные звуки мотора" at bounding box center [405, 222] width 135 height 9
drag, startPoint x: 467, startPoint y: 222, endPoint x: 473, endPoint y: 226, distance: 7.0
click at [467, 222] on ul "2 режима игры: ручное управление и управление с пульта. Подвижные детали — ковш…" at bounding box center [405, 232] width 168 height 103
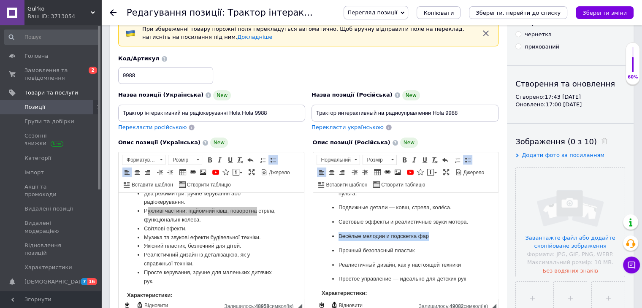
drag, startPoint x: 366, startPoint y: 242, endPoint x: 306, endPoint y: 243, distance: 60.0
click at [313, 243] on html "Трактор интерактивный на радиоуправлении Hola 9988 — это строительная техника н…" at bounding box center [405, 274] width 185 height 330
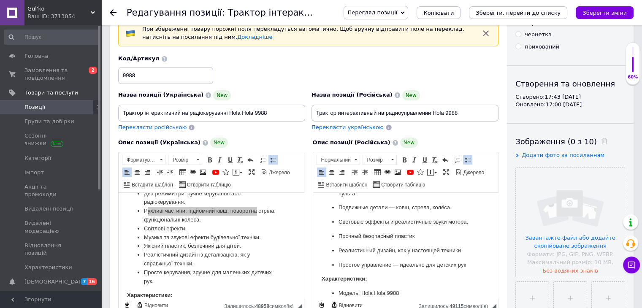
click at [426, 241] on p "Прочный безопасный пластик" at bounding box center [405, 236] width 135 height 9
click at [463, 255] on p "Реалистичный дизайн, как у настоящей техники" at bounding box center [405, 251] width 135 height 9
click at [465, 270] on p "Простое управление — идеально для детских рук" at bounding box center [405, 265] width 135 height 9
drag, startPoint x: 343, startPoint y: 280, endPoint x: 350, endPoint y: 282, distance: 7.5
click at [346, 270] on p "Простое управление — идеально для детских рук." at bounding box center [405, 265] width 135 height 9
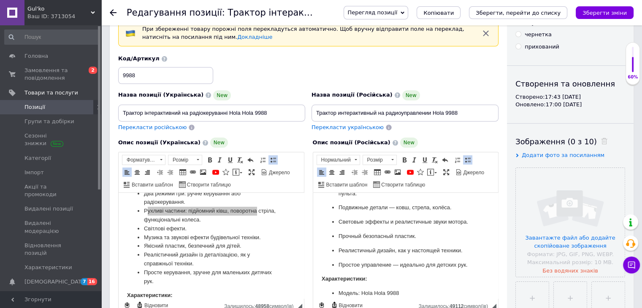
click at [350, 270] on p "Простое управление — идеально для детских рук." at bounding box center [405, 265] width 135 height 9
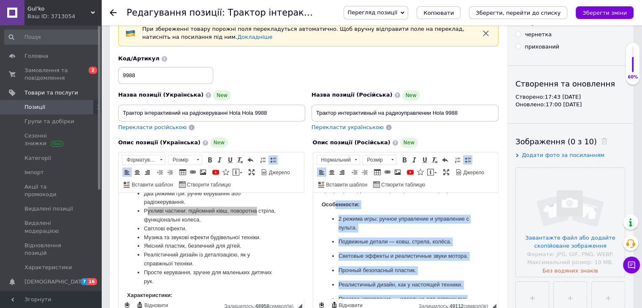
scroll to position [0, 0]
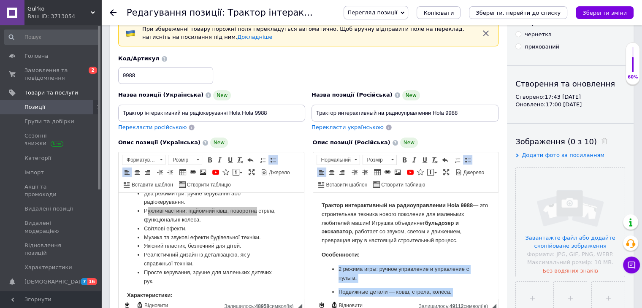
drag, startPoint x: 353, startPoint y: 281, endPoint x: 329, endPoint y: 269, distance: 26.6
click at [329, 270] on ul "2 режима игры: ручное управление и управление с пульта. Подвижные детали — ковш…" at bounding box center [405, 309] width 168 height 89
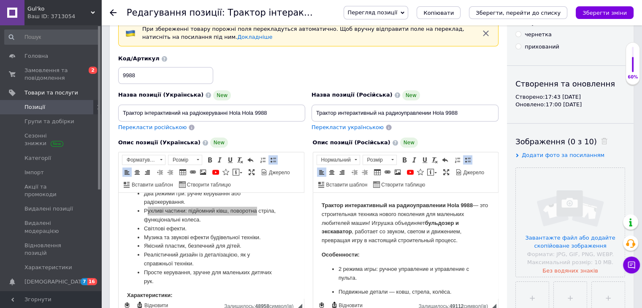
click at [364, 255] on p "Особенности:" at bounding box center [405, 255] width 168 height 9
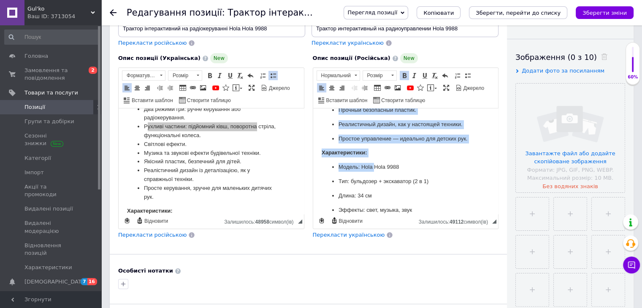
scroll to position [127, 0]
drag, startPoint x: 339, startPoint y: 181, endPoint x: 375, endPoint y: 156, distance: 44.2
click at [375, 143] on ul "2 режима игры: ручное управление и управление с пульта. Подвижные детали — ковш…" at bounding box center [405, 98] width 168 height 89
click at [464, 76] on span at bounding box center [467, 75] width 7 height 7
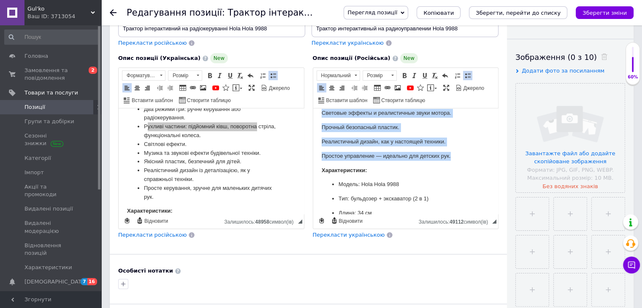
click at [464, 76] on span at bounding box center [467, 75] width 7 height 7
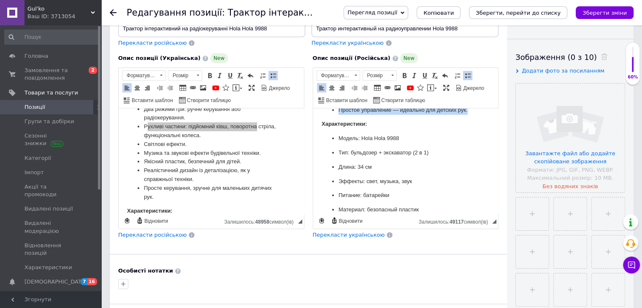
scroll to position [141, 0]
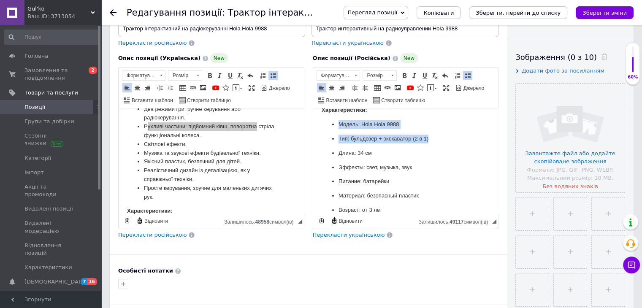
drag, startPoint x: 434, startPoint y: 159, endPoint x: 617, endPoint y: 242, distance: 201.4
click at [313, 135] on html "Трактор интерактивный на радиоуправлении Hola 9988 — это строительная техника н…" at bounding box center [405, 111] width 185 height 288
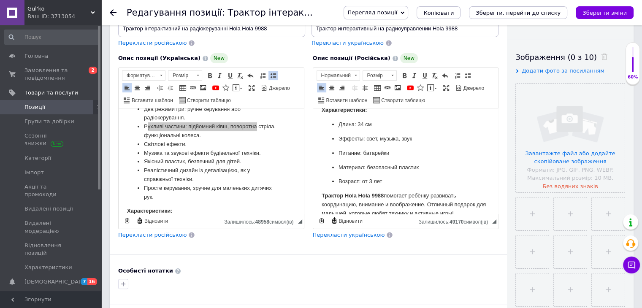
click at [394, 129] on p "Длина: 34 см" at bounding box center [405, 124] width 135 height 9
click at [416, 144] on p "Эффекты: свет, музыка, звук" at bounding box center [405, 139] width 135 height 9
click at [395, 158] on p "Питание: батарейки" at bounding box center [405, 153] width 135 height 9
click at [422, 172] on p "Материал: безопасный пластик" at bounding box center [405, 167] width 135 height 9
drag, startPoint x: 370, startPoint y: 198, endPoint x: 383, endPoint y: 198, distance: 12.7
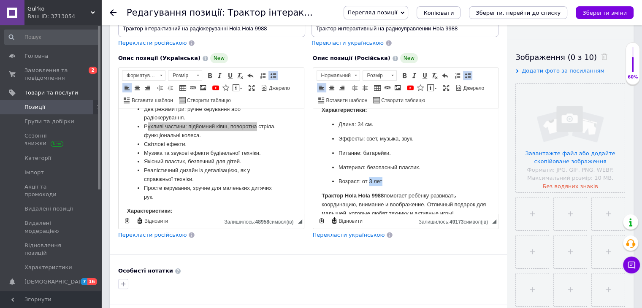
click at [383, 186] on p "Возраст: от 3 лет" at bounding box center [405, 181] width 135 height 9
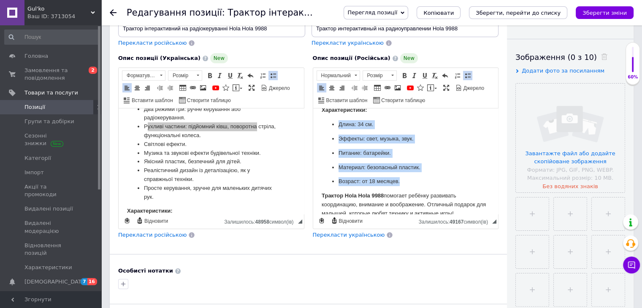
drag, startPoint x: 418, startPoint y: 198, endPoint x: 325, endPoint y: 145, distance: 107.3
click at [325, 145] on ul "Длина: 34 см. Эффекты: свет, музыка, звук. Питание: батарейки. Материал: безопа…" at bounding box center [405, 153] width 168 height 66
click at [469, 74] on link "Вставити/видалити маркований список" at bounding box center [467, 75] width 9 height 9
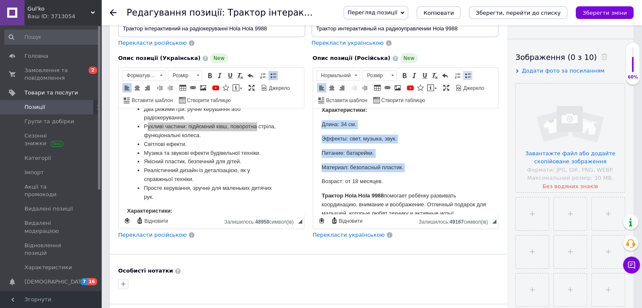
click at [468, 74] on span at bounding box center [467, 75] width 7 height 7
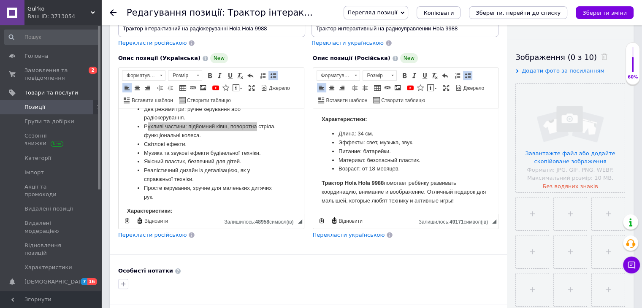
scroll to position [149, 0]
click at [468, 202] on p "Трактор Hola Hola 9988 помогает ребёнку развивать координацию, внимание и вообр…" at bounding box center [405, 192] width 168 height 26
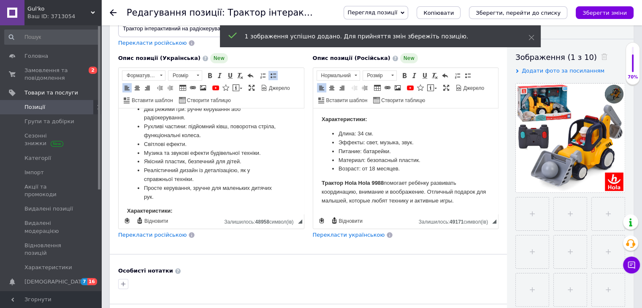
click at [253, 162] on li "Якісний пластик, безпечний для дітей." at bounding box center [211, 161] width 135 height 9
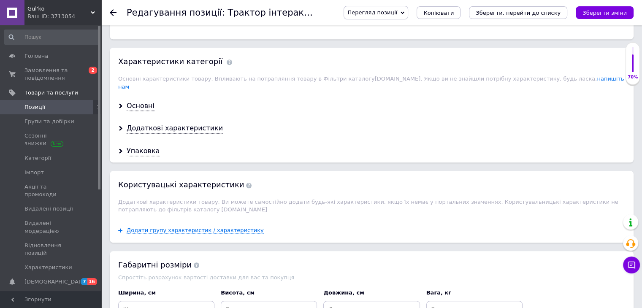
scroll to position [802, 0]
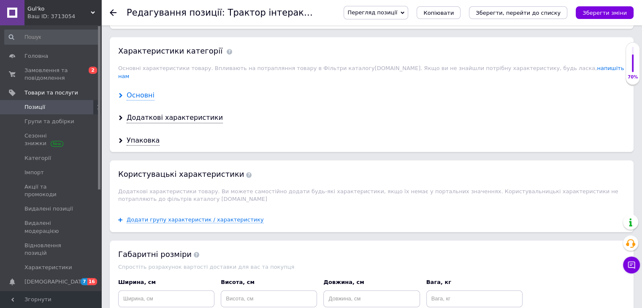
click at [137, 91] on div "Основні" at bounding box center [141, 96] width 28 height 10
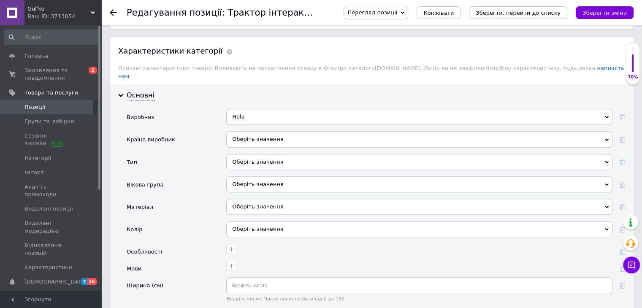
click at [262, 154] on div "Оберіть значення" at bounding box center [419, 162] width 386 height 16
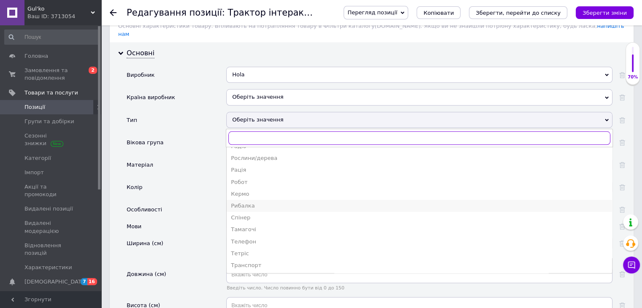
scroll to position [253, 0]
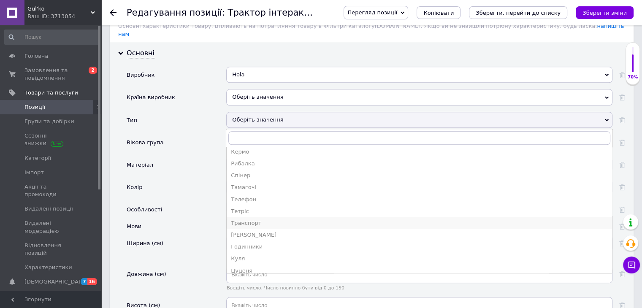
click at [265, 220] on div "Транспорт" at bounding box center [419, 224] width 377 height 8
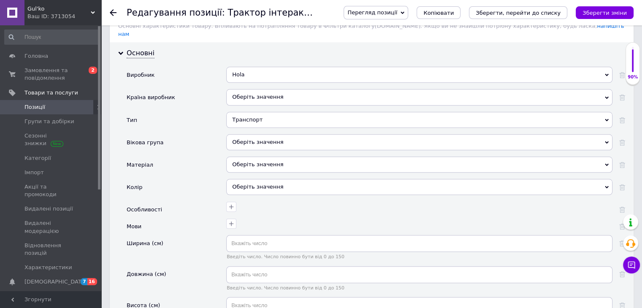
click at [239, 134] on div "Оберіть значення" at bounding box center [419, 142] width 386 height 16
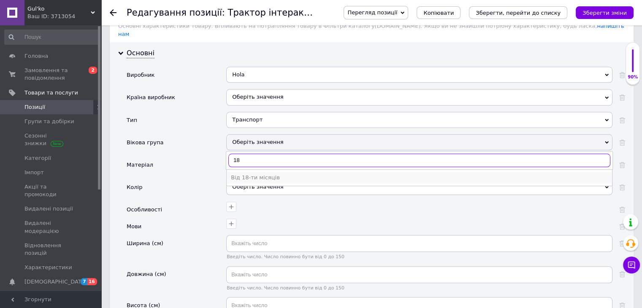
type input "18"
click at [262, 174] on div "Від 18-ти місяців" at bounding box center [419, 178] width 377 height 8
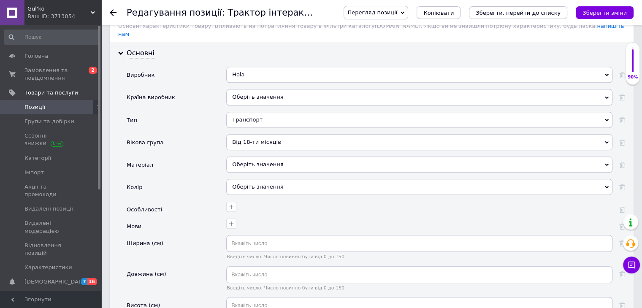
click at [241, 157] on div "Оберіть значення" at bounding box center [419, 165] width 386 height 16
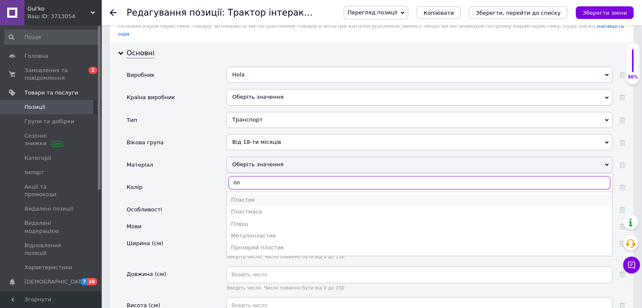
type input "пл"
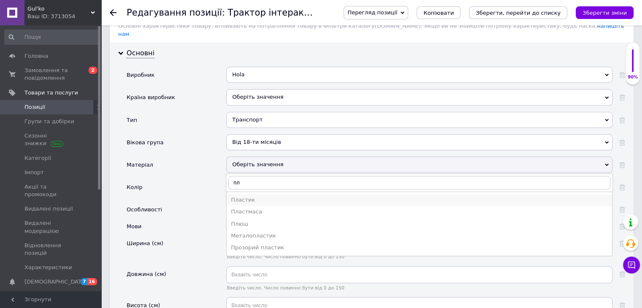
click at [246, 196] on div "Пластик" at bounding box center [419, 200] width 377 height 8
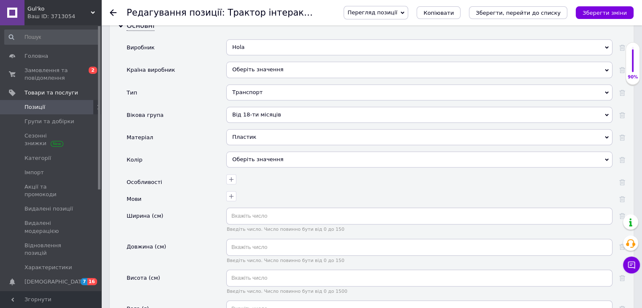
scroll to position [887, 0]
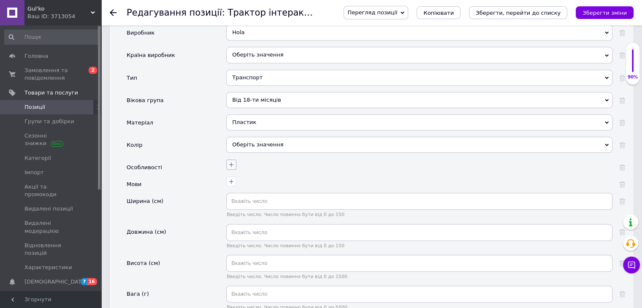
click at [232, 163] on icon "button" at bounding box center [231, 165] width 5 height 5
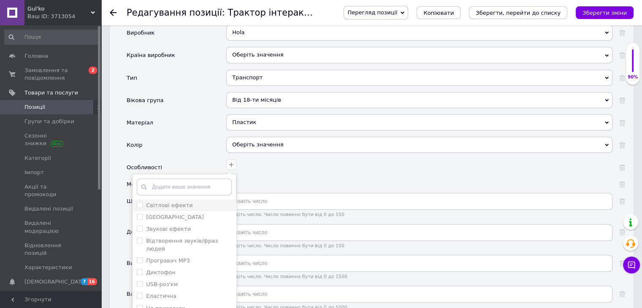
click at [170, 202] on label "Світлові ефекти" at bounding box center [169, 205] width 47 height 6
checkbox ефекти "true"
click at [166, 214] on div "Мелодії" at bounding box center [184, 218] width 95 height 8
checkbox input "true"
click at [167, 226] on label "Звукові ефекти" at bounding box center [168, 229] width 45 height 6
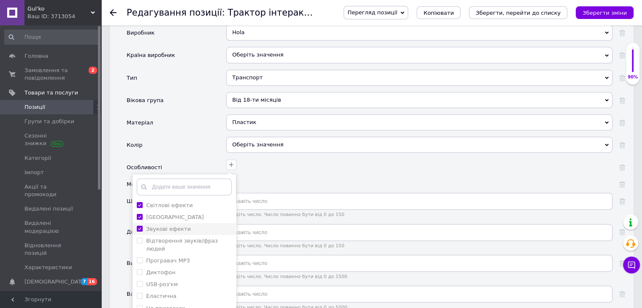
checkbox ефекти "true"
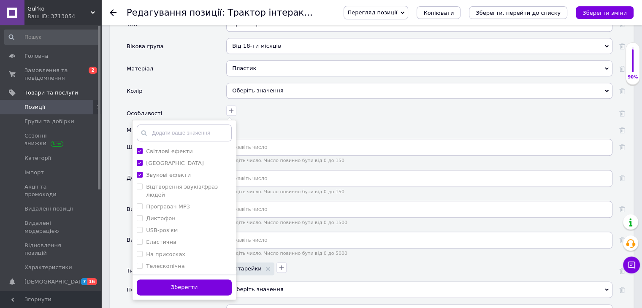
scroll to position [971, 0]
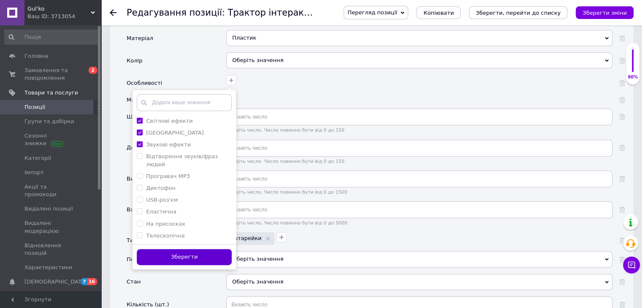
click at [199, 249] on button "Зберегти" at bounding box center [184, 257] width 95 height 16
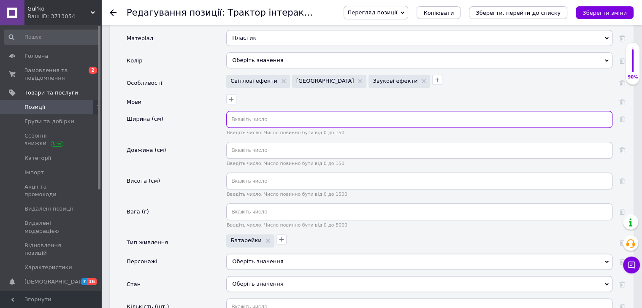
click at [238, 111] on input "text" at bounding box center [419, 119] width 386 height 17
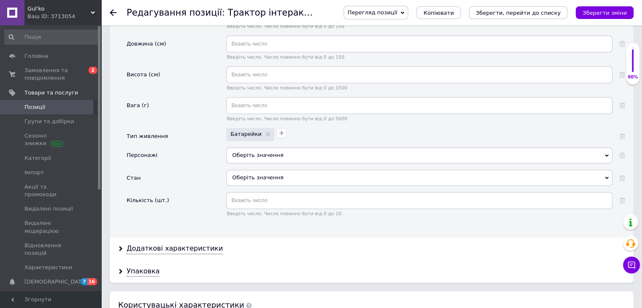
scroll to position [1098, 0]
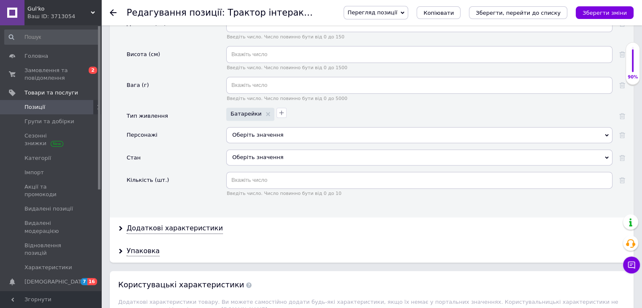
click at [255, 149] on div "Оберіть значення" at bounding box center [419, 157] width 386 height 16
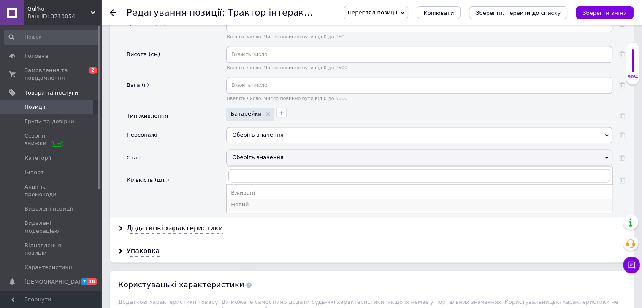
click at [255, 201] on div "Новий" at bounding box center [419, 205] width 377 height 8
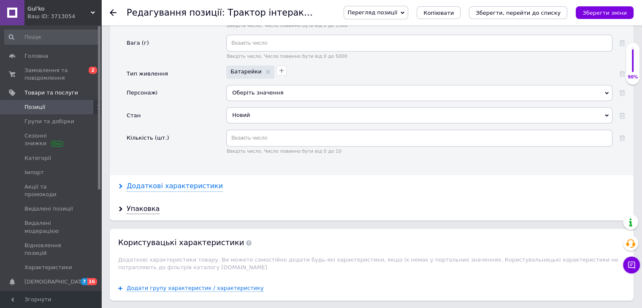
drag, startPoint x: 175, startPoint y: 174, endPoint x: 189, endPoint y: 169, distance: 14.8
click at [175, 182] on div "Додаткові характеристики" at bounding box center [175, 187] width 96 height 10
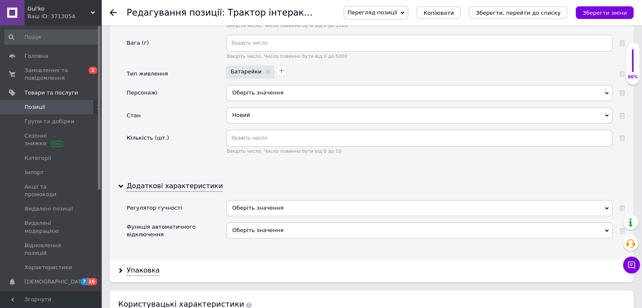
scroll to position [1225, 0]
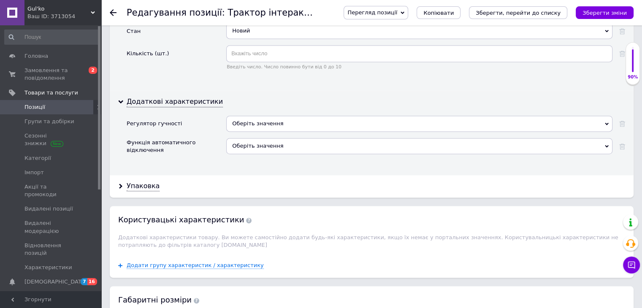
drag, startPoint x: 130, startPoint y: 169, endPoint x: 188, endPoint y: 174, distance: 58.1
click at [131, 182] on div "Упаковка" at bounding box center [143, 187] width 33 height 10
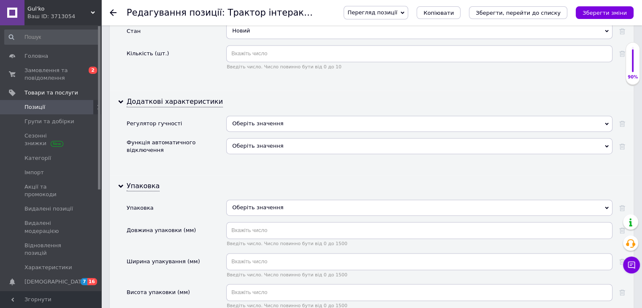
click at [243, 200] on div "Оберіть значення" at bounding box center [419, 208] width 386 height 16
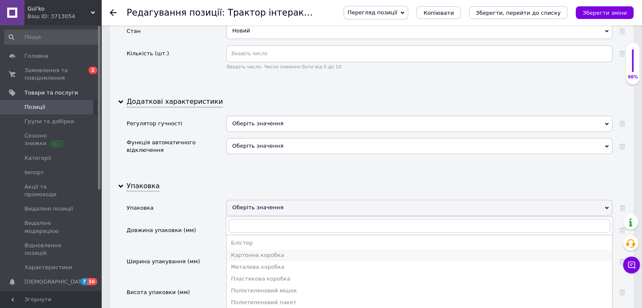
click at [263, 252] on div "Картонна коробка" at bounding box center [419, 256] width 377 height 8
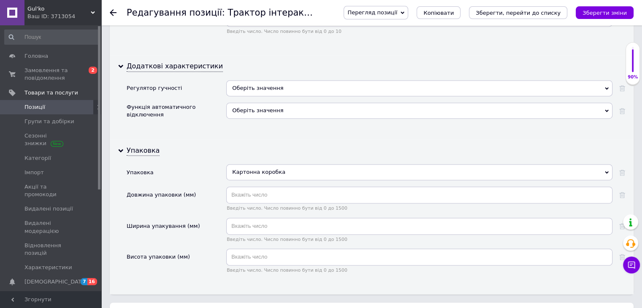
scroll to position [1309, 0]
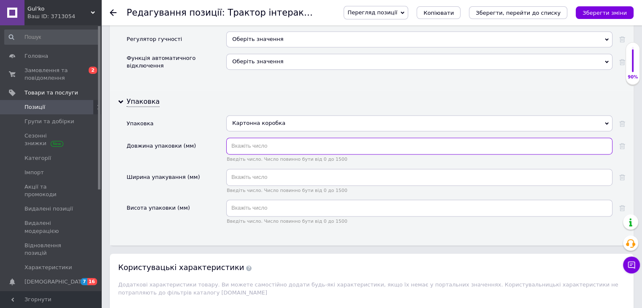
click at [247, 138] on input "text" at bounding box center [419, 146] width 386 height 17
click at [275, 138] on input "text" at bounding box center [419, 146] width 386 height 17
type input "355"
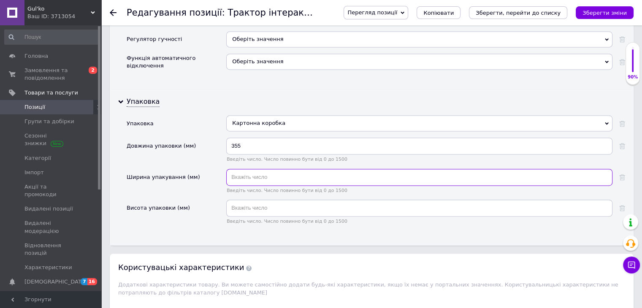
click at [255, 169] on input "text" at bounding box center [419, 177] width 386 height 17
type input "240"
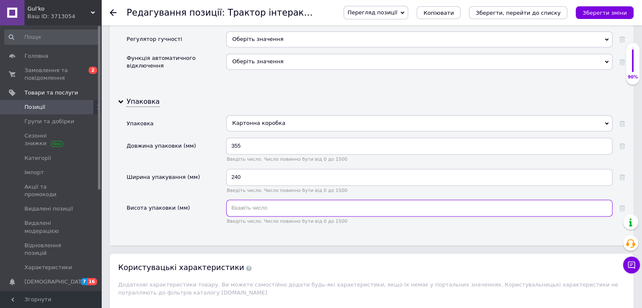
click at [308, 200] on input "text" at bounding box center [419, 208] width 386 height 17
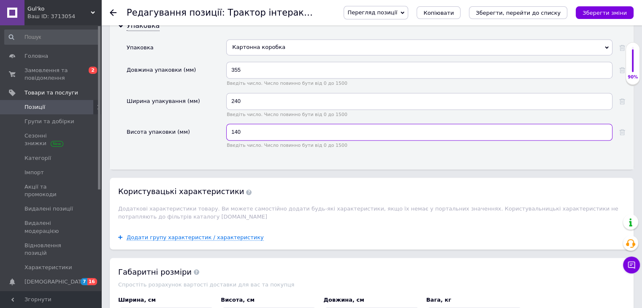
scroll to position [1478, 0]
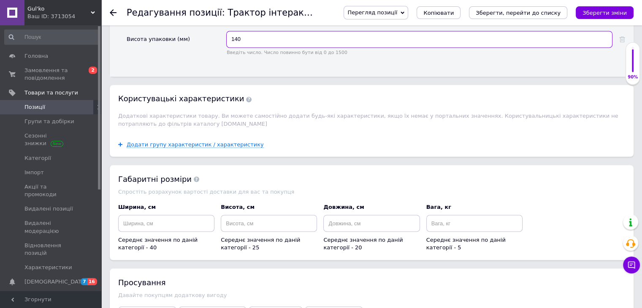
type input "140"
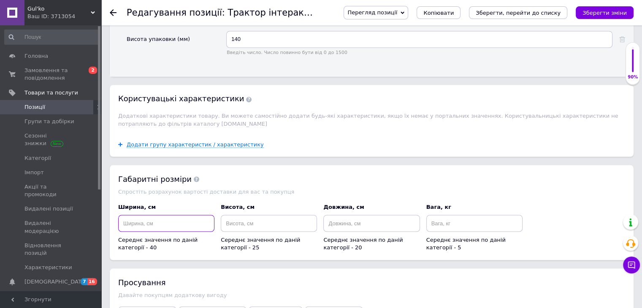
click at [166, 215] on input at bounding box center [166, 223] width 96 height 17
type input "35.5"
click at [255, 215] on input at bounding box center [269, 223] width 96 height 17
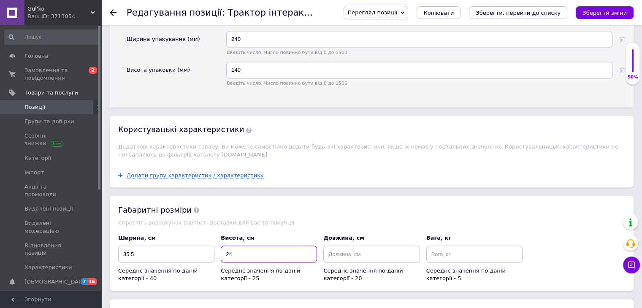
scroll to position [1520, 0]
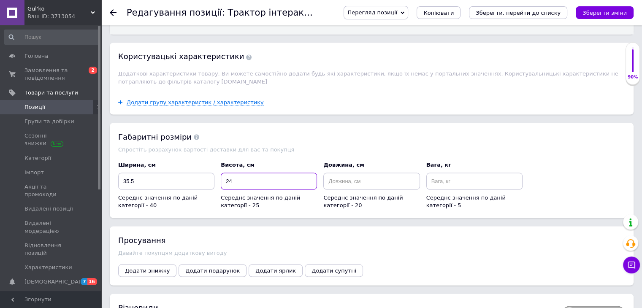
type input "24"
click at [364, 173] on input at bounding box center [371, 181] width 96 height 17
type input "14"
click at [458, 173] on input at bounding box center [474, 181] width 96 height 17
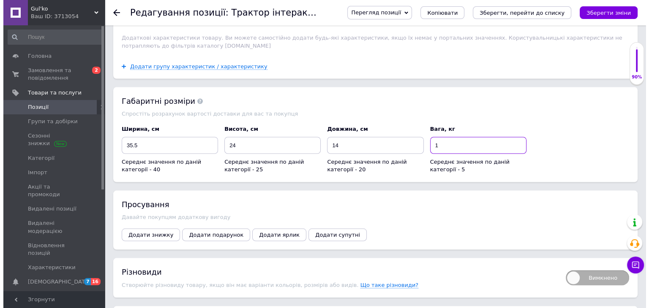
scroll to position [1647, 0]
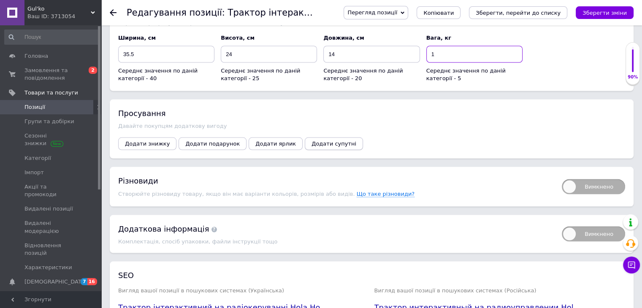
type input "1"
click at [312, 141] on span "Додати супутні" at bounding box center [334, 144] width 45 height 6
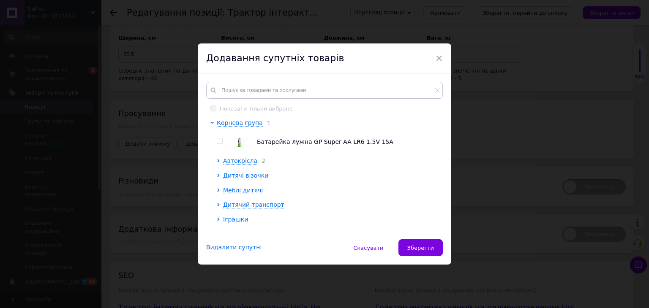
click at [238, 220] on span "Іграшки" at bounding box center [235, 219] width 25 height 7
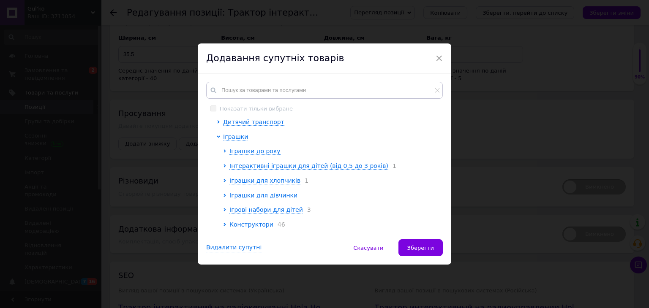
scroll to position [84, 0]
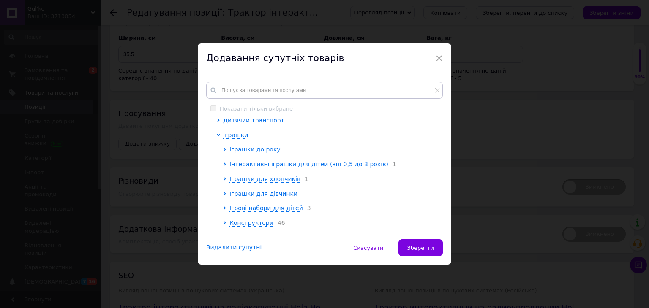
click at [317, 163] on span "Інтерактивні іграшки для дітей (від 0,5 до 3 років)" at bounding box center [308, 164] width 159 height 7
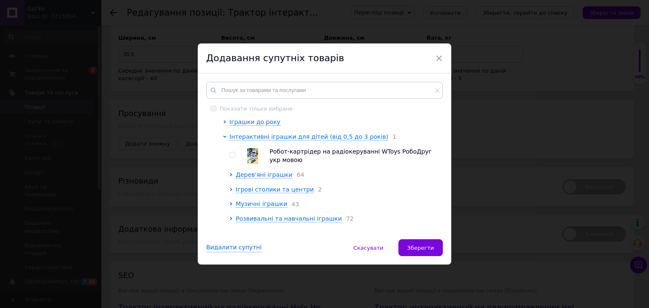
scroll to position [127, 0]
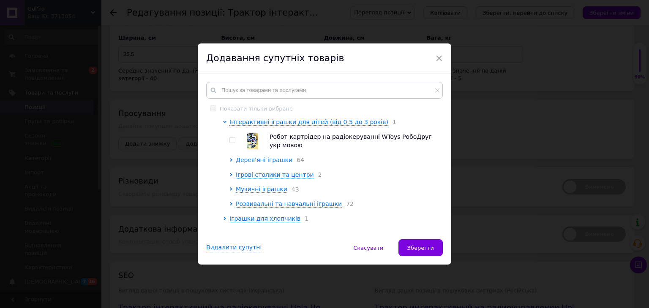
click at [261, 163] on span "Дерев'яні іграшки" at bounding box center [264, 160] width 57 height 7
click at [260, 163] on span "Дерев'яні іграшки" at bounding box center [264, 160] width 57 height 7
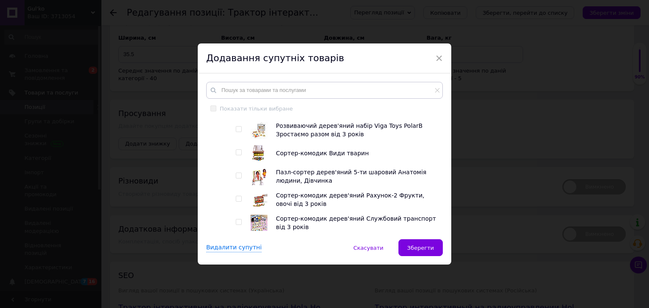
scroll to position [422, 0]
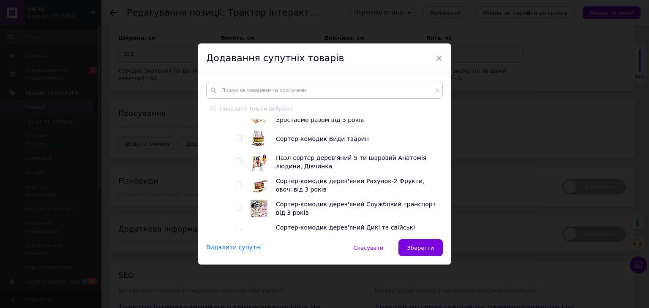
click at [237, 141] on input "checkbox" at bounding box center [238, 138] width 5 height 5
checkbox input "true"
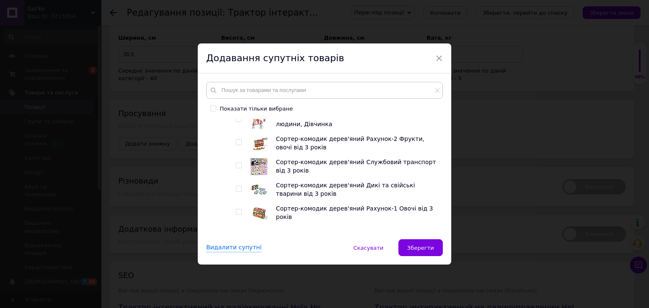
click at [237, 168] on input "checkbox" at bounding box center [238, 165] width 5 height 5
checkbox input "true"
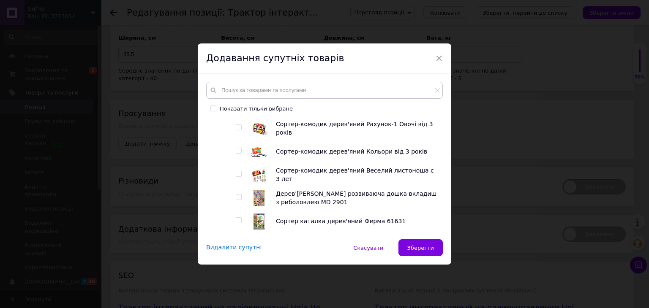
click at [236, 153] on input "checkbox" at bounding box center [238, 150] width 5 height 5
checkbox input "true"
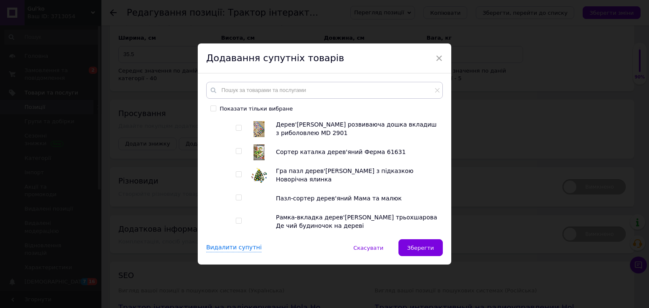
scroll to position [633, 0]
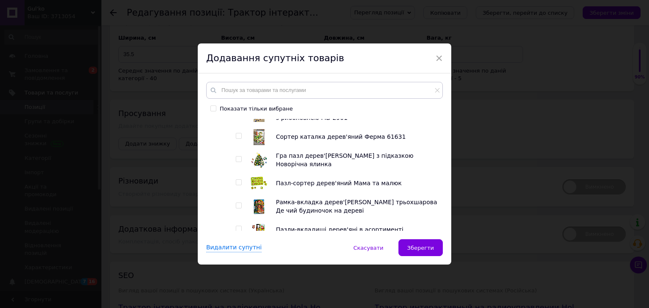
click at [240, 162] on input "checkbox" at bounding box center [238, 159] width 5 height 5
checkbox input "true"
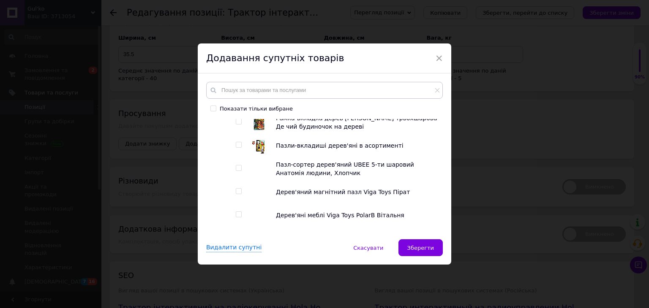
scroll to position [718, 0]
click at [236, 171] on input "checkbox" at bounding box center [238, 167] width 5 height 5
checkbox input "true"
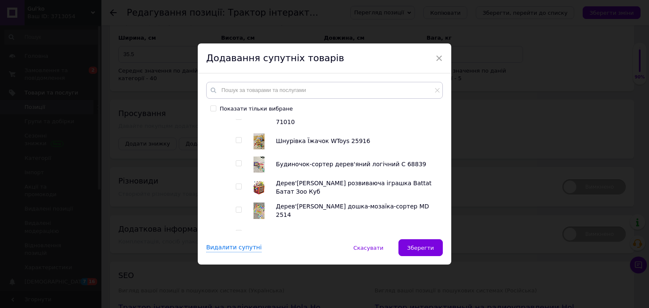
scroll to position [127, 0]
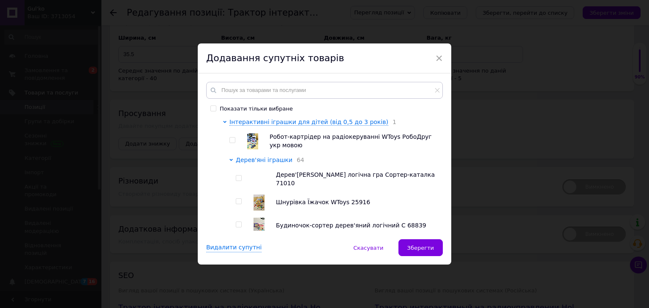
click at [255, 160] on span "Дерев'яні іграшки" at bounding box center [264, 160] width 57 height 7
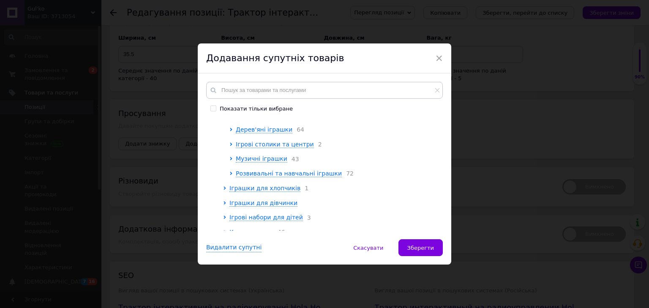
scroll to position [169, 0]
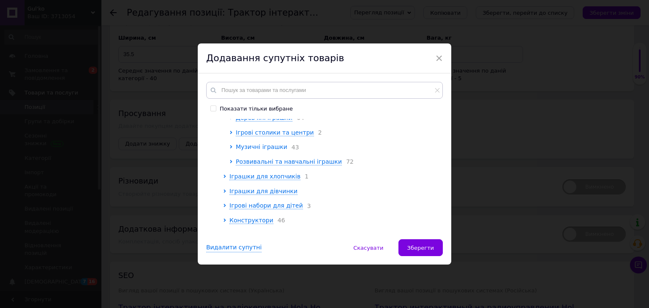
click at [254, 150] on span "Музичні іграшки" at bounding box center [262, 147] width 52 height 7
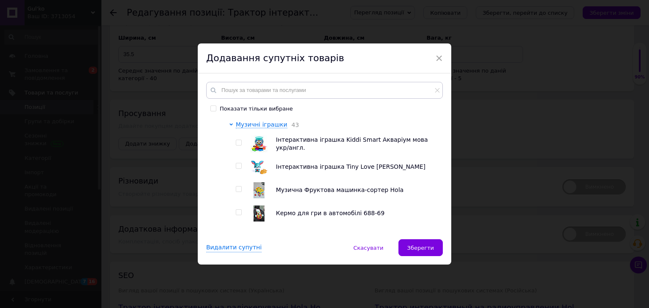
scroll to position [211, 0]
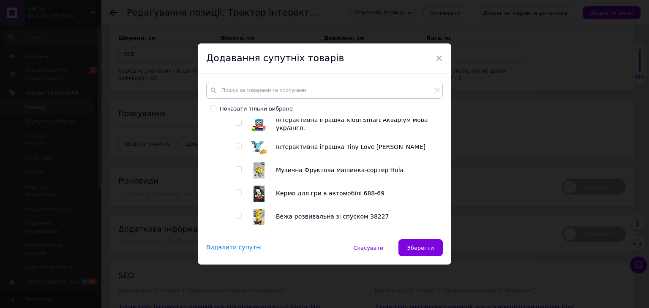
click at [239, 126] on input "checkbox" at bounding box center [238, 122] width 5 height 5
checkbox input "true"
click at [238, 172] on input "checkbox" at bounding box center [238, 169] width 5 height 5
checkbox input "true"
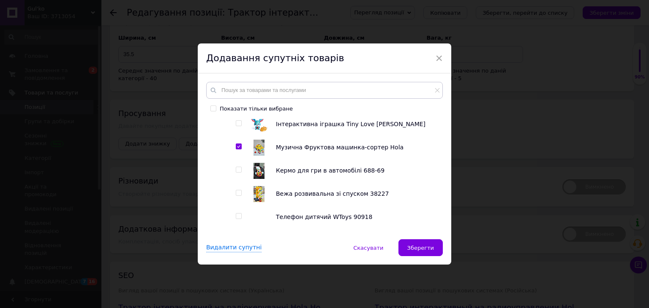
scroll to position [253, 0]
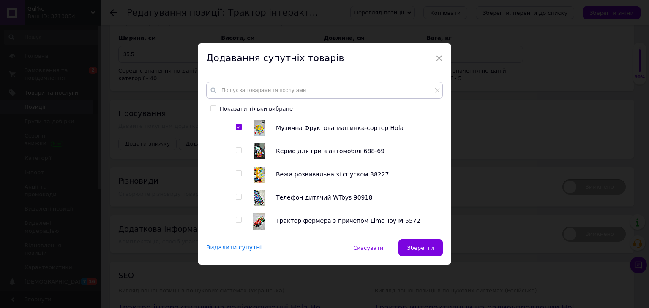
click at [238, 176] on input "checkbox" at bounding box center [238, 173] width 5 height 5
checkbox input "true"
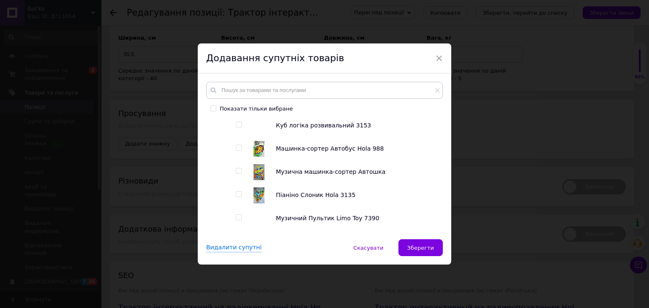
scroll to position [380, 0]
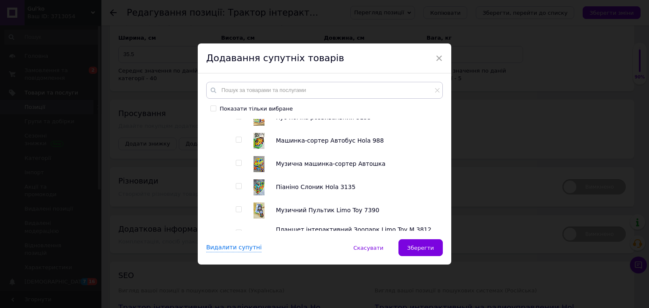
click at [238, 143] on input "checkbox" at bounding box center [238, 139] width 5 height 5
checkbox input "true"
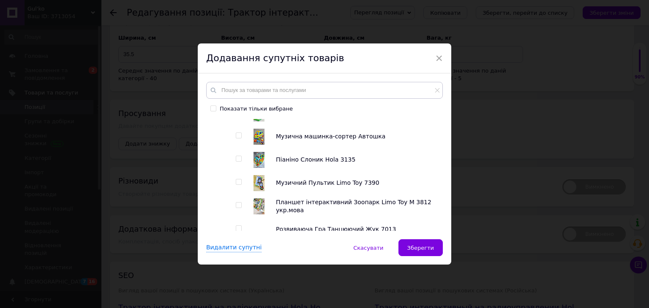
scroll to position [422, 0]
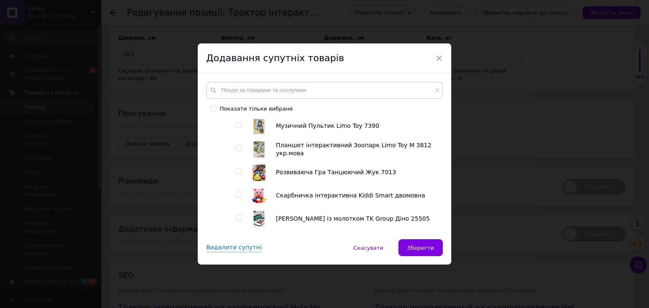
click at [236, 174] on input "checkbox" at bounding box center [238, 171] width 5 height 5
checkbox input "true"
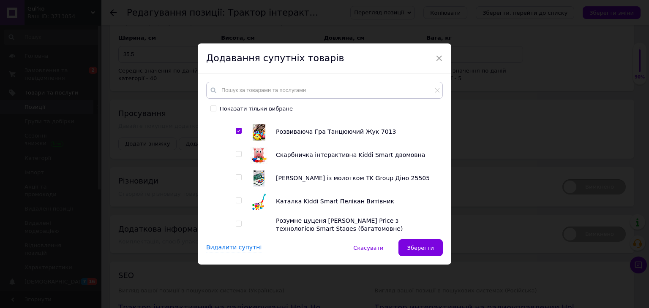
scroll to position [549, 0]
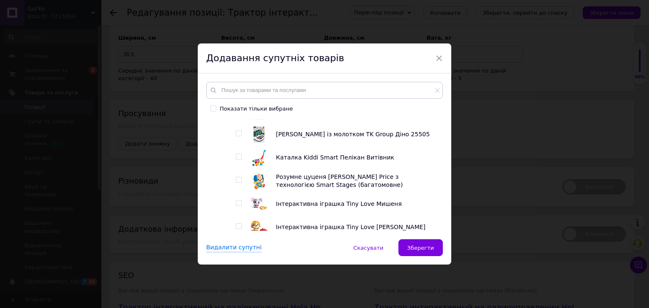
click at [236, 183] on input "checkbox" at bounding box center [238, 179] width 5 height 5
checkbox input "true"
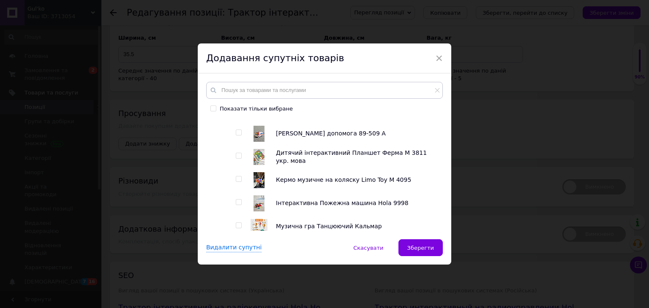
scroll to position [718, 0]
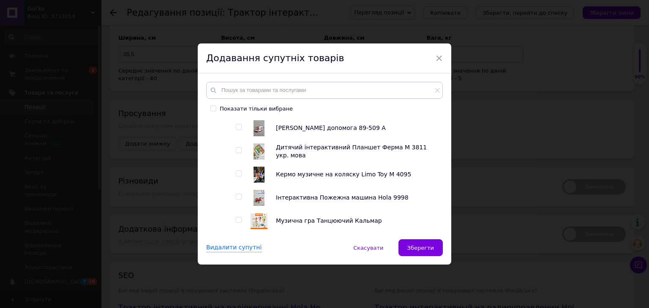
click at [238, 153] on input "checkbox" at bounding box center [238, 150] width 5 height 5
checkbox input "true"
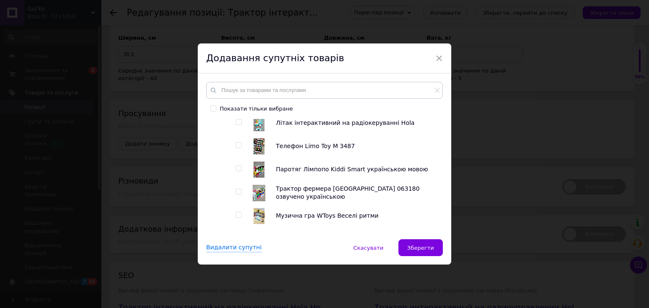
scroll to position [929, 0]
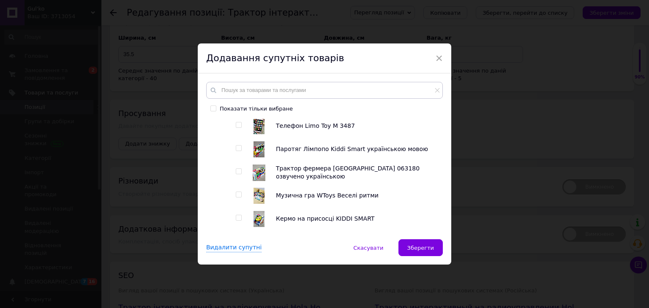
click at [238, 174] on input "checkbox" at bounding box center [238, 171] width 5 height 5
checkbox input "true"
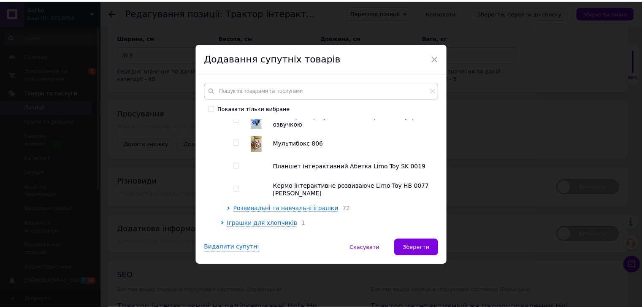
scroll to position [1098, 0]
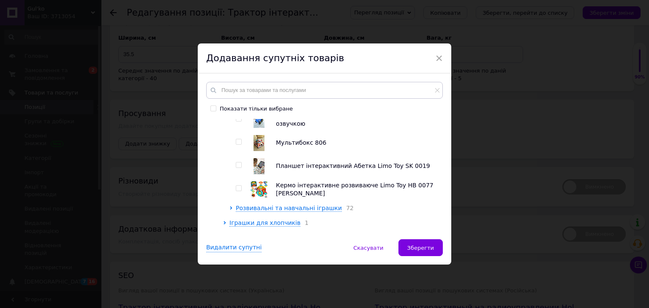
click at [238, 168] on input "checkbox" at bounding box center [238, 165] width 5 height 5
checkbox input "true"
click at [427, 245] on span "Зберегти" at bounding box center [420, 248] width 27 height 6
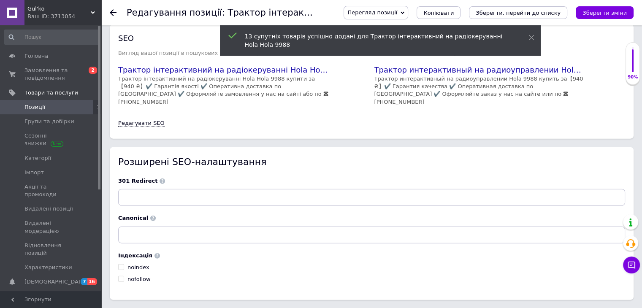
scroll to position [1891, 0]
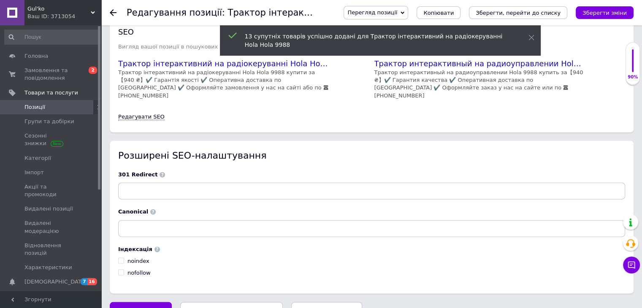
click at [238, 308] on icon "Зберегти, перейти до списку" at bounding box center [231, 311] width 85 height 6
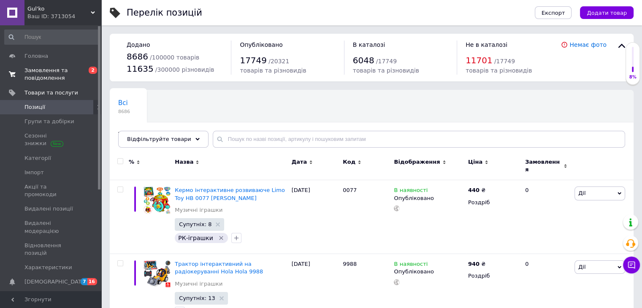
click at [53, 72] on span "Замовлення та повідомлення" at bounding box center [51, 74] width 54 height 15
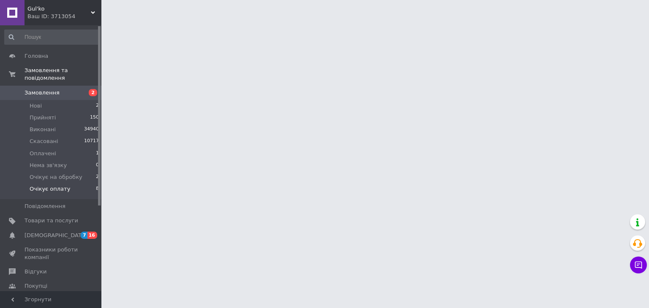
click at [54, 185] on span "Очікує оплату" at bounding box center [50, 189] width 41 height 8
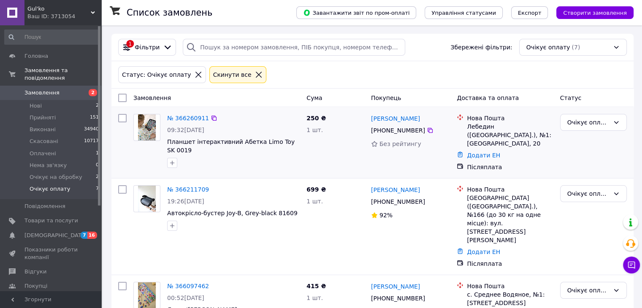
click at [146, 121] on img at bounding box center [147, 127] width 18 height 26
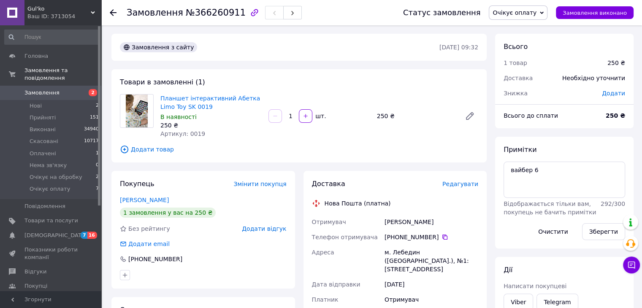
click at [628, 132] on div "Всього 1 товар 250 ₴ Доставка Необхідно уточнити Знижка Додати Всього до сплати…" at bounding box center [564, 295] width 138 height 522
click at [544, 11] on icon at bounding box center [542, 13] width 4 height 4
click at [517, 53] on li "Скасовано" at bounding box center [519, 55] width 61 height 13
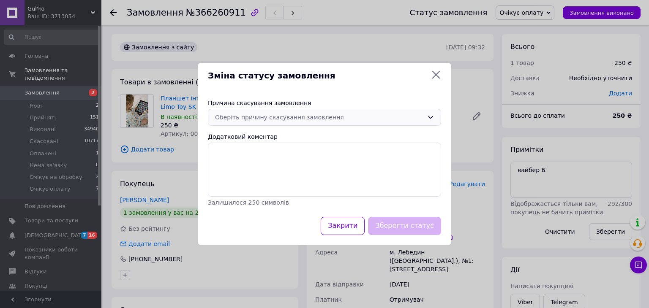
click at [263, 114] on div "Оберіть причину скасування замовлення" at bounding box center [319, 117] width 209 height 9
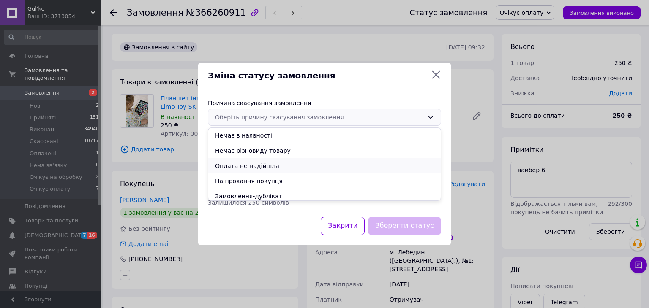
drag, startPoint x: 247, startPoint y: 164, endPoint x: 334, endPoint y: 191, distance: 92.0
click at [247, 164] on li "Оплата не надійшла" at bounding box center [324, 165] width 232 height 15
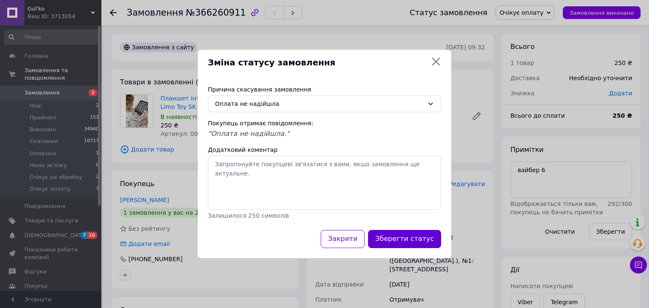
click at [406, 237] on button "Зберегти статус" at bounding box center [404, 239] width 73 height 18
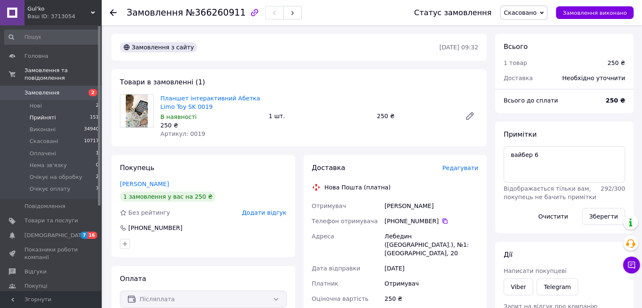
drag, startPoint x: 44, startPoint y: 102, endPoint x: 49, endPoint y: 105, distance: 6.2
click at [44, 102] on li "Нові 2" at bounding box center [52, 106] width 104 height 12
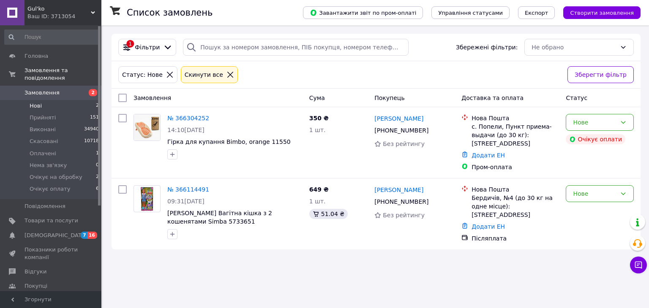
click at [648, 103] on div "Список замовлень Завантажити звіт по пром-оплаті Управління статусами Експорт С…" at bounding box center [376, 141] width 546 height 233
click at [70, 148] on li "Оплачені 1" at bounding box center [52, 154] width 104 height 12
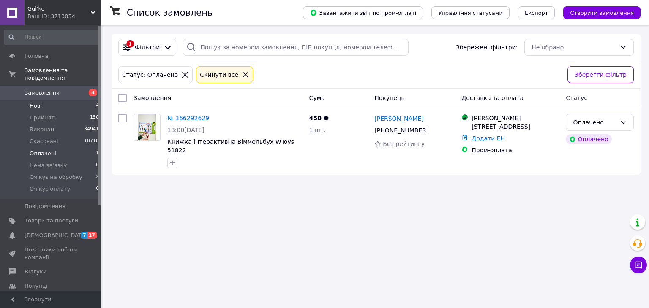
click at [48, 100] on li "Нові 4" at bounding box center [52, 106] width 104 height 12
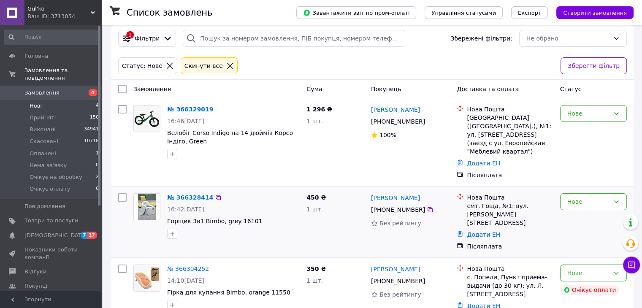
scroll to position [90, 0]
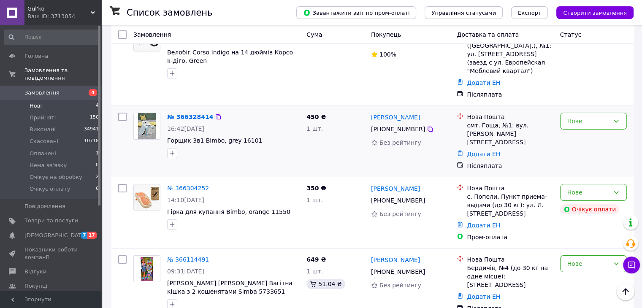
click at [147, 115] on img at bounding box center [147, 126] width 18 height 26
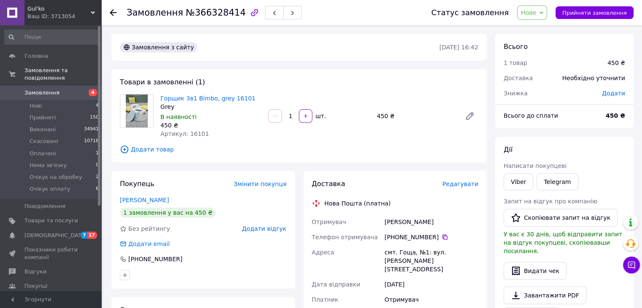
click at [349, 150] on span "Додати товар" at bounding box center [299, 149] width 358 height 9
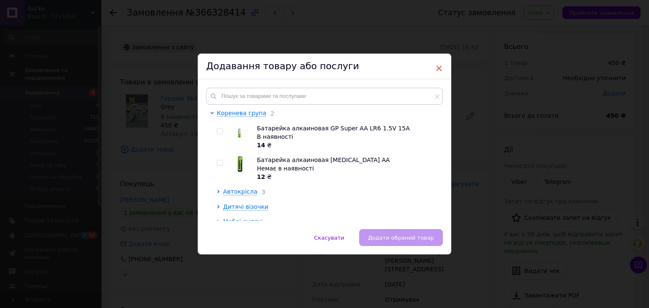
click at [437, 68] on span "×" at bounding box center [439, 68] width 8 height 14
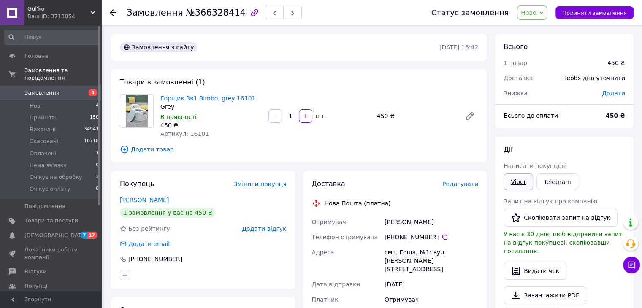
click at [514, 178] on link "Viber" at bounding box center [519, 182] width 30 height 17
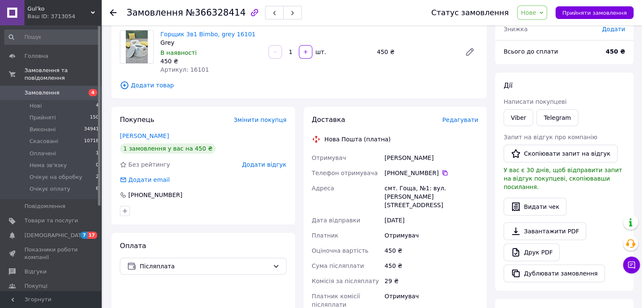
scroll to position [68, 0]
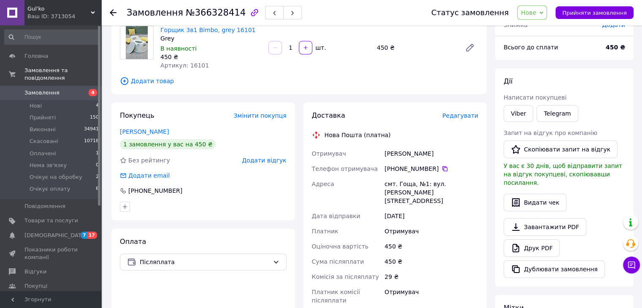
click at [614, 109] on div "Viber Telegram" at bounding box center [564, 113] width 125 height 20
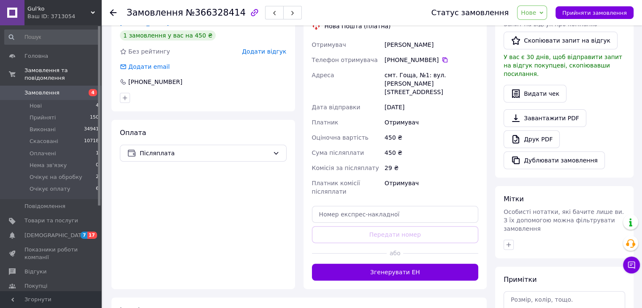
scroll to position [238, 0]
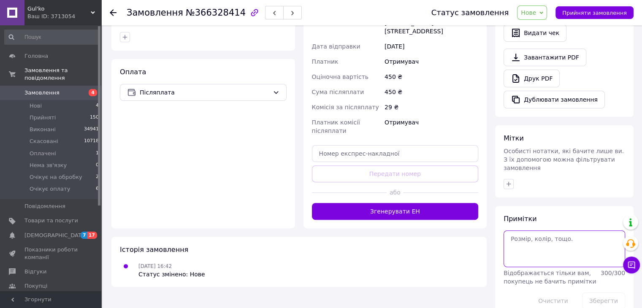
click at [562, 231] on textarea at bounding box center [565, 249] width 122 height 36
type textarea "перепдпл 150 вайбер 6"
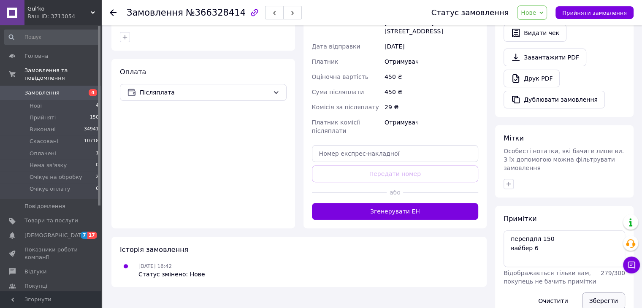
click at [608, 293] on button "Зберегти" at bounding box center [603, 301] width 43 height 17
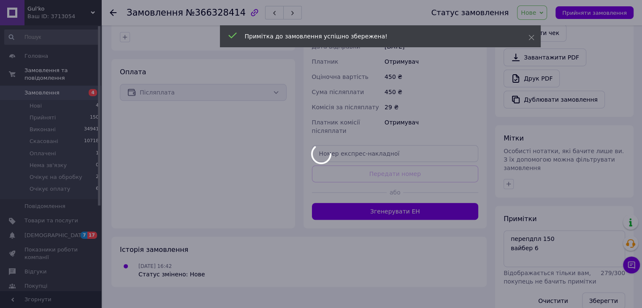
scroll to position [237, 0]
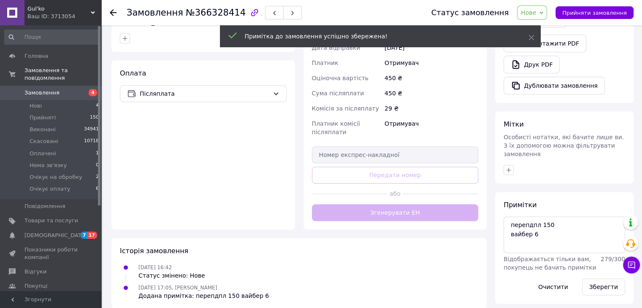
drag, startPoint x: 546, startPoint y: 10, endPoint x: 546, endPoint y: 19, distance: 8.4
click at [546, 10] on span "Нове" at bounding box center [532, 12] width 30 height 14
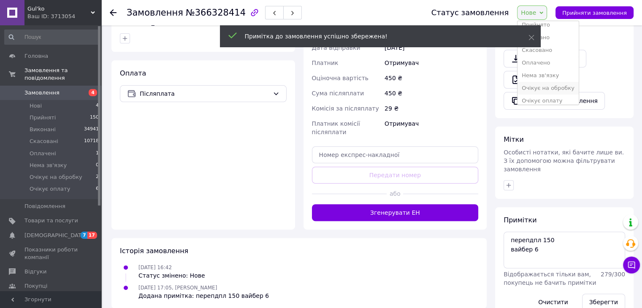
scroll to position [9, 0]
click at [557, 98] on li "Очікує оплату" at bounding box center [548, 96] width 61 height 13
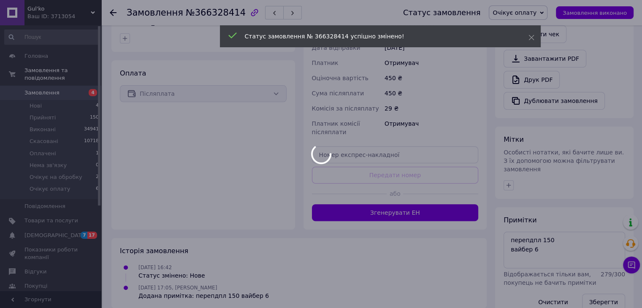
click at [47, 95] on div at bounding box center [321, 154] width 642 height 308
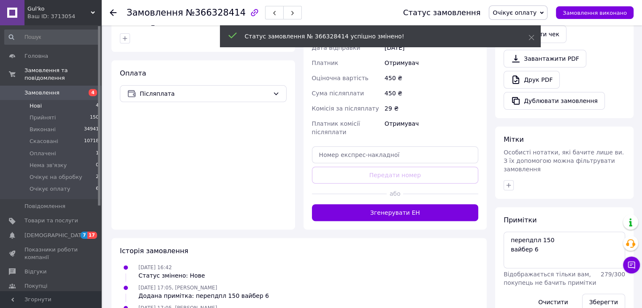
click at [36, 102] on span "Нові" at bounding box center [36, 106] width 12 height 8
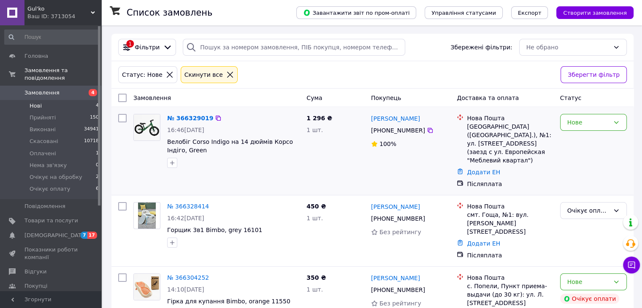
click at [147, 125] on img at bounding box center [147, 127] width 26 height 26
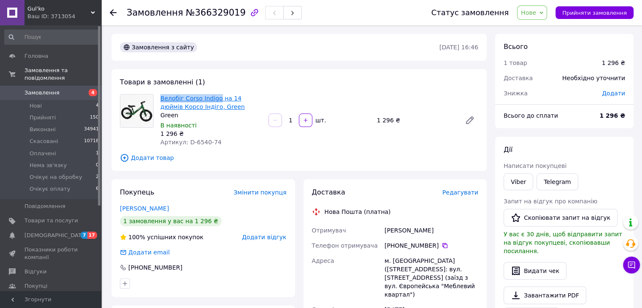
drag, startPoint x: 159, startPoint y: 98, endPoint x: 215, endPoint y: 100, distance: 55.8
click at [215, 100] on div "Велобіг Corso Indigo на 14 дюймів Корсо Індіго, Green Green В наявності 1 296 ₴…" at bounding box center [211, 120] width 108 height 56
copy link "Велобіг Corso Indigo"
click at [228, 147] on div "Велобіг Corso Indigo на 14 дюймів Корсо Індіго, Green Green В наявності 1 296 ₴…" at bounding box center [211, 120] width 108 height 56
drag, startPoint x: 214, startPoint y: 147, endPoint x: 193, endPoint y: 144, distance: 21.3
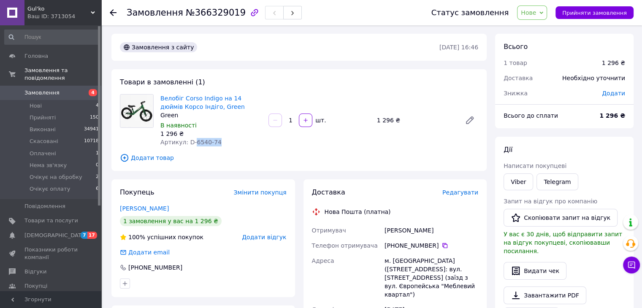
click at [193, 144] on div "Велобіг Corso Indigo на 14 дюймів Корсо Індіго, Green Green В наявності 1 296 ₴…" at bounding box center [211, 120] width 108 height 56
copy span "6540-74"
click at [359, 168] on div "Товари в замовленні (1) Велобіг Corso Indigo на 14 дюймів Корсо Індіго, Green G…" at bounding box center [298, 120] width 375 height 102
click at [404, 166] on div "Товари в замовленні (1) Велобіг Corso Indigo на 14 дюймів Корсо Індіго, Green G…" at bounding box center [298, 120] width 375 height 102
click at [342, 159] on span "Додати товар" at bounding box center [299, 157] width 358 height 9
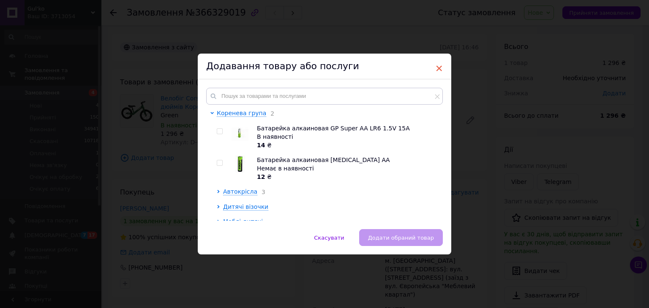
click at [437, 68] on span "×" at bounding box center [439, 68] width 8 height 14
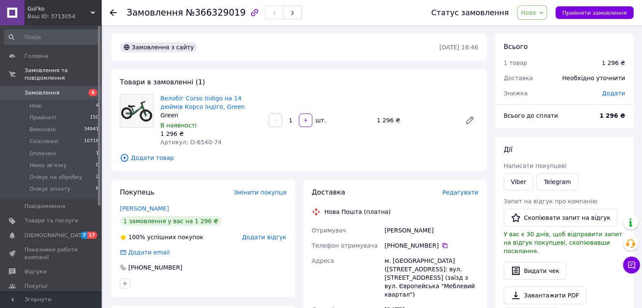
click at [333, 174] on div "Замовлення з сайту 12.10.2025 • 16:46 Товари в замовленні (1) Велобіг Corso Ind…" at bounding box center [299, 295] width 384 height 522
drag, startPoint x: 217, startPoint y: 107, endPoint x: 159, endPoint y: 97, distance: 59.6
click at [159, 97] on div "Велобіг Corso Indigo на 14 дюймів Корсо Індіго, Green Green В наявності 1 296 ₴…" at bounding box center [211, 120] width 108 height 56
copy link "Велобіг Corso Indigo на 14 дюймів Корсо Індіго, Green"
click at [389, 192] on div "Доставка" at bounding box center [377, 193] width 130 height 10
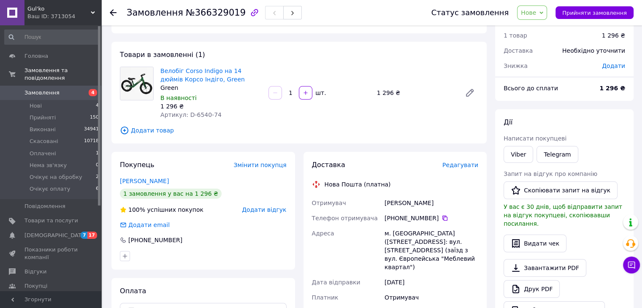
scroll to position [84, 0]
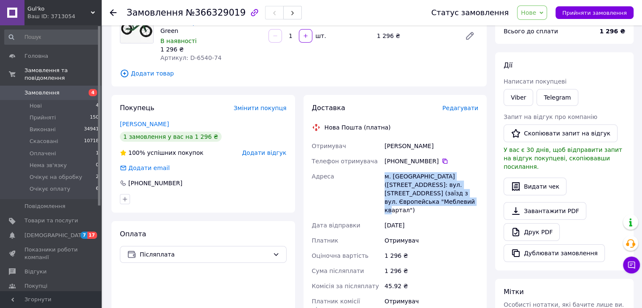
drag, startPoint x: 413, startPoint y: 200, endPoint x: 380, endPoint y: 175, distance: 40.6
click at [380, 175] on div "Отримувач Коротов Володимир Телефон отримувача +380 67 262 90 23   Адреса м. По…" at bounding box center [395, 227] width 170 height 179
copy div "Адреса м. Полтава (Полтавська обл.), №1: вул. Ветеринарна, 22 (заїзд з вул. Євр…"
drag, startPoint x: 425, startPoint y: 147, endPoint x: 375, endPoint y: 147, distance: 50.7
click at [375, 147] on div "Отримувач Коротов Володимир Телефон отримувача +380 67 262 90 23   Адреса м. По…" at bounding box center [395, 227] width 170 height 179
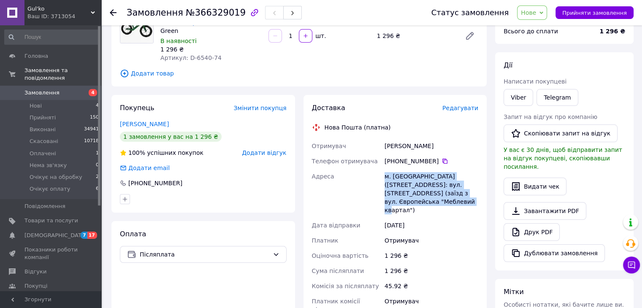
copy div "Отримувач Коротов Володимир"
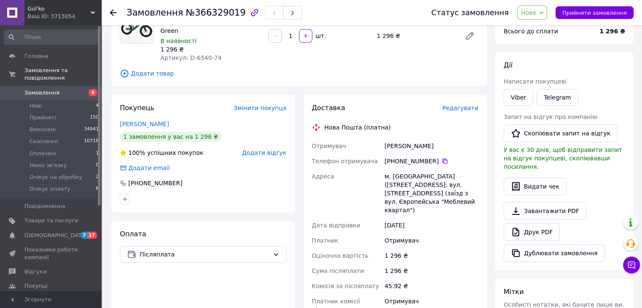
drag, startPoint x: 441, startPoint y: 163, endPoint x: 429, endPoint y: 179, distance: 20.3
click at [442, 163] on icon at bounding box center [445, 161] width 7 height 7
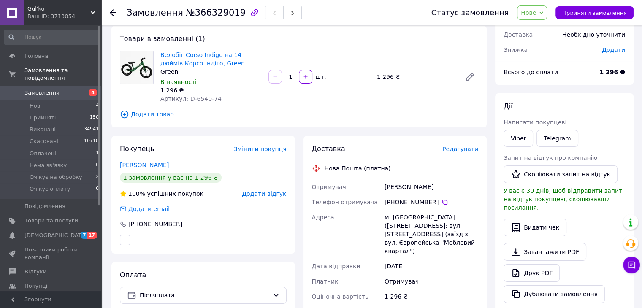
scroll to position [42, 0]
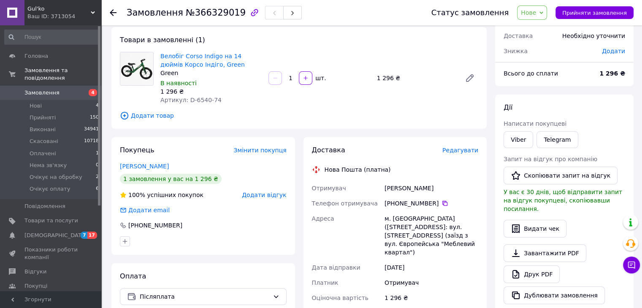
click at [382, 209] on div "Телефон отримувача" at bounding box center [346, 203] width 73 height 15
click at [546, 13] on span "Нове" at bounding box center [532, 12] width 30 height 14
click at [547, 30] on li "Прийнято" at bounding box center [548, 29] width 61 height 13
click at [66, 103] on li "Нові 4" at bounding box center [52, 106] width 104 height 12
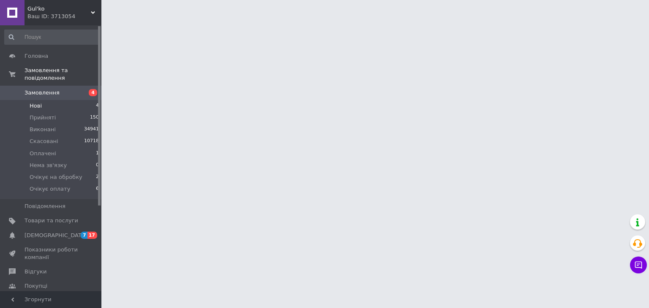
click at [68, 100] on li "Нові 4" at bounding box center [52, 106] width 104 height 12
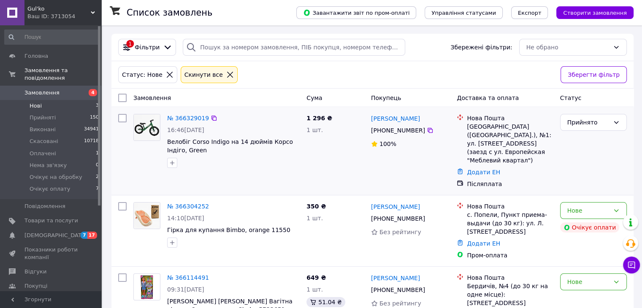
click at [624, 152] on div "Прийнято" at bounding box center [593, 151] width 73 height 81
click at [70, 100] on li "Нові 3" at bounding box center [52, 106] width 104 height 12
click at [50, 101] on li "Нові 3" at bounding box center [52, 106] width 104 height 12
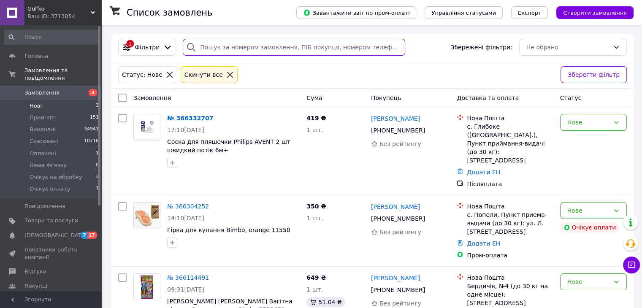
click at [255, 46] on input "search" at bounding box center [294, 47] width 223 height 17
paste input "[PHONE_NUMBER]"
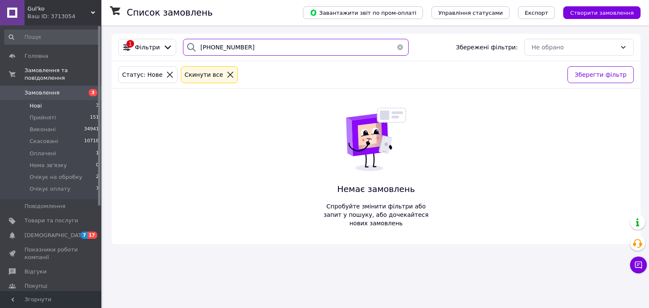
type input "[PHONE_NUMBER]"
drag, startPoint x: 54, startPoint y: 85, endPoint x: 152, endPoint y: 71, distance: 98.1
click at [55, 89] on span "Замовлення" at bounding box center [41, 93] width 35 height 8
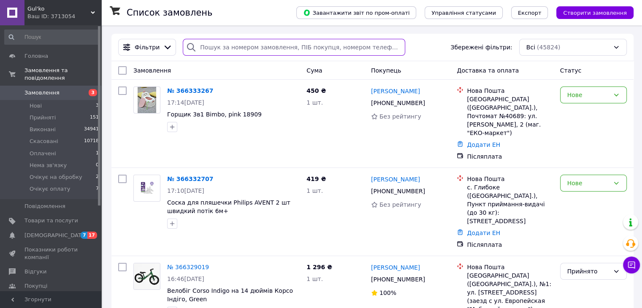
click at [230, 46] on input "search" at bounding box center [294, 47] width 223 height 17
paste input "[PHONE_NUMBER]"
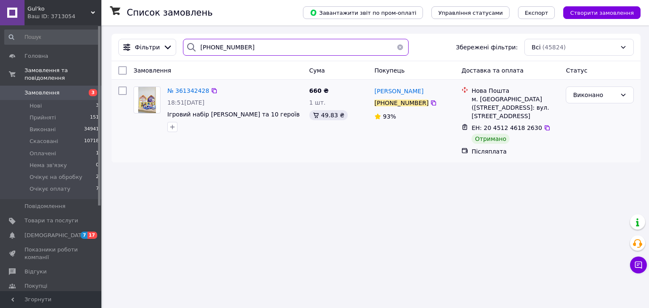
type input "[PHONE_NUMBER]"
click at [142, 96] on img at bounding box center [147, 100] width 18 height 26
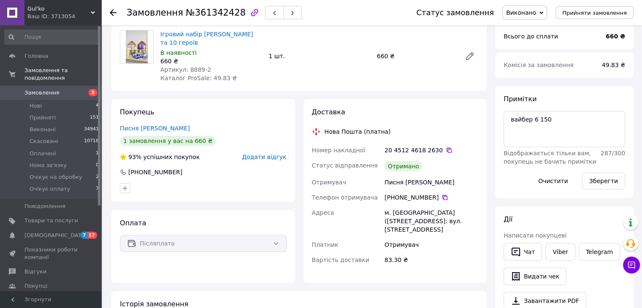
scroll to position [84, 0]
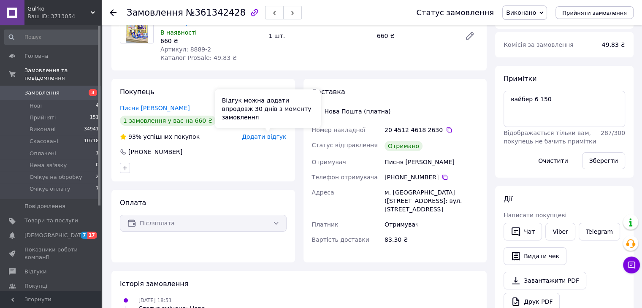
click at [262, 137] on span "Додати відгук" at bounding box center [264, 136] width 44 height 7
click at [270, 136] on span "Додати відгук" at bounding box center [264, 136] width 44 height 7
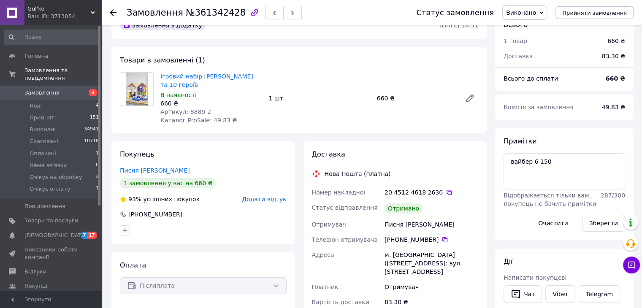
scroll to position [0, 0]
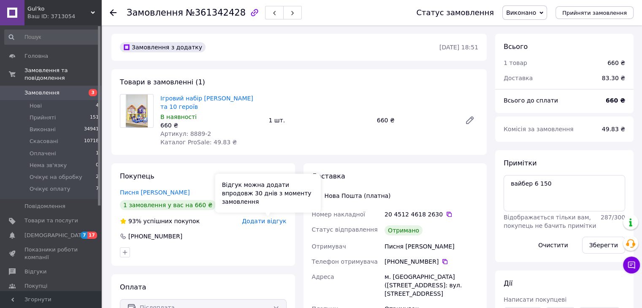
click at [284, 222] on span "Додати відгук" at bounding box center [264, 221] width 44 height 7
click at [260, 224] on span "Додати відгук" at bounding box center [264, 221] width 44 height 7
click at [263, 225] on span "Додати відгук" at bounding box center [264, 221] width 44 height 7
click at [267, 223] on span "Додати відгук" at bounding box center [264, 221] width 44 height 7
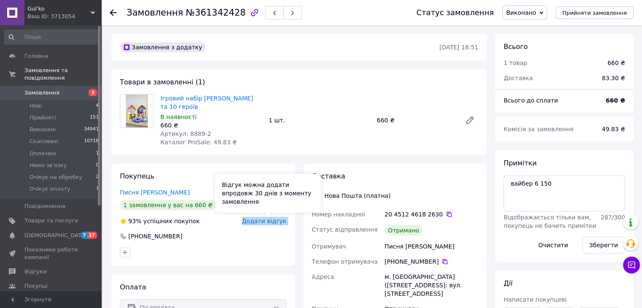
click at [267, 223] on span "Додати відгук" at bounding box center [264, 221] width 44 height 7
click at [356, 130] on div "Ігровий набір Свинка Пеппа Будиночок та 10 героїв В наявності 660 ₴ Артикул: 88…" at bounding box center [319, 120] width 325 height 56
click at [49, 89] on span "Замовлення" at bounding box center [41, 93] width 35 height 8
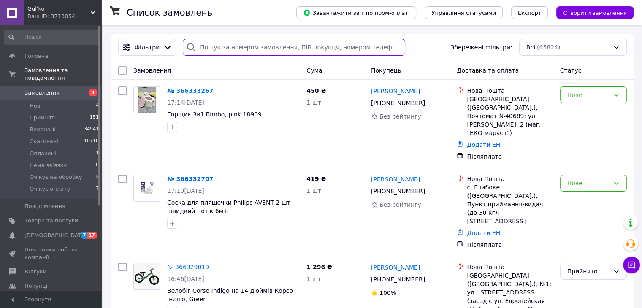
click at [242, 46] on input "search" at bounding box center [294, 47] width 223 height 17
paste input "[PHONE_NUMBER]"
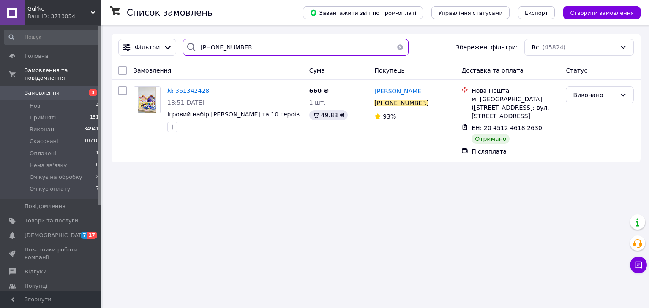
type input "[PHONE_NUMBER]"
click at [38, 89] on span "Замовлення" at bounding box center [41, 93] width 35 height 8
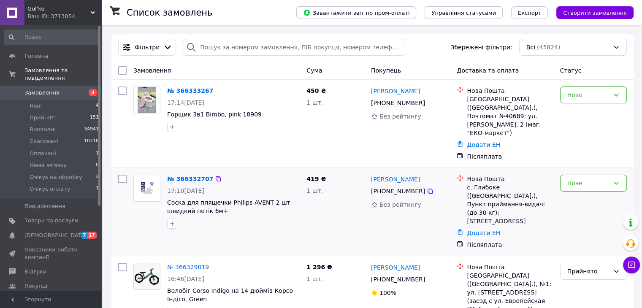
click at [149, 181] on img at bounding box center [147, 188] width 26 height 15
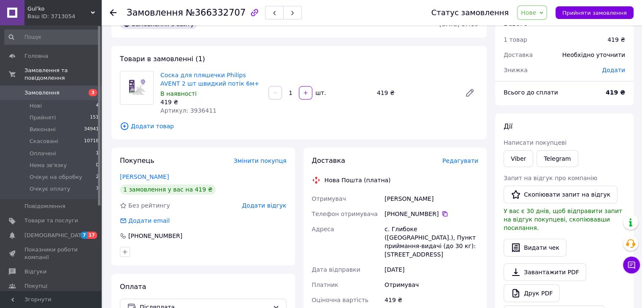
scroll to position [42, 0]
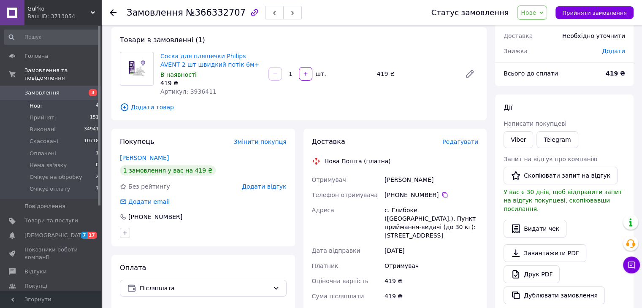
click at [65, 100] on li "Нові 4" at bounding box center [52, 106] width 104 height 12
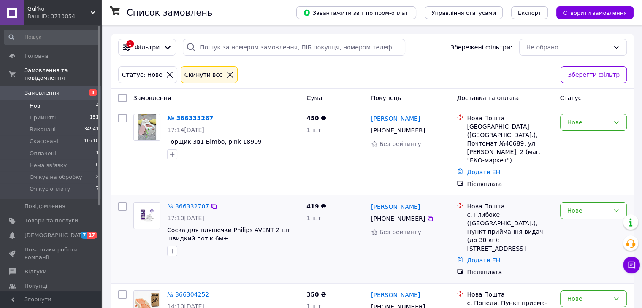
click at [147, 209] on img at bounding box center [147, 216] width 26 height 15
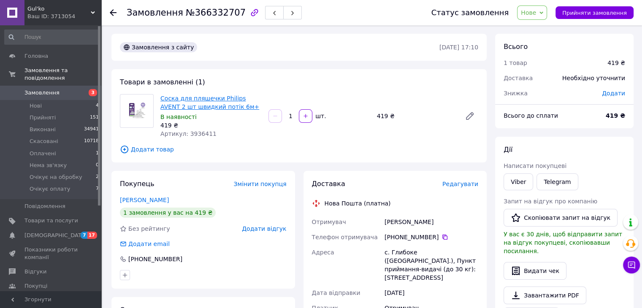
click at [190, 100] on link "Соска для пляшечки Philips AVENT 2 шт швидкий потік 6м+" at bounding box center [209, 102] width 99 height 15
click at [374, 139] on div "Соска для пляшечки Philips AVENT 2 шт швидкий потік 6м+ В наявності 419 ₴ Артик…" at bounding box center [319, 115] width 325 height 47
click at [281, 149] on span "Додати товар" at bounding box center [299, 149] width 358 height 9
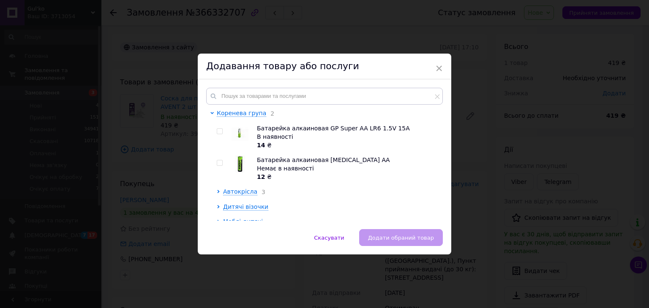
click at [440, 65] on span "×" at bounding box center [439, 68] width 8 height 14
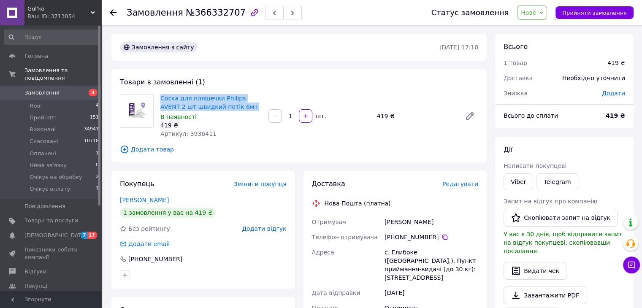
drag, startPoint x: 230, startPoint y: 107, endPoint x: 160, endPoint y: 98, distance: 70.6
click at [160, 98] on div "Соска для пляшечки Philips AVENT 2 шт швидкий потік 6м+ В наявності 419 ₴ Артик…" at bounding box center [211, 115] width 108 height 47
copy link "Соска для пляшечки Philips AVENT 2 шт швидкий потік 6м+"
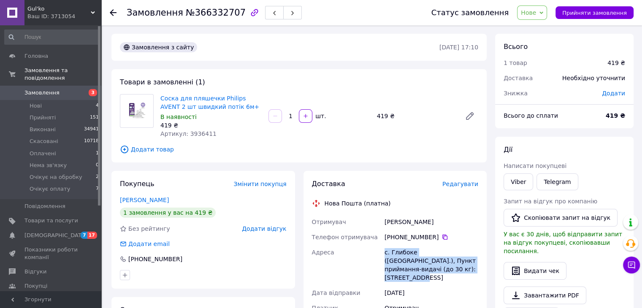
drag, startPoint x: 430, startPoint y: 269, endPoint x: 377, endPoint y: 253, distance: 55.4
click at [377, 253] on div "Отримувач Кипила Андріана Телефон отримувача +380 95 875 35 62   Адреса с. Глиб…" at bounding box center [395, 300] width 170 height 171
copy div "Адреса с. Глибоке (Закарпатська обл.), Пункт приймання-видачі (до 30 кг): вул. …"
drag, startPoint x: 432, startPoint y: 219, endPoint x: 365, endPoint y: 222, distance: 66.8
click at [365, 222] on div "Отримувач Кипила Андріана Телефон отримувача +380 95 875 35 62   Адреса с. Глиб…" at bounding box center [395, 300] width 170 height 171
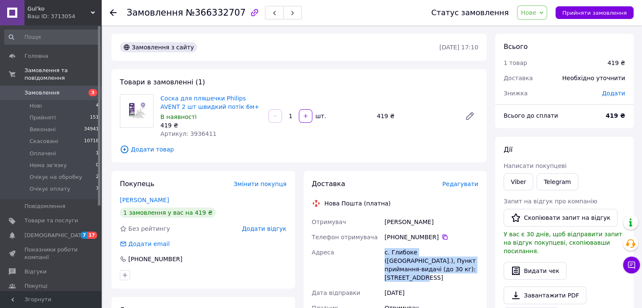
copy div "Отримувач Кипила Андріана"
click at [442, 239] on icon at bounding box center [445, 237] width 7 height 7
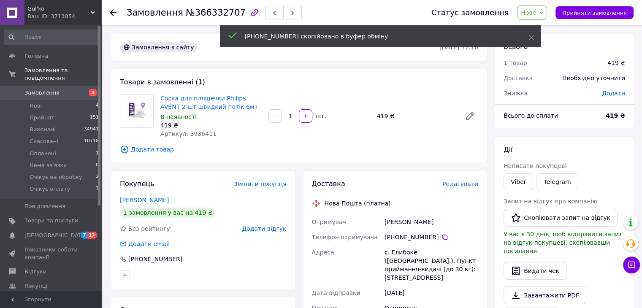
click at [547, 10] on span "Нове" at bounding box center [532, 12] width 30 height 14
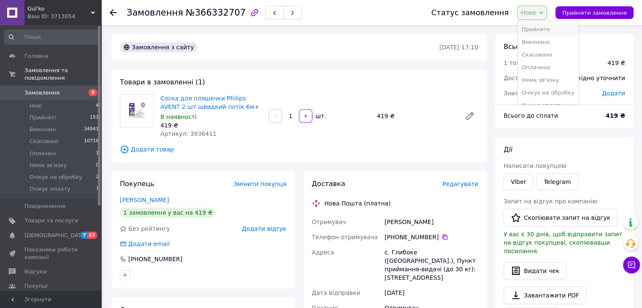
click at [557, 31] on li "Прийнято" at bounding box center [548, 29] width 61 height 13
click at [44, 100] on li "Нові 4" at bounding box center [52, 106] width 104 height 12
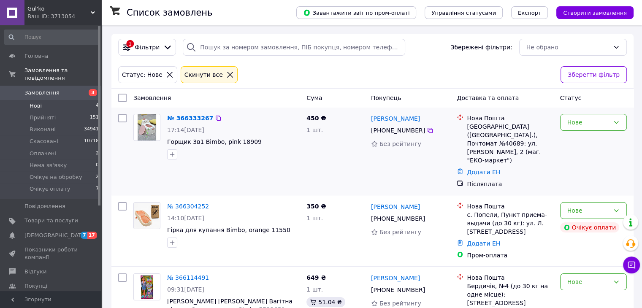
click at [151, 135] on img at bounding box center [147, 127] width 18 height 26
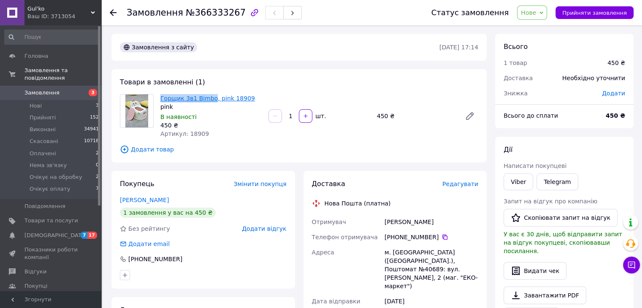
drag, startPoint x: 159, startPoint y: 100, endPoint x: 209, endPoint y: 98, distance: 50.7
click at [209, 98] on div "Горщик 3в1 Bimbo, pink 18909 pink В наявності 450 ₴ Артикул: 18909" at bounding box center [211, 115] width 108 height 47
copy link "Горщик 3в1 Bimbo"
click at [431, 134] on div "Горщик 3в1 Bimbo, pink 18909 pink В наявності 450 ₴ Артикул: 18909 1   шт. 450 ₴" at bounding box center [319, 115] width 325 height 47
click at [529, 184] on link "Viber" at bounding box center [519, 182] width 30 height 17
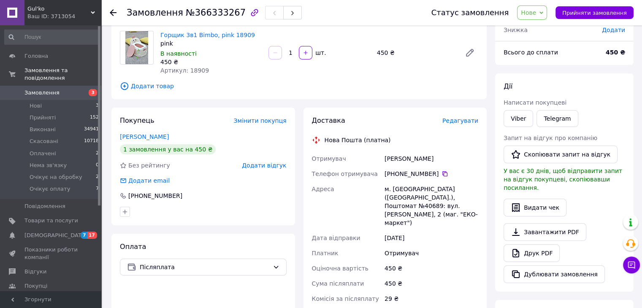
scroll to position [65, 0]
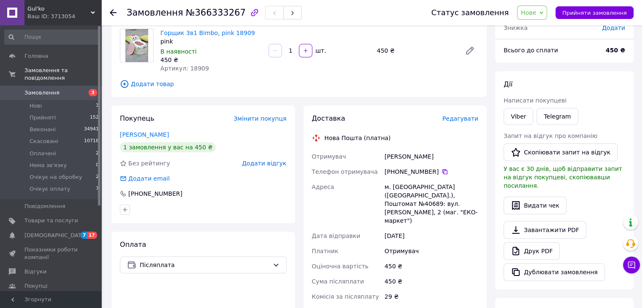
click at [633, 155] on div "Всього 1 товар 450 ₴ Доставка Необхідно уточнити Знижка Додати Всього до сплати…" at bounding box center [564, 229] width 147 height 522
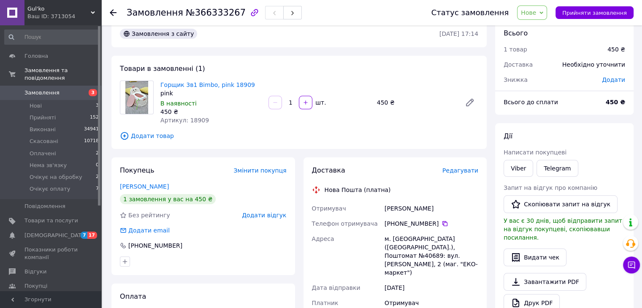
scroll to position [0, 0]
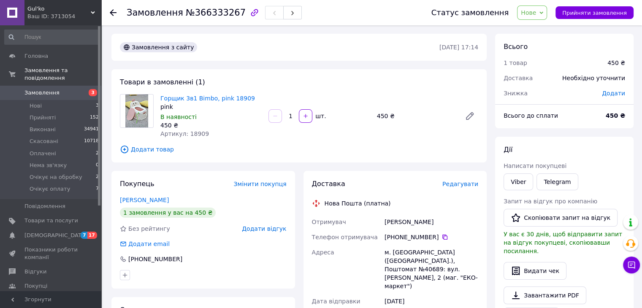
click at [226, 117] on div "В наявності" at bounding box center [210, 117] width 101 height 8
drag, startPoint x: 254, startPoint y: 97, endPoint x: 160, endPoint y: 95, distance: 94.2
click at [160, 95] on div "Горщик 3в1 Bimbo, pink 18909 pink В наявності 450 ₴ Артикул: 18909" at bounding box center [211, 115] width 108 height 47
copy link "Горщик 3в1 Bimbo, pink 18909"
drag, startPoint x: 432, startPoint y: 272, endPoint x: 382, endPoint y: 257, distance: 52.4
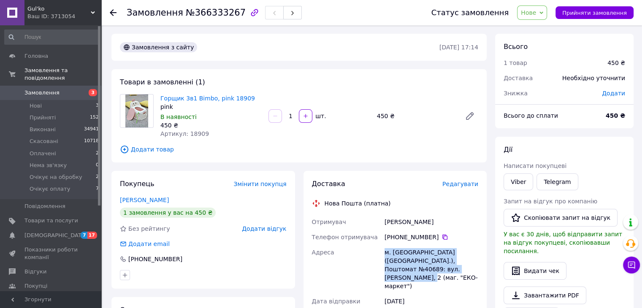
click at [382, 257] on div "Отримувач Молчанова Лиза Телефон отримувача +380 95 778 09 36   Адреса м. Київ …" at bounding box center [395, 304] width 170 height 179
copy div "Адреса м. Київ (Київська обл.), Поштомат №40689: вул. Зої Гайдай, 2 (маг. "ЕКО-…"
drag, startPoint x: 451, startPoint y: 220, endPoint x: 376, endPoint y: 218, distance: 74.8
click at [372, 216] on div "Отримувач Молчанова Лиза Телефон отримувача +380 95 778 09 36   Адреса м. Київ …" at bounding box center [395, 304] width 170 height 179
copy div "Отримувач Молчанова Лиза"
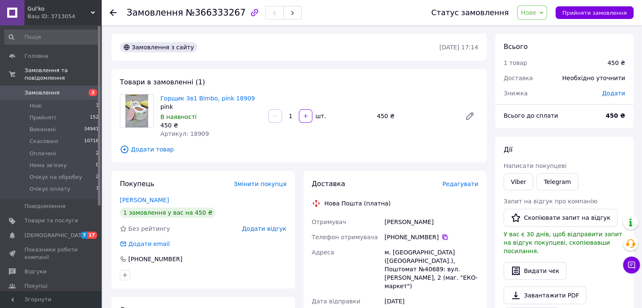
click at [442, 239] on icon at bounding box center [445, 237] width 7 height 7
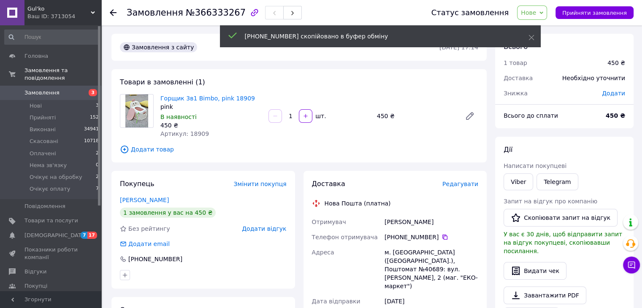
click at [536, 11] on span "Нове" at bounding box center [528, 12] width 15 height 7
click at [552, 28] on li "Прийнято" at bounding box center [548, 29] width 61 height 13
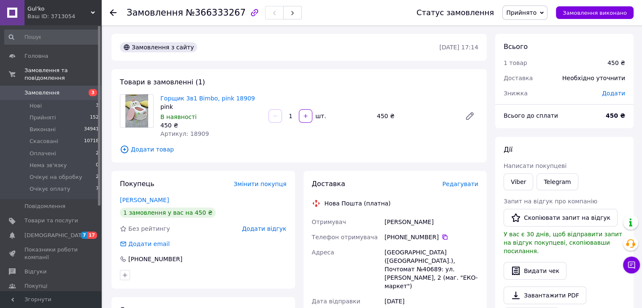
click at [630, 141] on div "Дії Написати покупцеві Viber Telegram Запит на відгук про компанію   Скопіювати…" at bounding box center [564, 246] width 138 height 218
click at [76, 100] on li "Нові 3" at bounding box center [52, 106] width 104 height 12
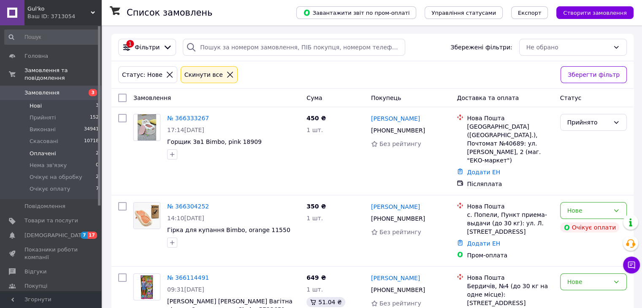
click at [80, 148] on li "Оплачені 2" at bounding box center [52, 154] width 104 height 12
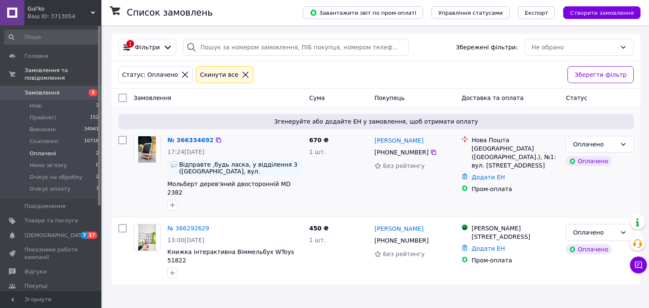
click at [149, 145] on img at bounding box center [147, 149] width 18 height 26
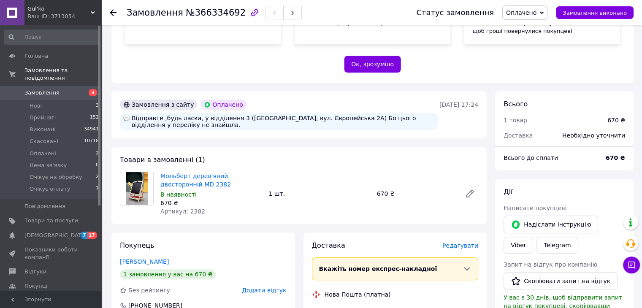
scroll to position [211, 0]
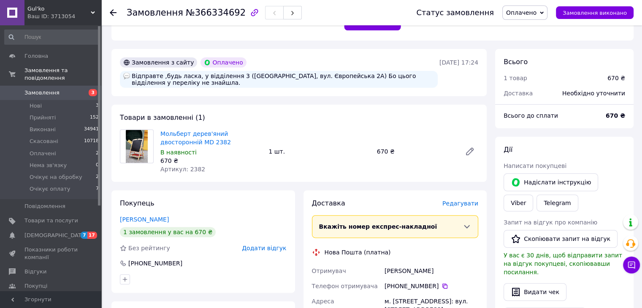
click at [247, 76] on div "Відправте ,будь ласка, у відділення 3 (Крюківщина, вул. Європейська 2А) Бо цьог…" at bounding box center [279, 79] width 318 height 17
copy div "Крюківщина"
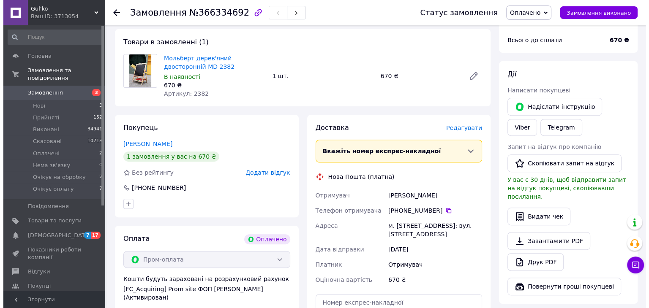
scroll to position [296, 0]
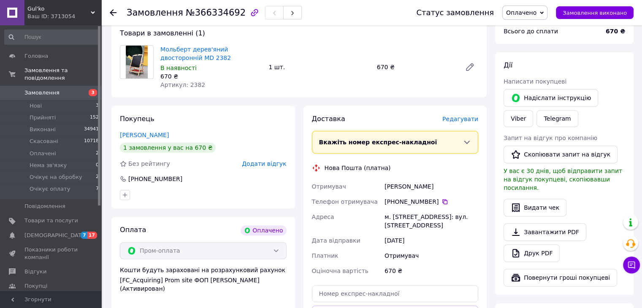
click at [457, 120] on span "Редагувати" at bounding box center [461, 119] width 36 height 7
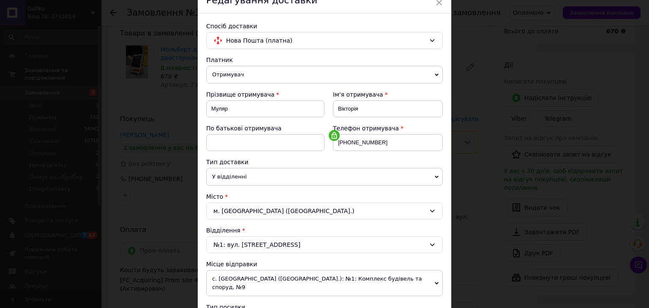
scroll to position [84, 0]
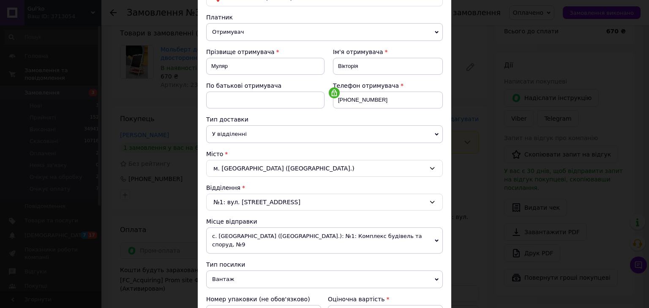
click at [285, 158] on div "Місто м. Київ (Київська обл.)" at bounding box center [324, 163] width 236 height 27
click at [282, 168] on div "м. Київ (Київська обл.)" at bounding box center [324, 168] width 236 height 17
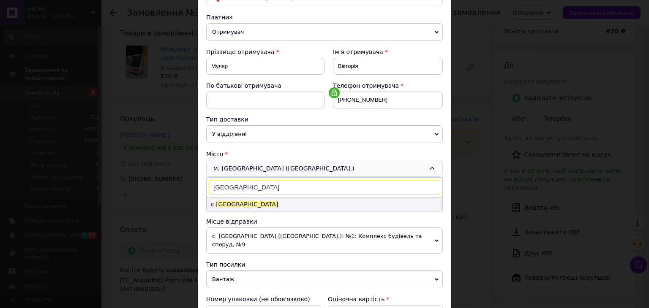
type input "Крюківщина"
click at [242, 201] on span "Крюківщина" at bounding box center [247, 204] width 62 height 7
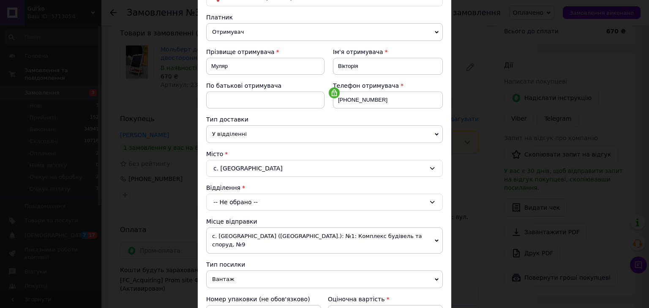
click at [269, 195] on div "-- Не обрано --" at bounding box center [324, 202] width 236 height 17
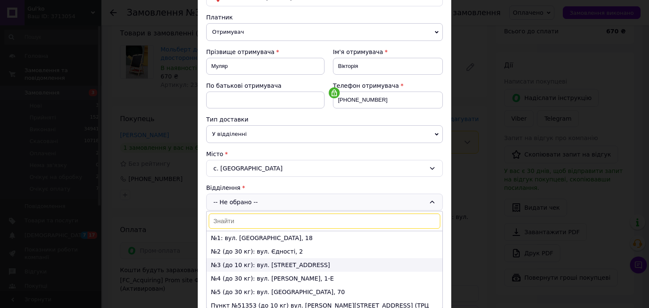
click at [264, 262] on li "№3 (до 10 кг): вул. Європейська, 2А" at bounding box center [324, 265] width 236 height 14
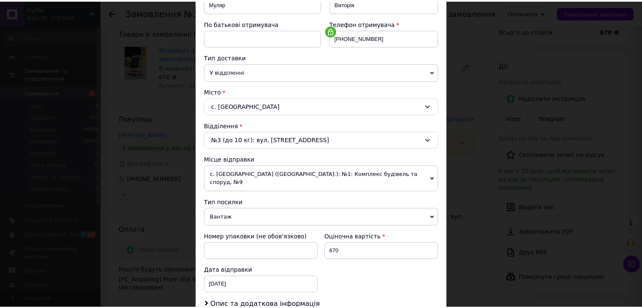
scroll to position [250, 0]
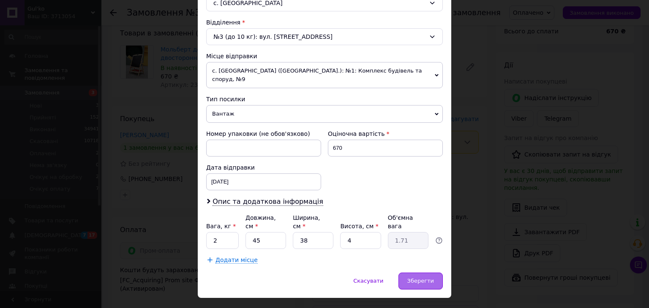
click at [424, 278] on span "Зберегти" at bounding box center [420, 281] width 27 height 6
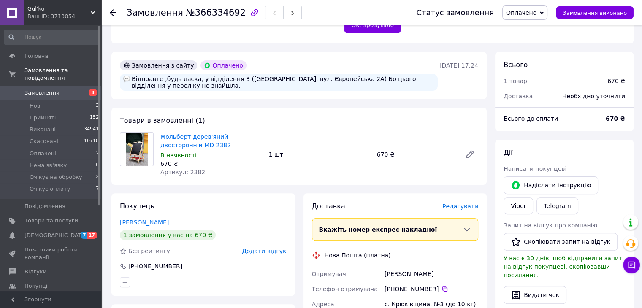
scroll to position [223, 0]
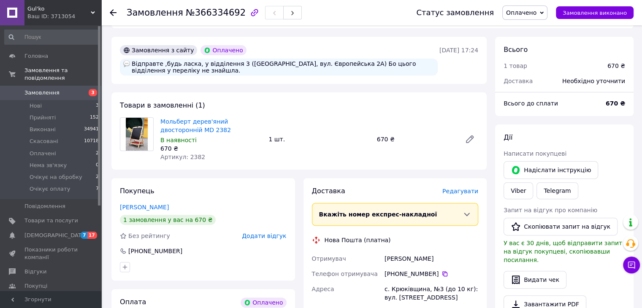
click at [365, 139] on div "1 шт." at bounding box center [319, 139] width 108 height 12
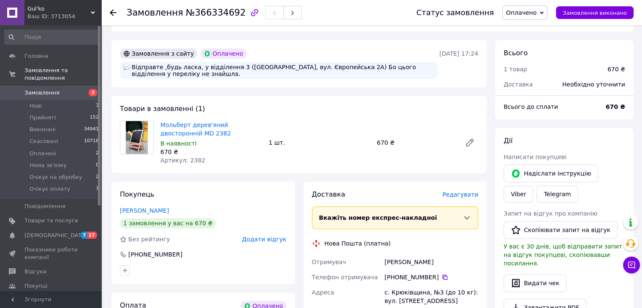
scroll to position [266, 0]
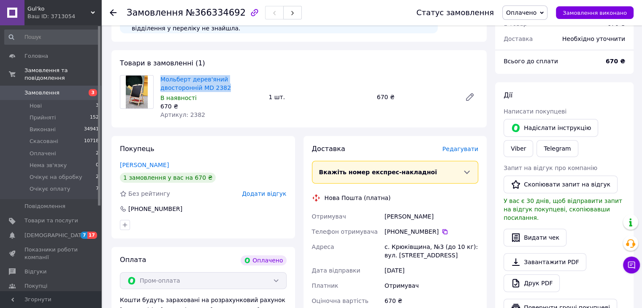
drag, startPoint x: 157, startPoint y: 77, endPoint x: 197, endPoint y: 87, distance: 41.3
click at [197, 87] on div "Мольберт дерев'яний двосторонній MD 2382 В наявності 670 ₴ Артикул: 2382" at bounding box center [211, 96] width 108 height 47
copy link "Мольберт дерев'яний двосторонній MD 2382"
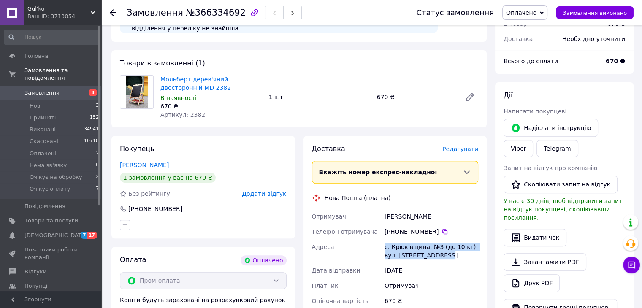
drag, startPoint x: 435, startPoint y: 256, endPoint x: 373, endPoint y: 250, distance: 62.4
click at [373, 250] on div "Отримувач Муляр Вікторія Телефон отримувача +380 98 206 16 53   Адреса с. Крюкі…" at bounding box center [395, 259] width 170 height 100
copy div "Адреса с. Крюківщина, №3 (до 10 кг): вул. Європейська, 2А"
drag, startPoint x: 428, startPoint y: 215, endPoint x: 373, endPoint y: 215, distance: 54.5
click at [373, 215] on div "Отримувач Муляр Вікторія Телефон отримувача +380 98 206 16 53   Адреса с. Крюкі…" at bounding box center [395, 259] width 170 height 100
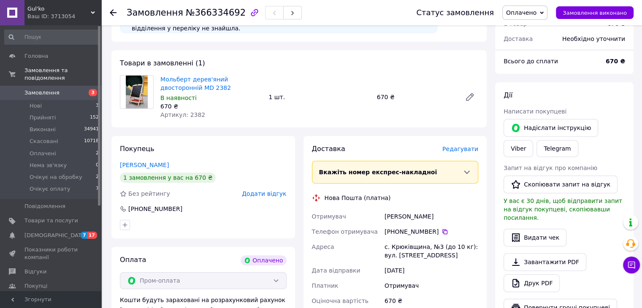
drag, startPoint x: 439, startPoint y: 231, endPoint x: 402, endPoint y: 258, distance: 45.9
click at [442, 231] on icon at bounding box center [445, 231] width 7 height 7
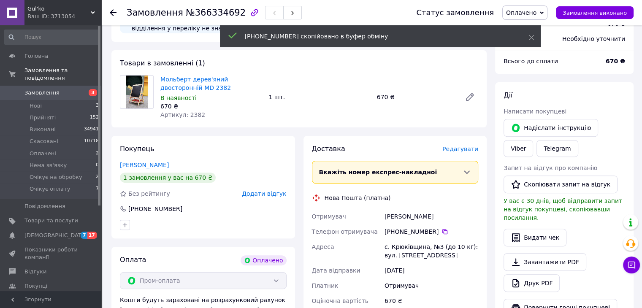
click at [544, 11] on icon at bounding box center [542, 13] width 4 height 4
click at [550, 28] on li "Прийнято" at bounding box center [533, 29] width 61 height 13
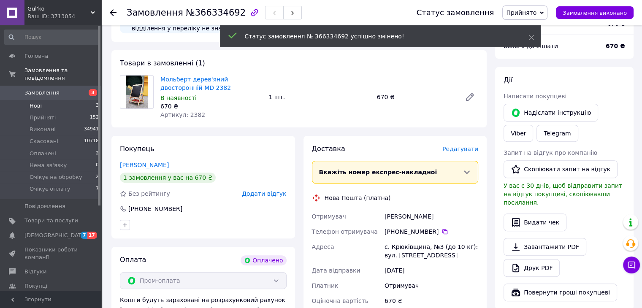
click at [53, 101] on li "Нові 3" at bounding box center [52, 106] width 104 height 12
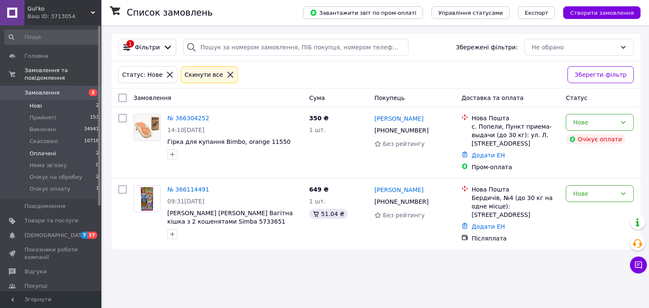
click at [54, 148] on li "Оплачені 2" at bounding box center [52, 154] width 104 height 12
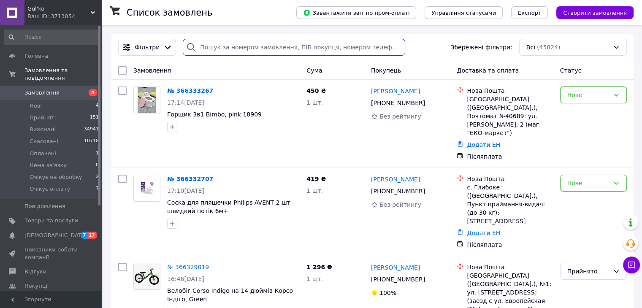
click at [251, 51] on input "search" at bounding box center [294, 47] width 223 height 17
paste input "[PHONE_NUMBER]"
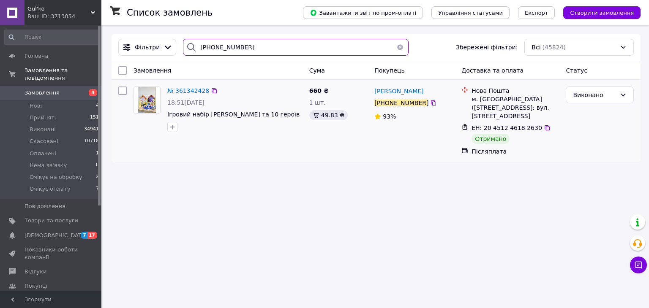
type input "[PHONE_NUMBER]"
click at [148, 106] on img at bounding box center [147, 100] width 18 height 26
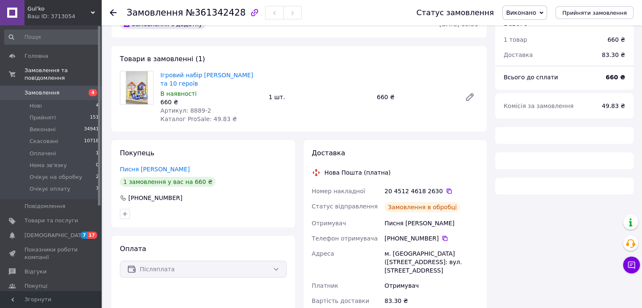
scroll to position [64, 0]
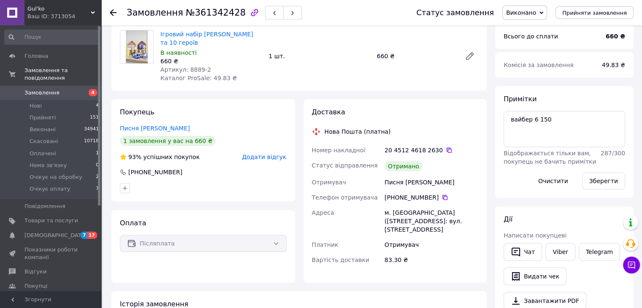
click at [263, 158] on span "Додати відгук" at bounding box center [264, 157] width 44 height 7
click at [272, 155] on span "Додати відгук" at bounding box center [264, 157] width 44 height 7
click at [274, 154] on span "Додати відгук" at bounding box center [264, 157] width 44 height 7
click at [275, 157] on span "Додати відгук" at bounding box center [264, 157] width 44 height 7
click at [276, 157] on span "Додати відгук" at bounding box center [264, 157] width 44 height 7
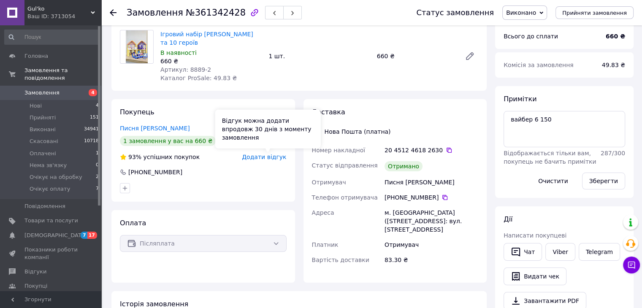
click at [257, 154] on span "Додати відгук" at bounding box center [264, 157] width 44 height 7
click at [269, 157] on span "Додати відгук" at bounding box center [264, 157] width 44 height 7
click at [275, 154] on span "Додати відгук" at bounding box center [264, 157] width 44 height 7
click at [280, 159] on span "Додати відгук" at bounding box center [264, 157] width 44 height 7
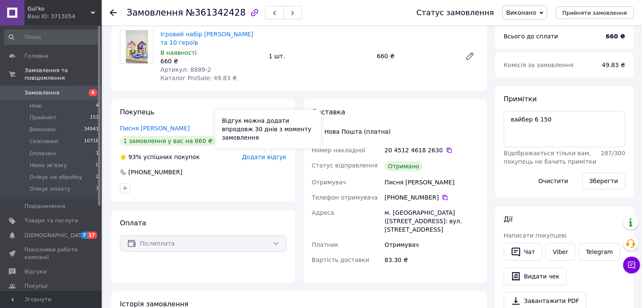
click at [279, 157] on span "Додати відгук" at bounding box center [264, 157] width 44 height 7
click at [279, 156] on span "Додати відгук" at bounding box center [264, 157] width 44 height 7
click at [269, 156] on span "Додати відгук" at bounding box center [264, 157] width 44 height 7
click at [257, 159] on span "Додати відгук" at bounding box center [264, 157] width 44 height 7
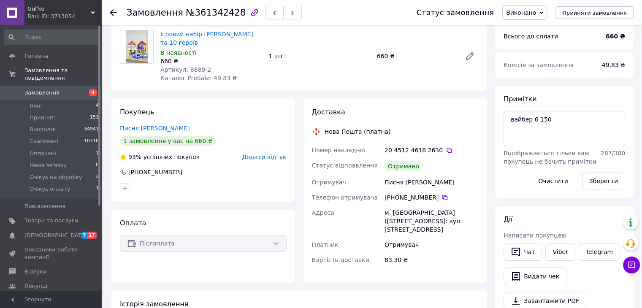
click at [164, 128] on link "Писня [PERSON_NAME]" at bounding box center [155, 128] width 70 height 7
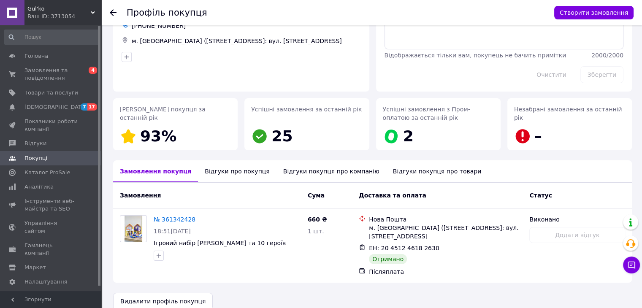
scroll to position [59, 0]
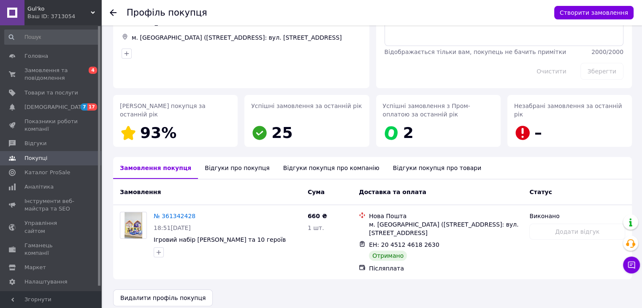
click at [202, 167] on div "Відгуки про покупця" at bounding box center [237, 168] width 78 height 22
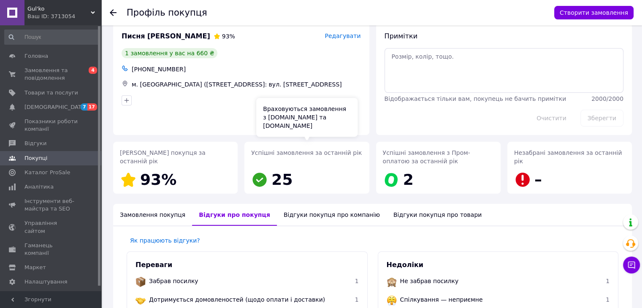
scroll to position [0, 0]
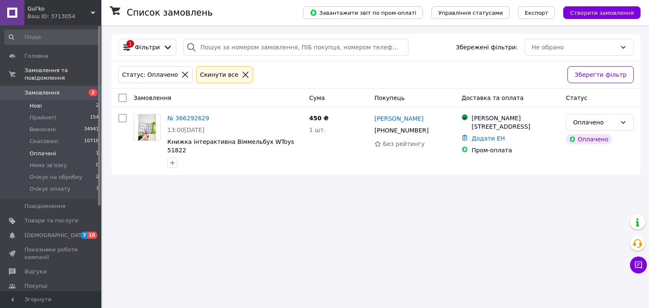
click at [57, 100] on li "Нові 2" at bounding box center [52, 106] width 104 height 12
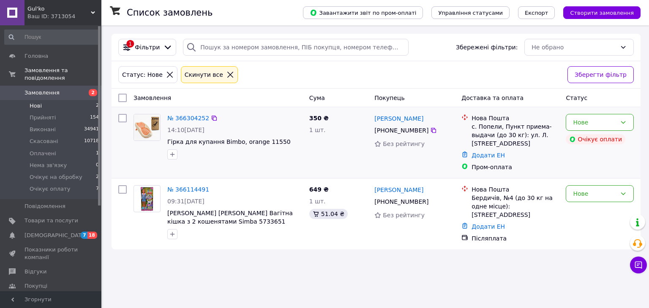
click at [631, 159] on div "Нове Очікує оплати" at bounding box center [599, 143] width 75 height 64
click at [69, 183] on li "Очікує оплату 7" at bounding box center [52, 191] width 104 height 16
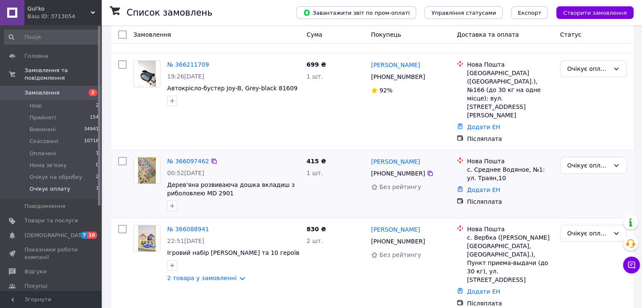
scroll to position [127, 0]
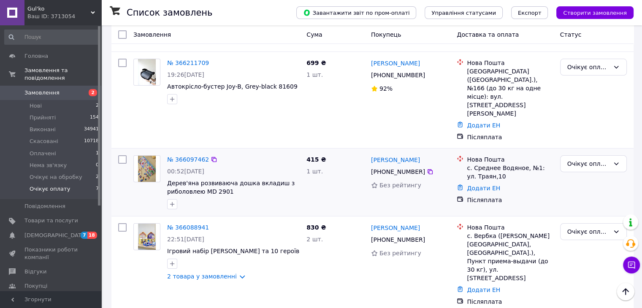
click at [631, 152] on div "№ 366097462 00:52[DATE] Дерев'яна розвиваюча дошка вкладиш з риболовлею MD 2901…" at bounding box center [372, 183] width 522 height 68
click at [612, 155] on div "Очікує оплату" at bounding box center [593, 163] width 67 height 17
click at [593, 177] on li "Скасовано" at bounding box center [593, 178] width 66 height 15
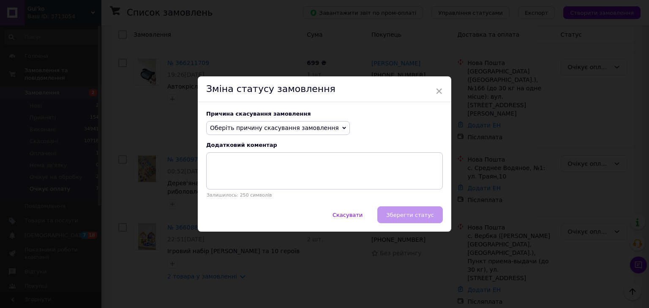
click at [342, 126] on icon at bounding box center [344, 128] width 4 height 4
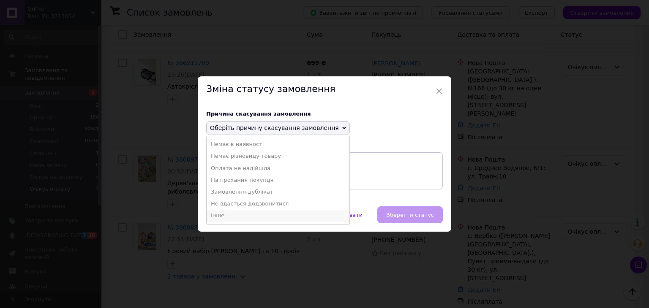
click at [242, 213] on li "Інше" at bounding box center [277, 216] width 143 height 12
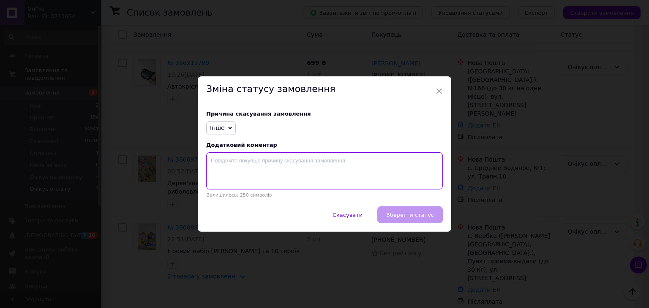
click at [272, 176] on textarea at bounding box center [324, 170] width 236 height 37
type textarea "не актуально"
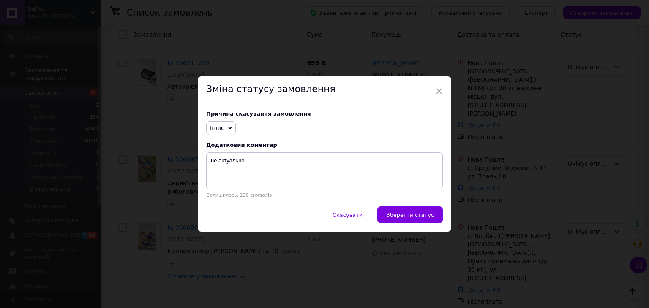
click at [404, 216] on span "Зберегти статус" at bounding box center [410, 215] width 48 height 6
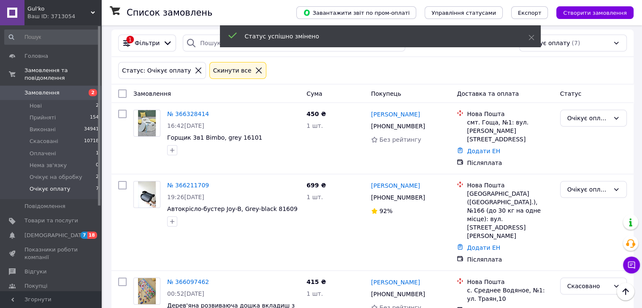
scroll to position [0, 0]
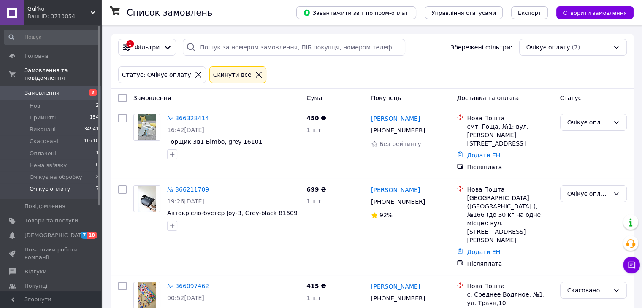
click at [54, 89] on span "Замовлення" at bounding box center [41, 93] width 35 height 8
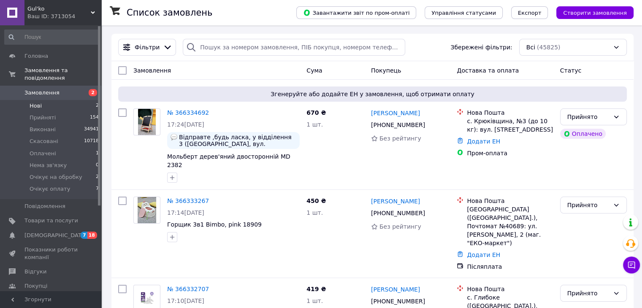
click at [57, 100] on li "Нові 2" at bounding box center [52, 106] width 104 height 12
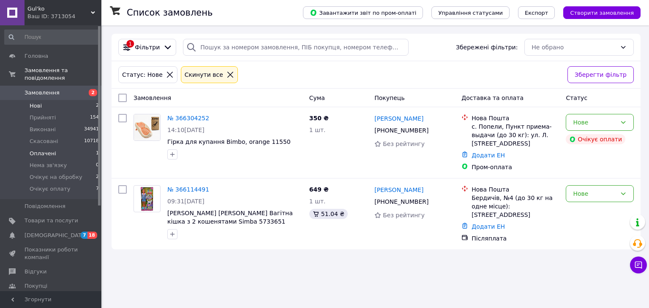
click at [56, 148] on li "Оплачені 1" at bounding box center [52, 154] width 104 height 12
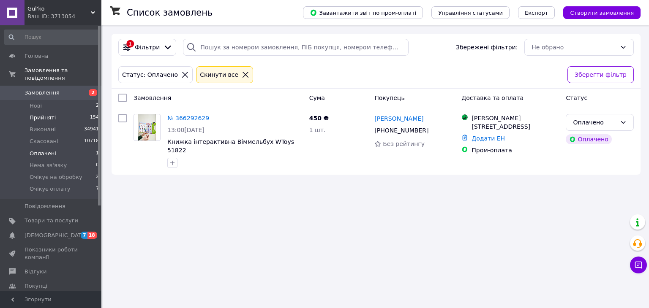
drag, startPoint x: 58, startPoint y: 95, endPoint x: 73, endPoint y: 105, distance: 17.6
click at [58, 100] on li "Нові 2" at bounding box center [52, 106] width 104 height 12
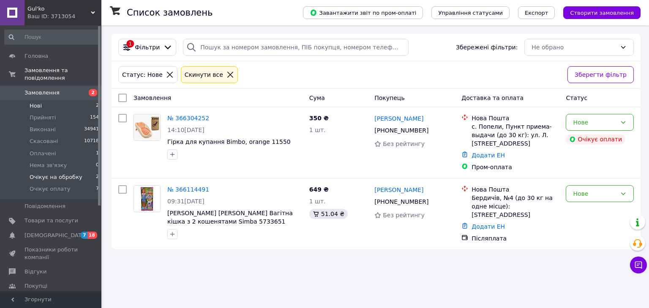
click at [64, 174] on span "Очікує на обробку" at bounding box center [56, 178] width 53 height 8
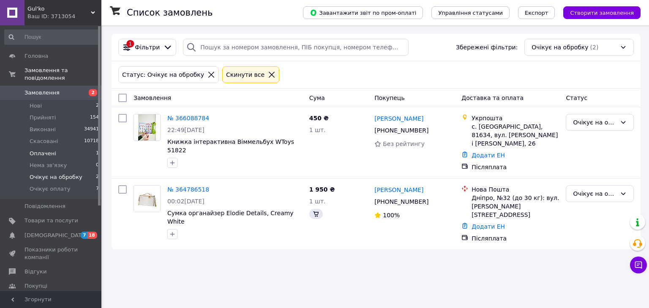
click at [80, 148] on li "Оплачені 1" at bounding box center [52, 154] width 104 height 12
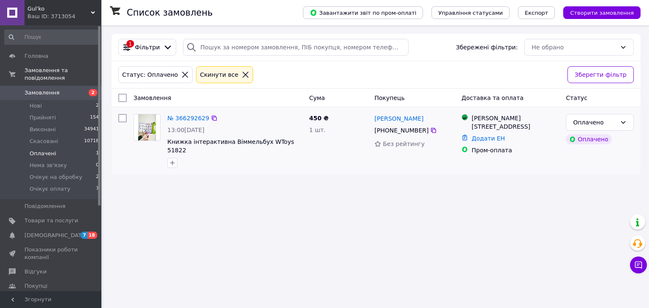
click at [152, 134] on img at bounding box center [147, 127] width 18 height 26
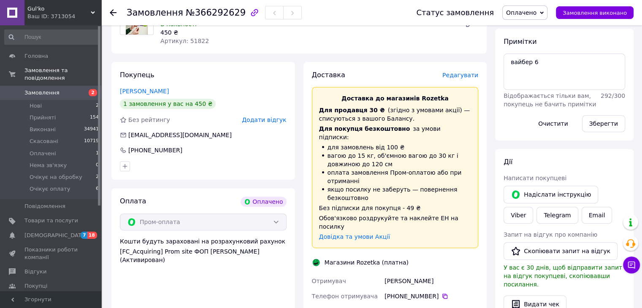
scroll to position [253, 0]
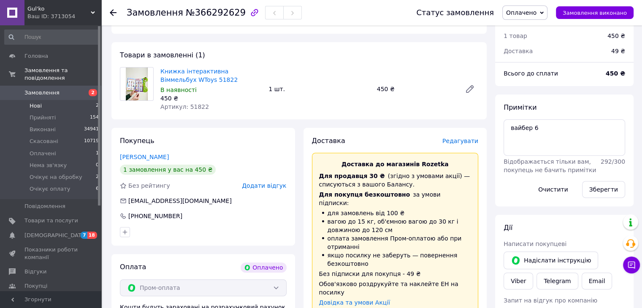
click at [56, 100] on li "Нові 2" at bounding box center [52, 106] width 104 height 12
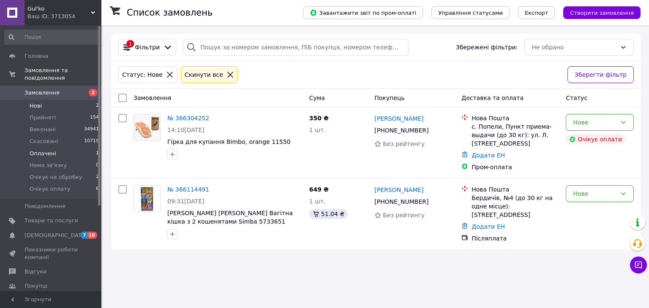
click at [65, 148] on li "Оплачені 1" at bounding box center [52, 154] width 104 height 12
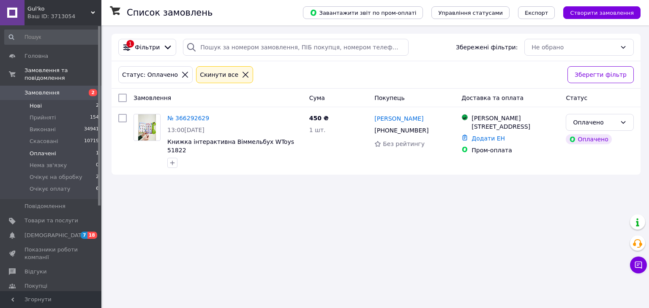
click at [56, 100] on li "Нові 2" at bounding box center [52, 106] width 104 height 12
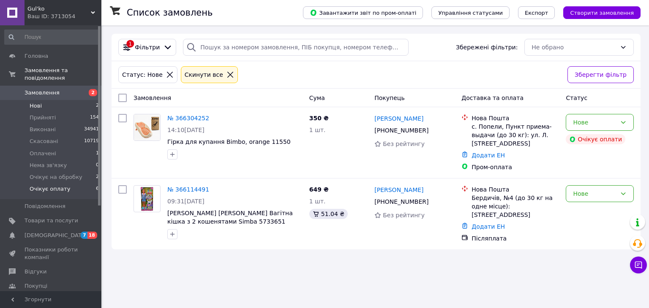
click at [67, 183] on li "Очікує оплату 6" at bounding box center [52, 191] width 104 height 16
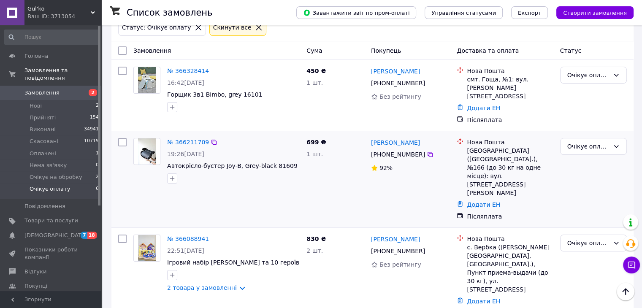
scroll to position [33, 0]
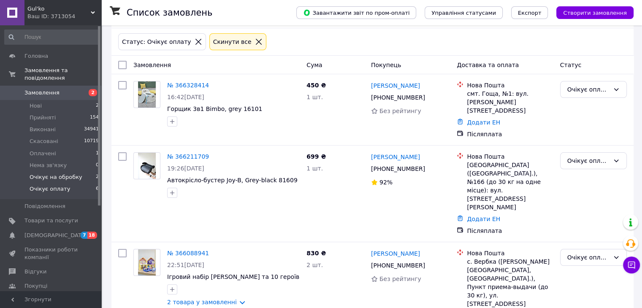
drag, startPoint x: 80, startPoint y: 173, endPoint x: 84, endPoint y: 174, distance: 4.3
click at [81, 173] on li "Очікує на обробку 2" at bounding box center [52, 177] width 104 height 12
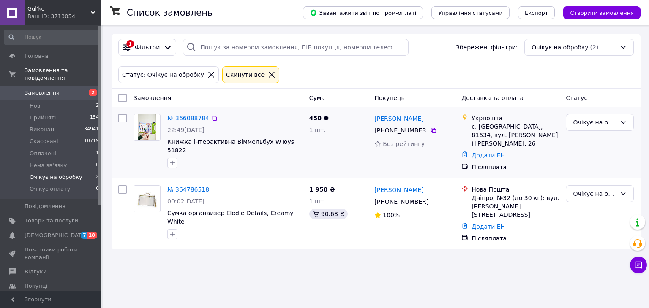
click at [149, 125] on img at bounding box center [147, 127] width 18 height 26
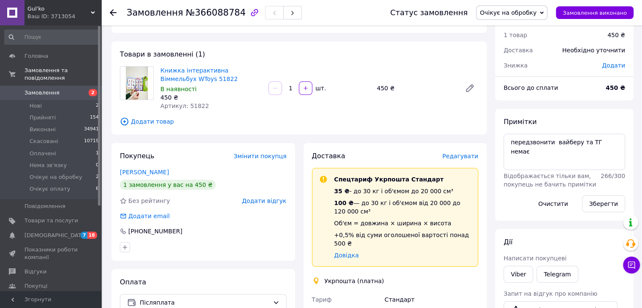
scroll to position [42, 0]
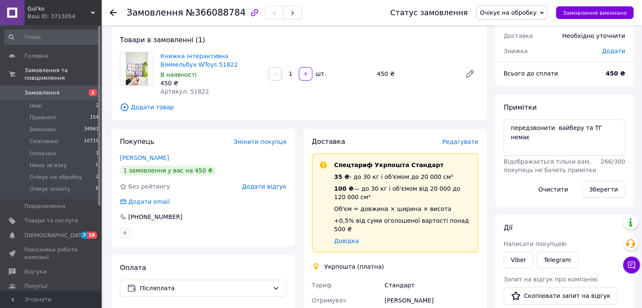
click at [375, 109] on span "Додати товар" at bounding box center [299, 107] width 358 height 9
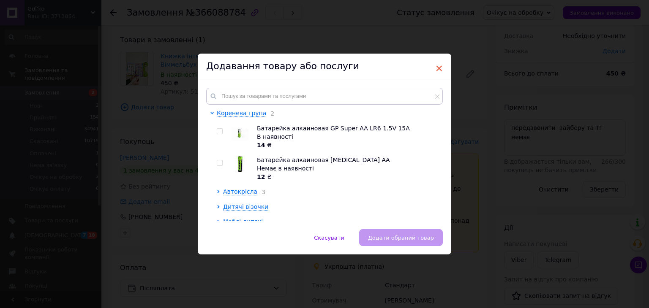
click at [436, 68] on span "×" at bounding box center [439, 68] width 8 height 14
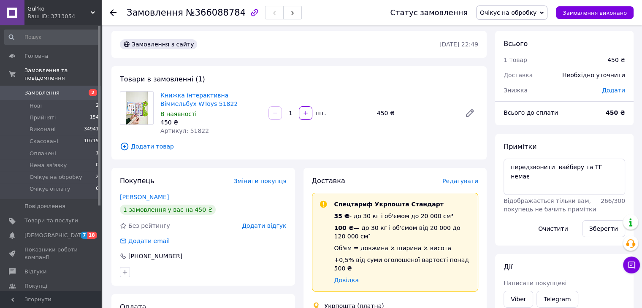
scroll to position [0, 0]
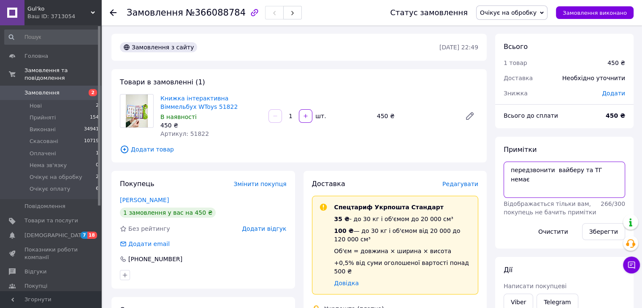
click at [611, 170] on textarea "передзвонити вайберу та ТГ немає" at bounding box center [565, 180] width 122 height 36
type textarea "передзвонити вайберу та ТГ немає 12.10 не відпов."
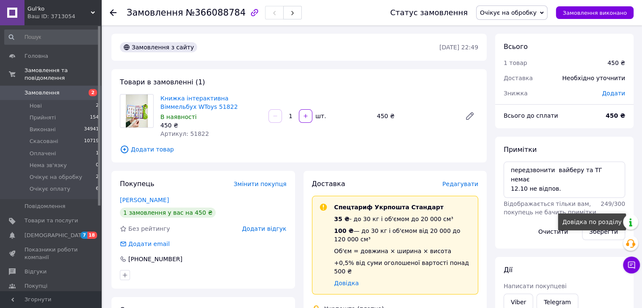
click at [592, 230] on div "Довідка по розділу" at bounding box center [592, 222] width 68 height 17
click at [602, 235] on button "Зберегти" at bounding box center [603, 231] width 43 height 17
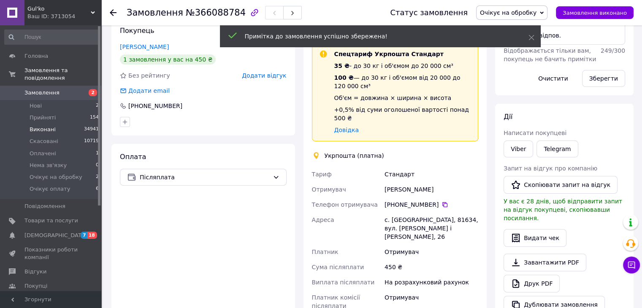
scroll to position [42, 0]
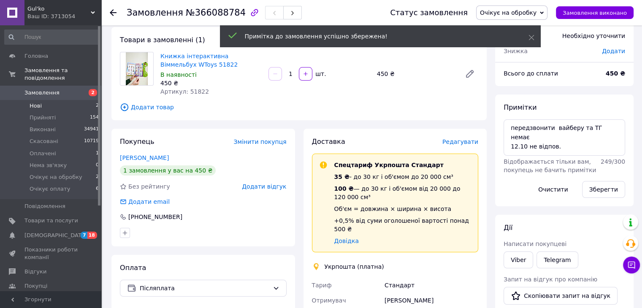
click at [59, 100] on li "Нові 2" at bounding box center [52, 106] width 104 height 12
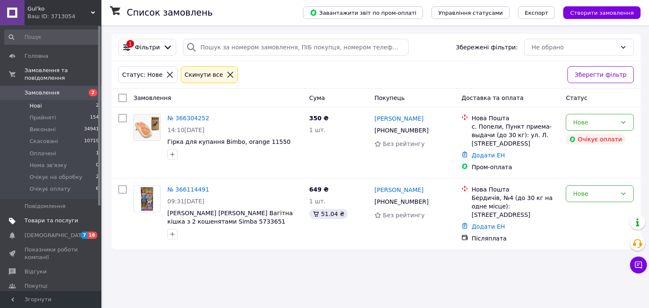
click at [58, 217] on span "Товари та послуги" at bounding box center [51, 221] width 54 height 8
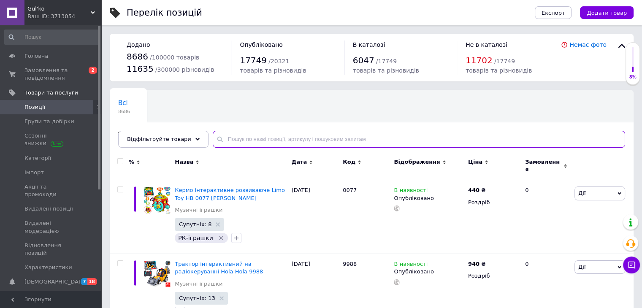
click at [241, 139] on input "text" at bounding box center [419, 139] width 413 height 17
paste input "GTV13"
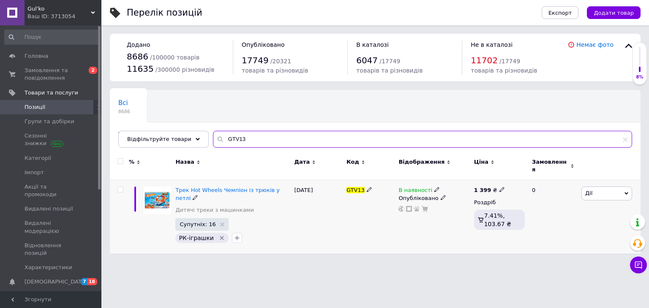
type input "GTV13"
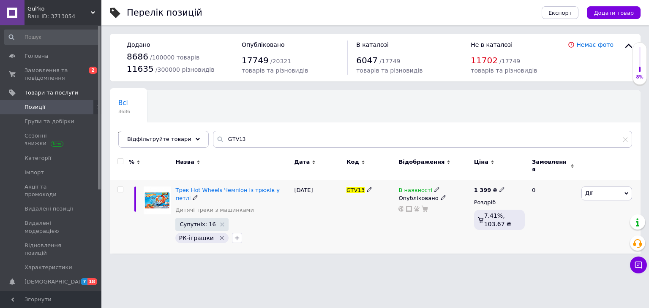
click at [164, 193] on img at bounding box center [157, 200] width 27 height 27
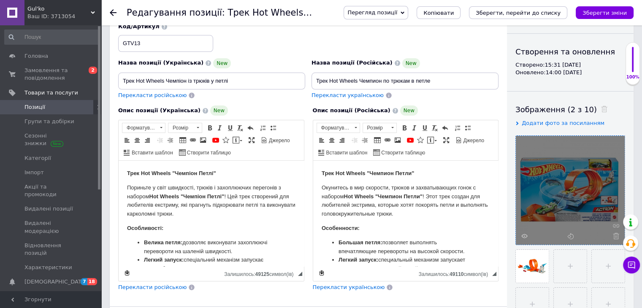
scroll to position [127, 0]
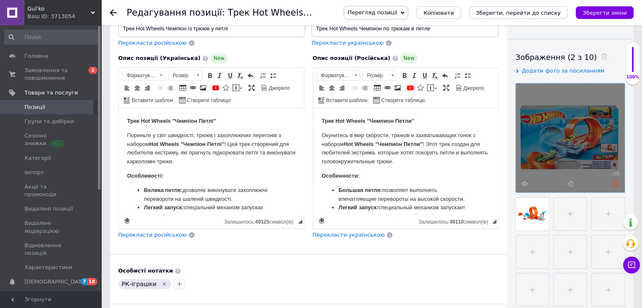
click at [617, 185] on icon at bounding box center [616, 184] width 6 height 6
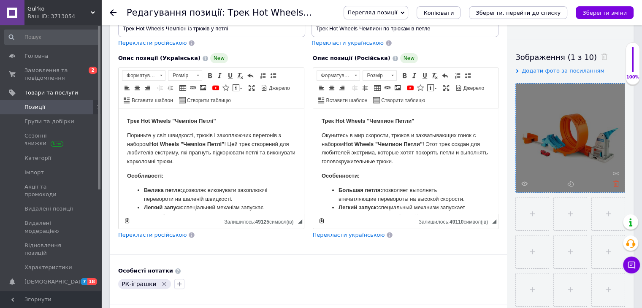
click at [615, 183] on icon at bounding box center [616, 184] width 6 height 6
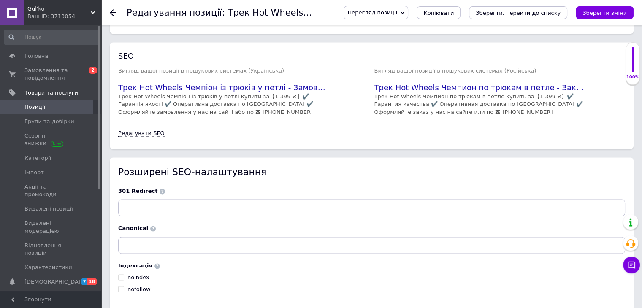
scroll to position [1202, 0]
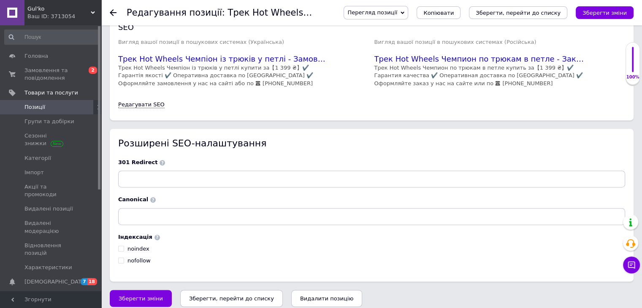
click at [251, 296] on icon "Зберегти, перейти до списку" at bounding box center [231, 299] width 85 height 6
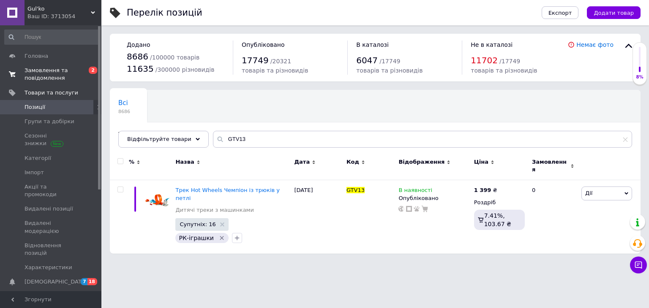
click at [37, 73] on span "Замовлення та повідомлення" at bounding box center [51, 74] width 54 height 15
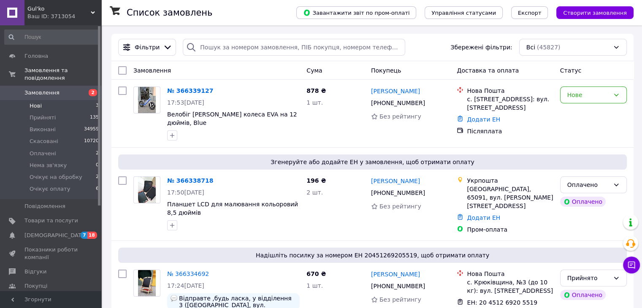
click at [68, 100] on li "Нові 3" at bounding box center [52, 106] width 104 height 12
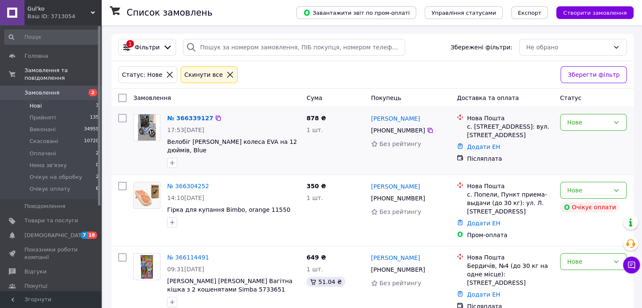
click at [151, 125] on img at bounding box center [147, 127] width 18 height 26
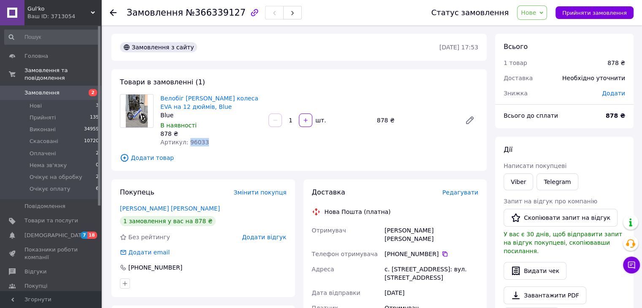
drag, startPoint x: 205, startPoint y: 140, endPoint x: 186, endPoint y: 141, distance: 19.4
click at [186, 141] on div "Артикул: 96033" at bounding box center [210, 142] width 101 height 8
copy span "96033"
drag, startPoint x: 46, startPoint y: 95, endPoint x: 66, endPoint y: 103, distance: 22.2
click at [46, 100] on li "Нові 3" at bounding box center [52, 106] width 104 height 12
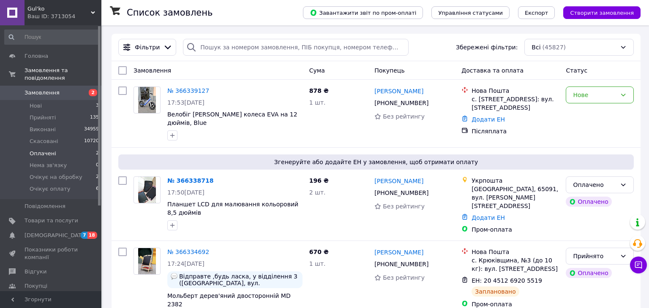
click at [57, 148] on li "Оплачені 2" at bounding box center [52, 154] width 104 height 12
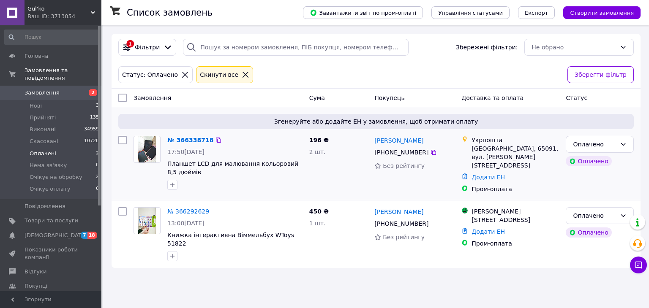
click at [147, 147] on img at bounding box center [147, 149] width 18 height 26
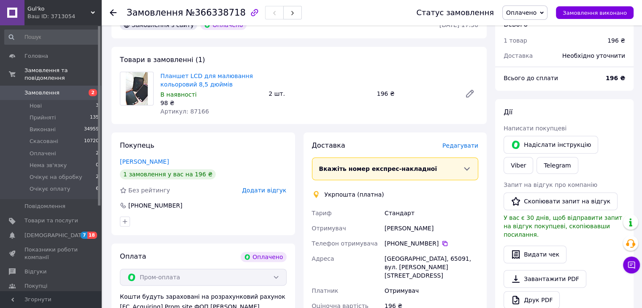
scroll to position [253, 0]
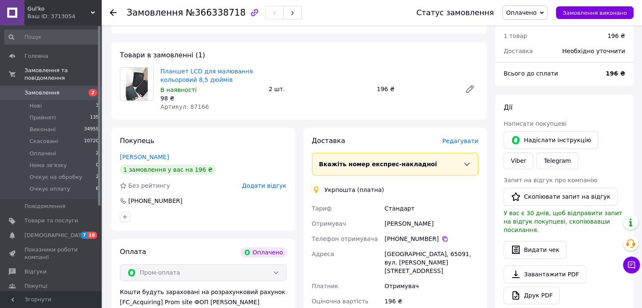
click at [58, 89] on span "Замовлення" at bounding box center [51, 93] width 54 height 8
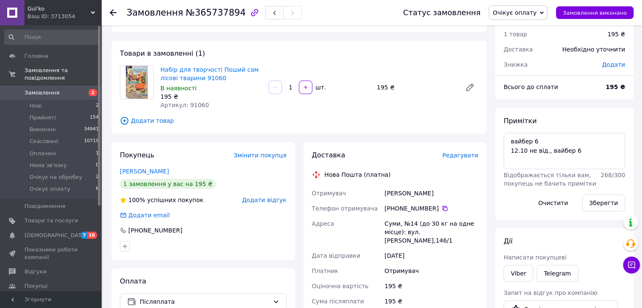
scroll to position [84, 0]
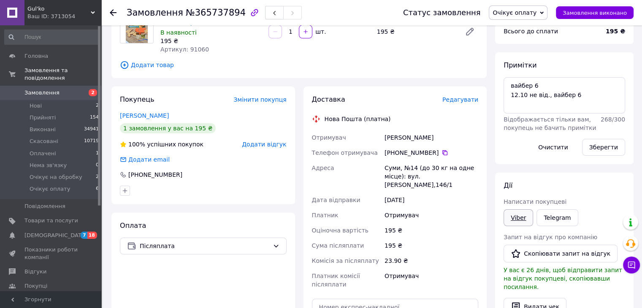
click at [514, 217] on link "Viber" at bounding box center [519, 217] width 30 height 17
drag, startPoint x: 632, startPoint y: 121, endPoint x: 593, endPoint y: 117, distance: 38.7
click at [632, 121] on div "Примітки вайбер 6 12.10 не від., [PERSON_NAME] 6 Відображається тільки вам, пок…" at bounding box center [564, 108] width 138 height 112
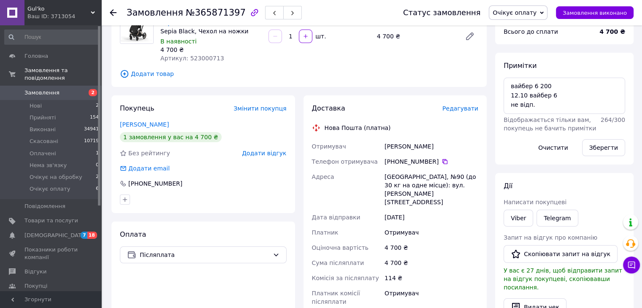
scroll to position [84, 0]
click at [520, 220] on link "Viber" at bounding box center [519, 217] width 30 height 17
click at [636, 88] on div "Всього 1 товар 4 700 ₴ Доставка Необхідно уточнити Знижка Додати Всього до спла…" at bounding box center [564, 243] width 147 height 589
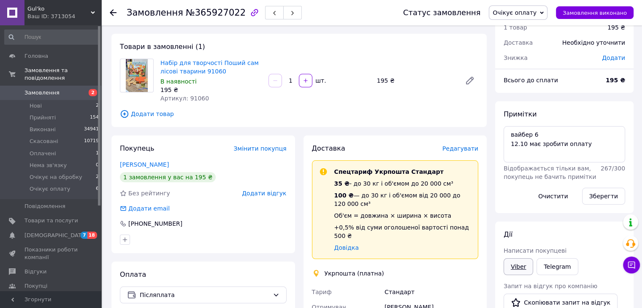
scroll to position [84, 0]
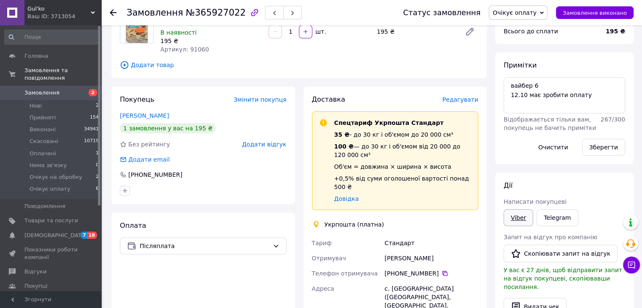
click at [524, 217] on link "Viber" at bounding box center [519, 217] width 30 height 17
click at [620, 179] on div "[PERSON_NAME] покупцеві Viber Telegram Запит на відгук про компанію   Скопіюват…" at bounding box center [564, 282] width 138 height 218
click at [602, 98] on textarea "вайбер 6 12.10 має зробити оплату" at bounding box center [565, 95] width 122 height 36
click at [627, 127] on div "Примітки вайбер 6 12.10 має зробити оплату Відображається тільки вам, покупець …" at bounding box center [564, 108] width 138 height 112
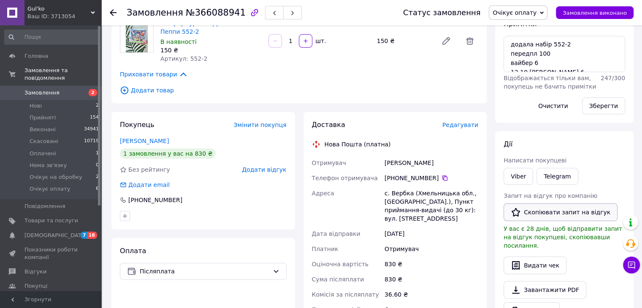
scroll to position [127, 0]
click at [523, 174] on link "Viber" at bounding box center [519, 175] width 30 height 17
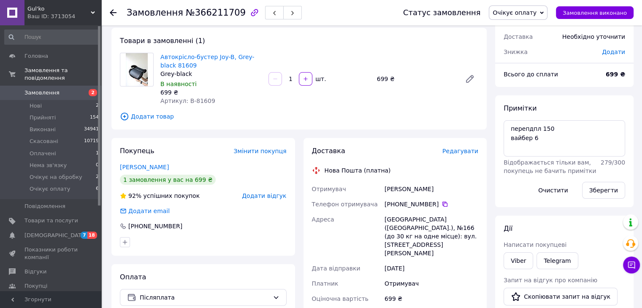
scroll to position [42, 0]
click at [517, 258] on link "Viber" at bounding box center [519, 260] width 30 height 17
click at [632, 142] on div "Примітки перепдпл 150 вайбер 6 Відображається тільки вам, покупець не бачить пр…" at bounding box center [564, 151] width 138 height 112
